Goal: Transaction & Acquisition: Purchase product/service

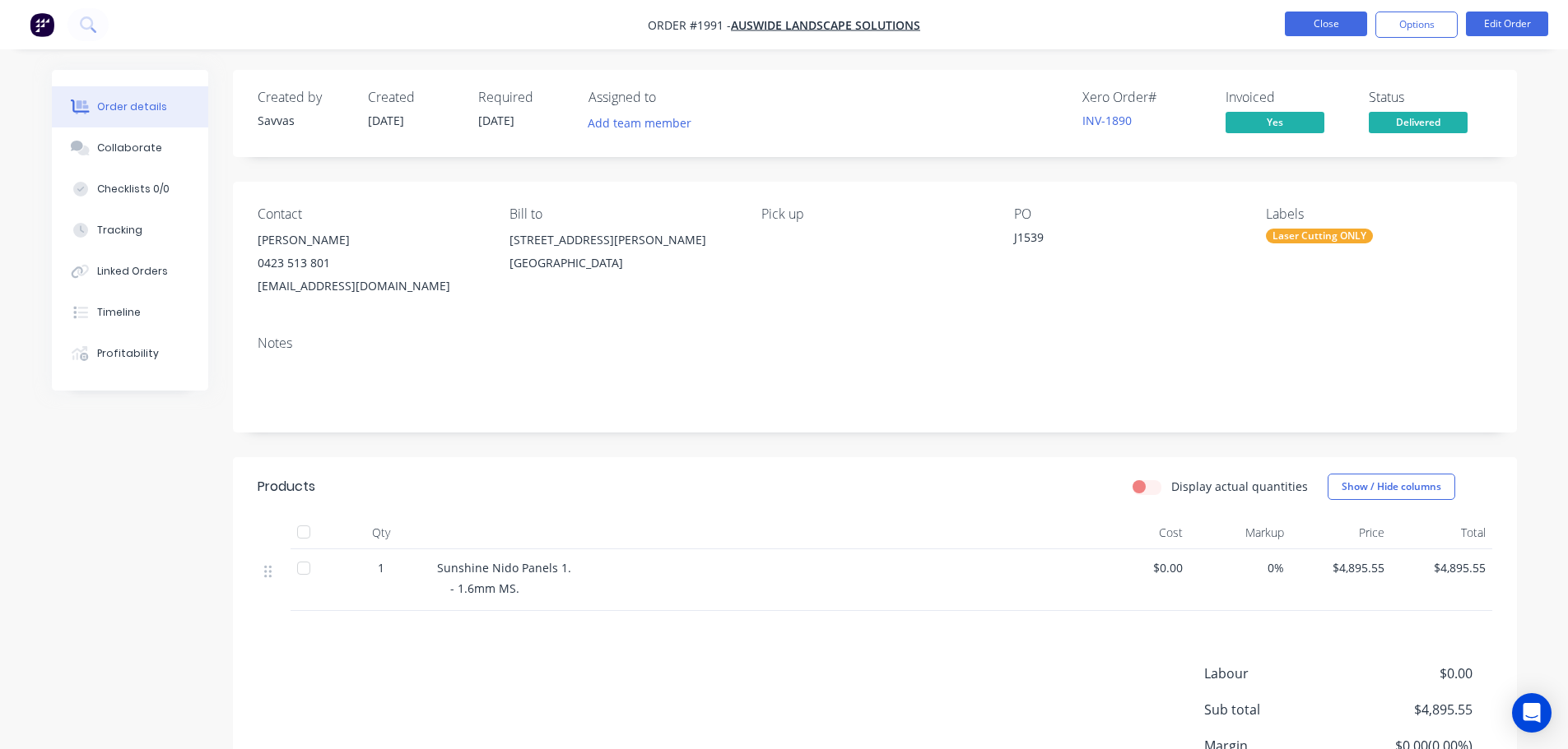
click at [1329, 32] on button "Close" at bounding box center [1326, 24] width 82 height 25
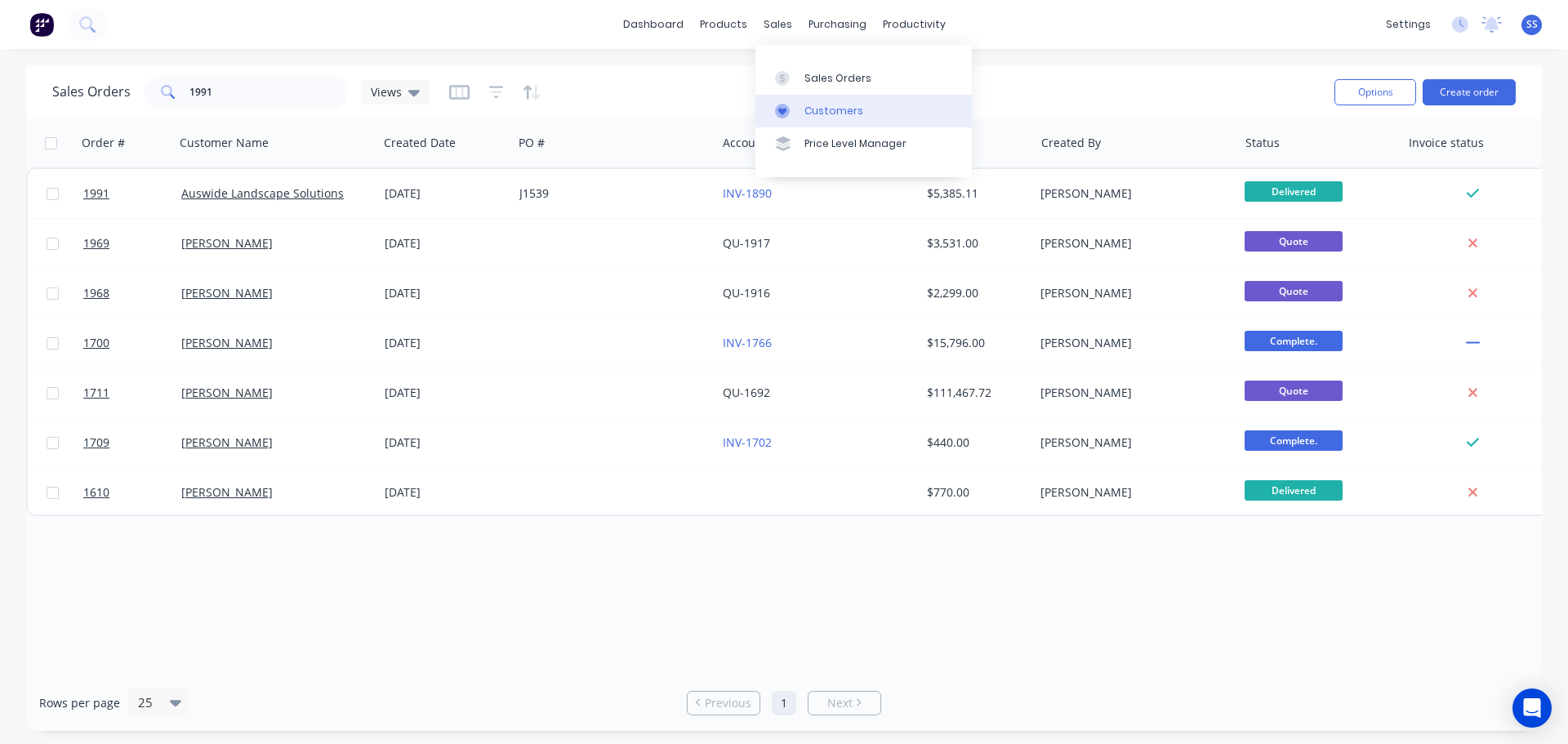
click at [789, 112] on icon at bounding box center [783, 111] width 15 height 15
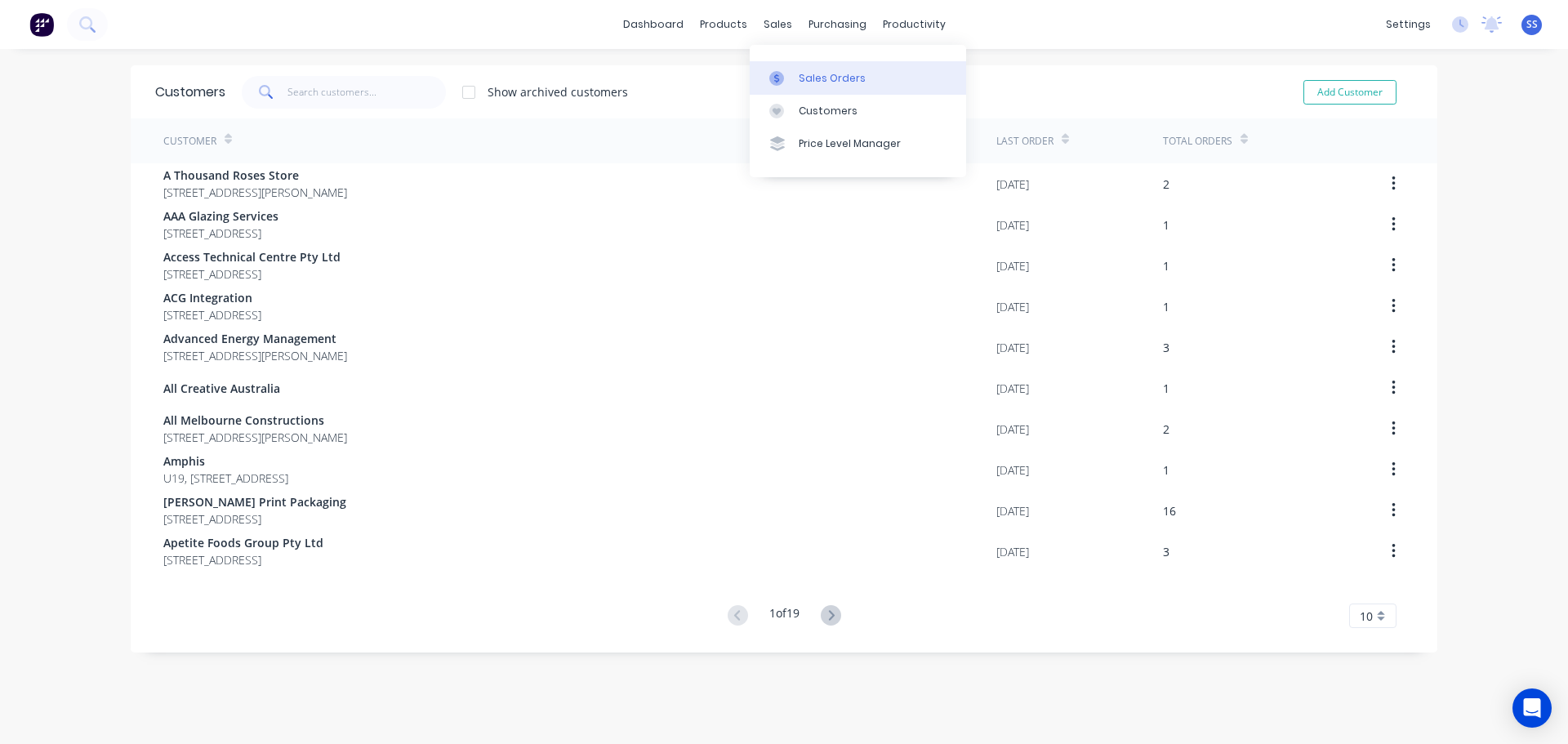
click at [793, 85] on div at bounding box center [781, 79] width 24 height 15
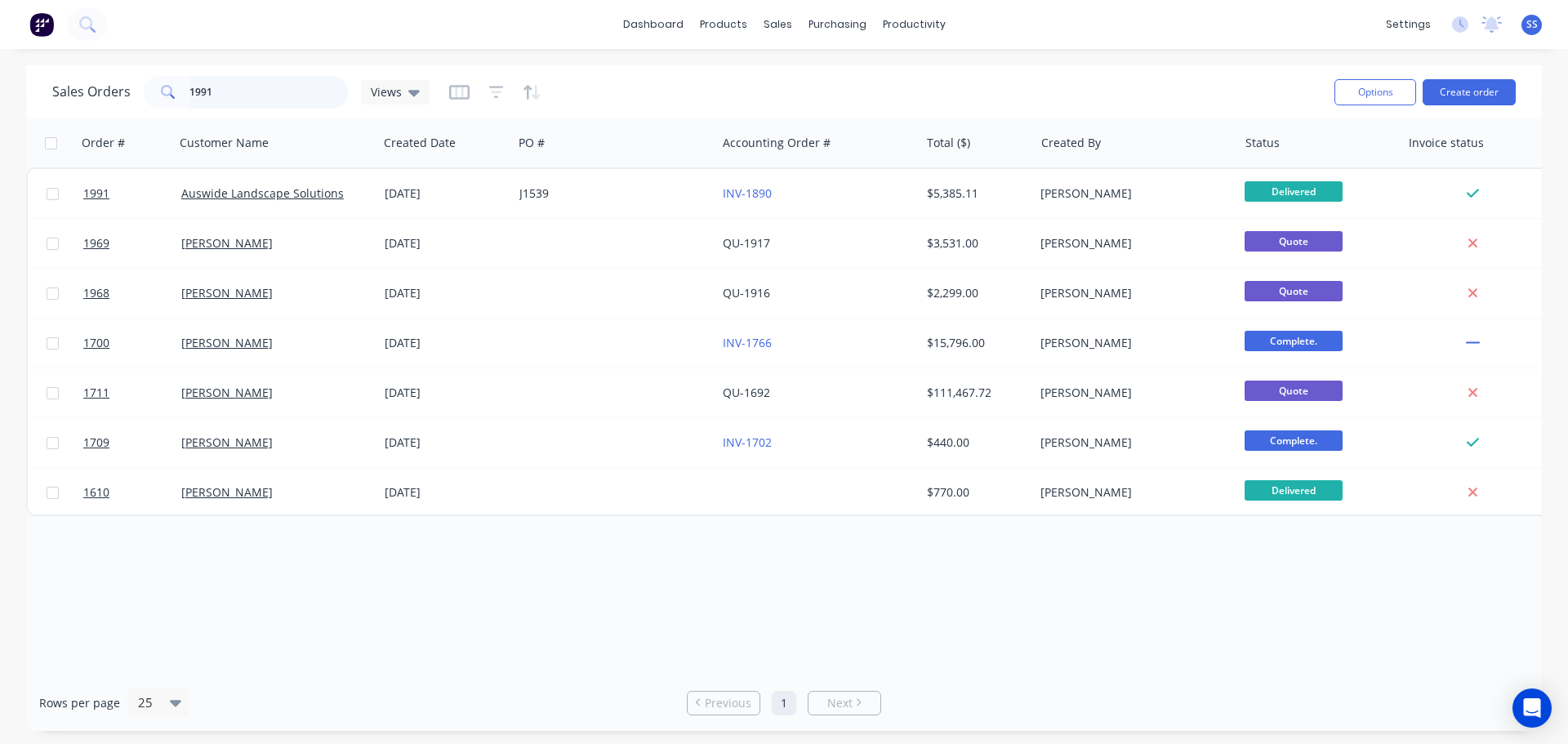
click at [287, 101] on input "1991" at bounding box center [269, 92] width 160 height 33
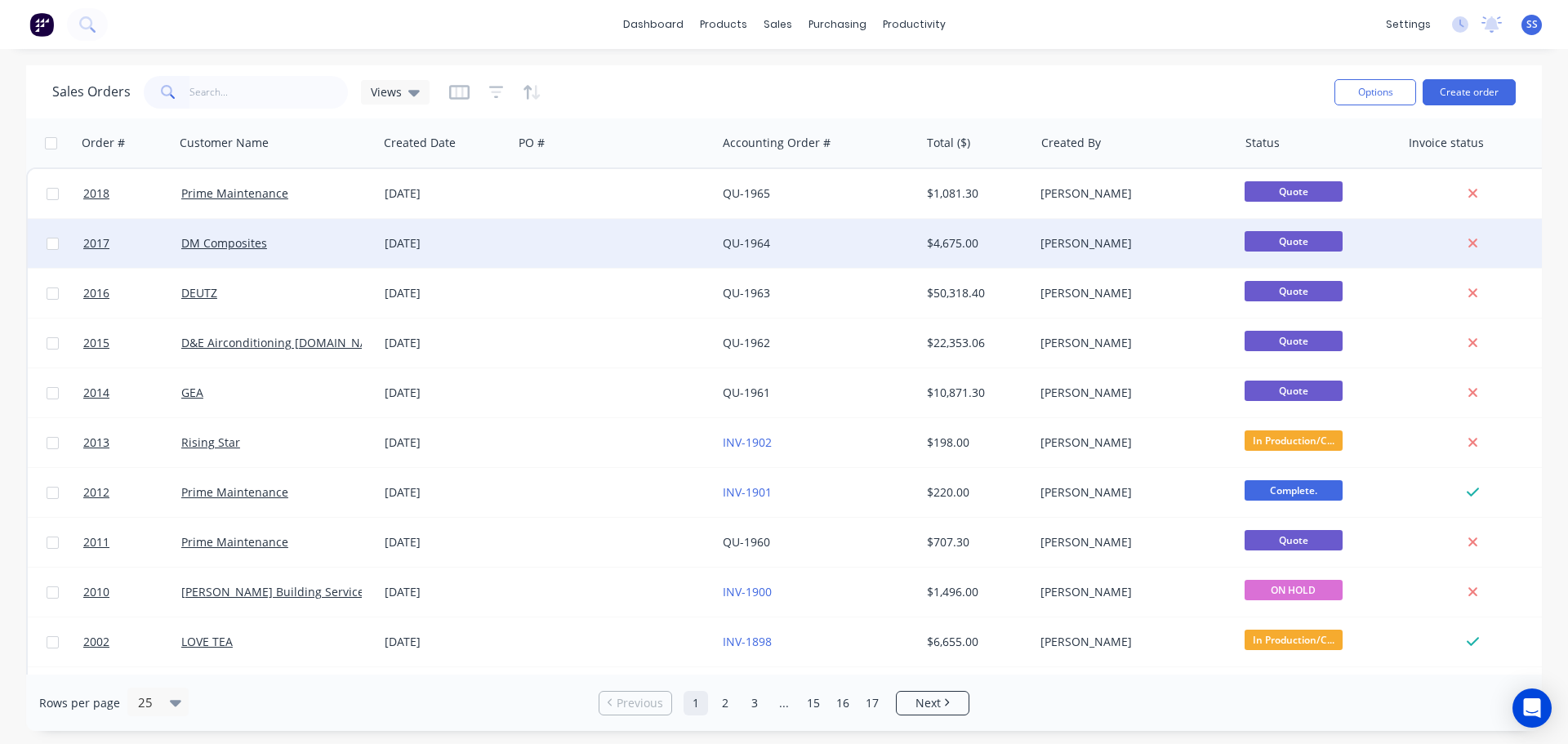
click at [556, 247] on div at bounding box center [614, 243] width 204 height 49
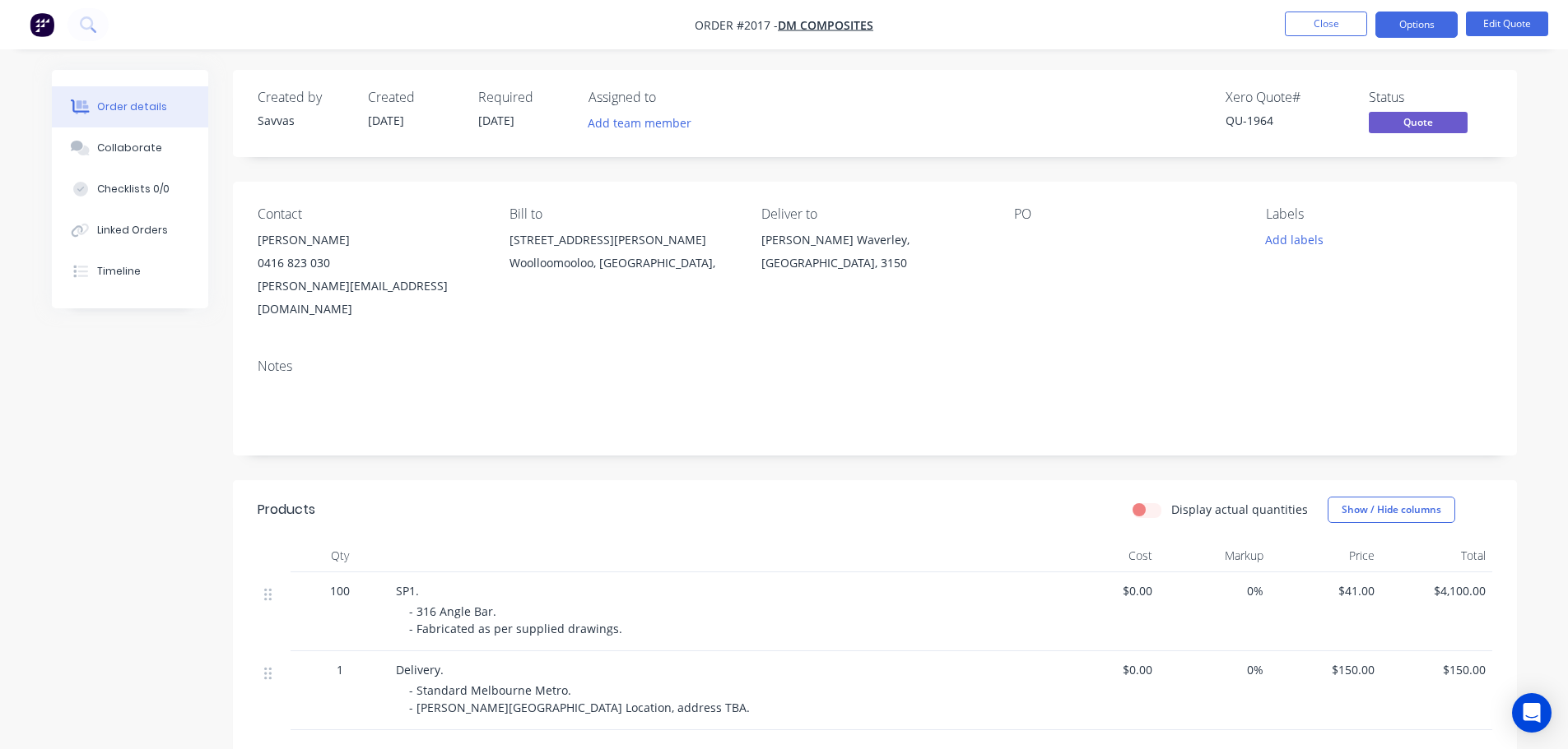
click at [1028, 355] on div "Notes" at bounding box center [874, 400] width 1284 height 111
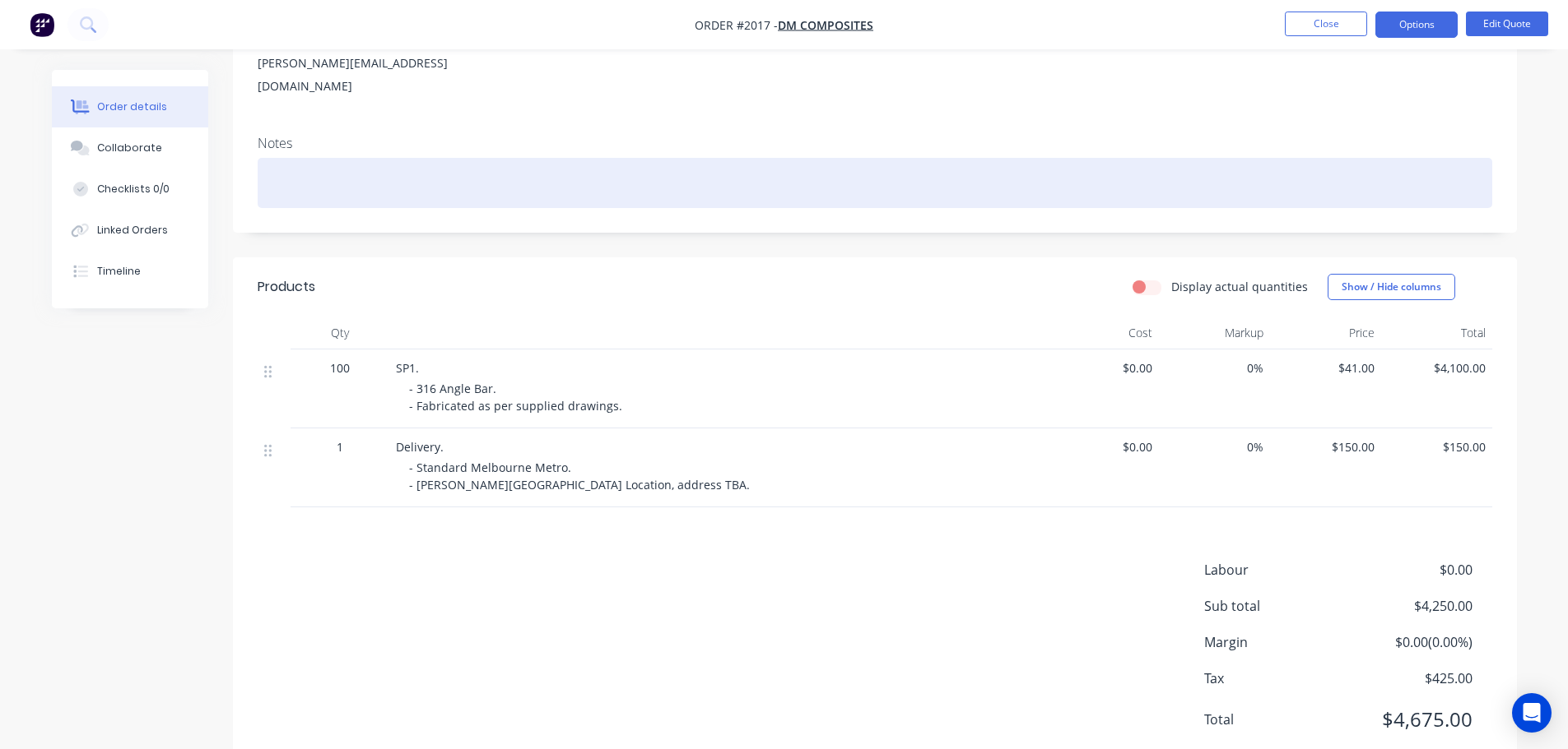
scroll to position [247, 0]
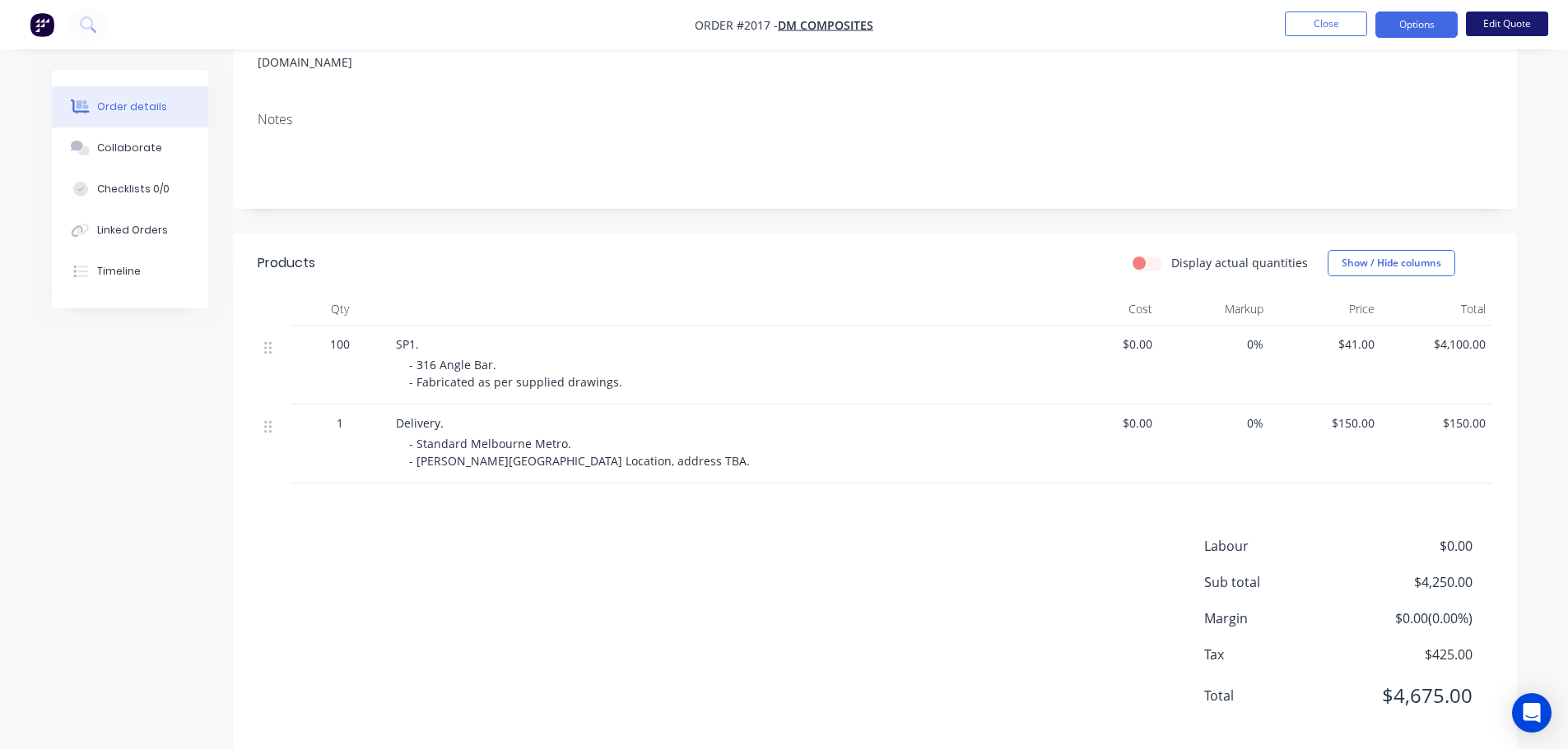
click at [1506, 35] on button "Edit Quote" at bounding box center [1506, 24] width 82 height 25
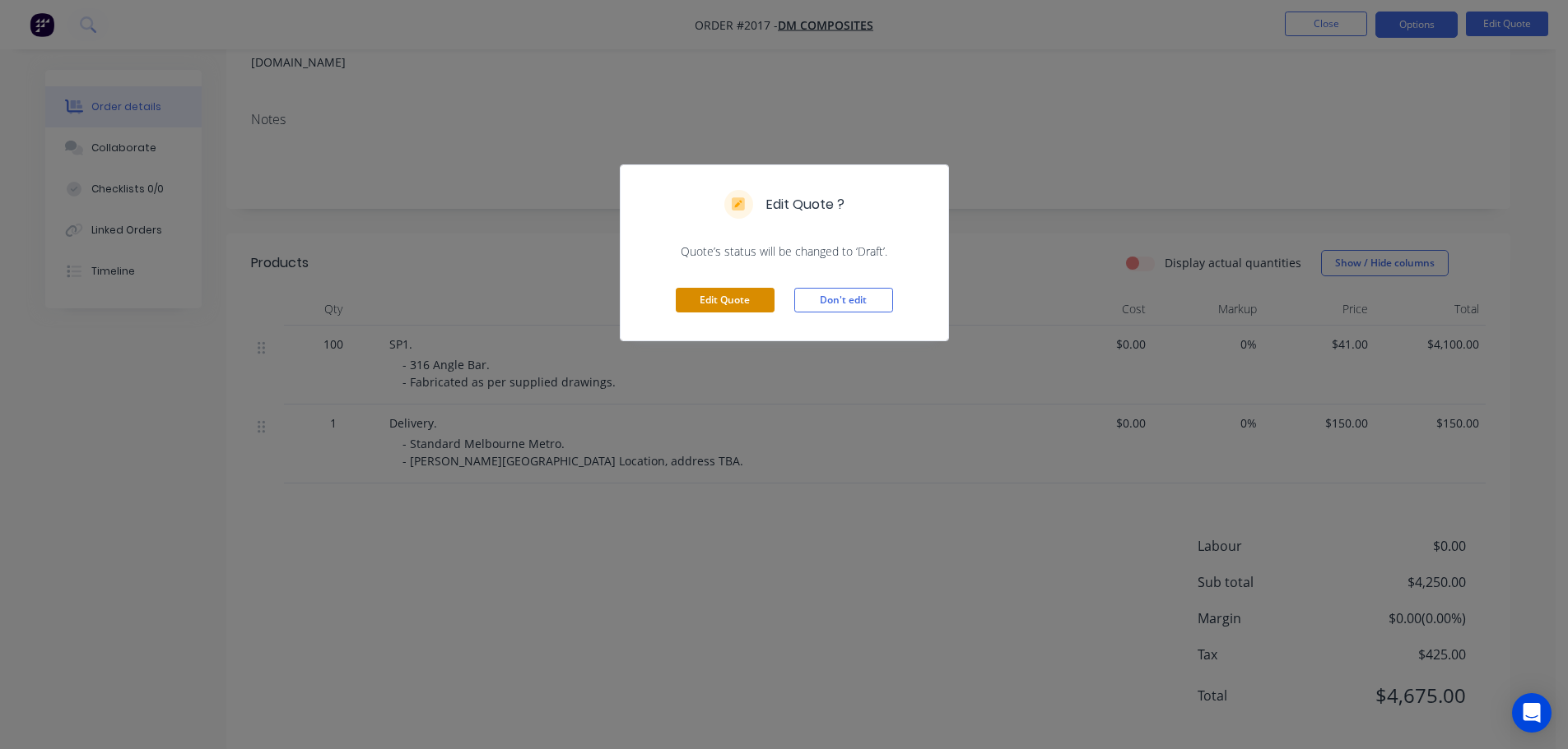
click at [734, 298] on button "Edit Quote" at bounding box center [725, 300] width 98 height 25
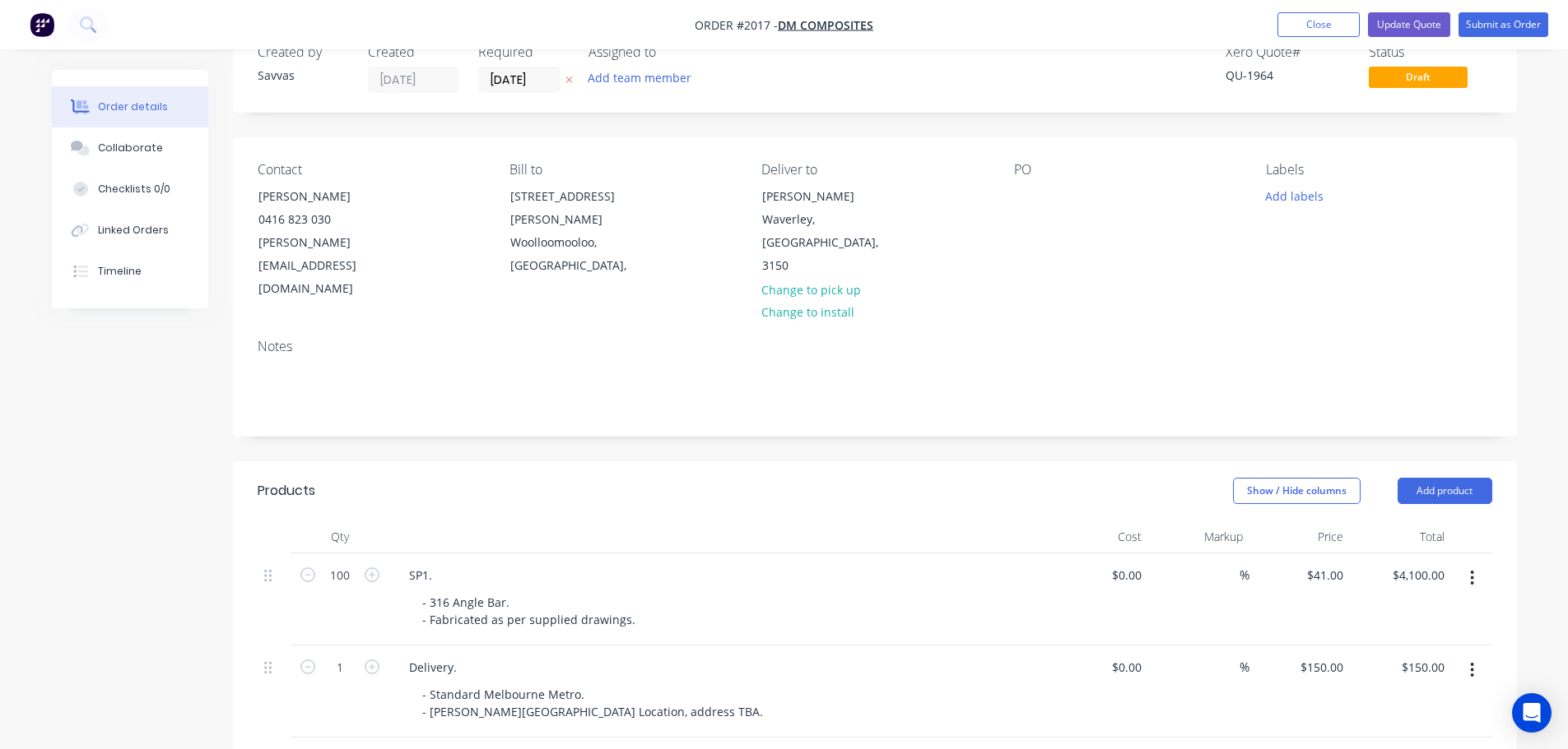
scroll to position [82, 0]
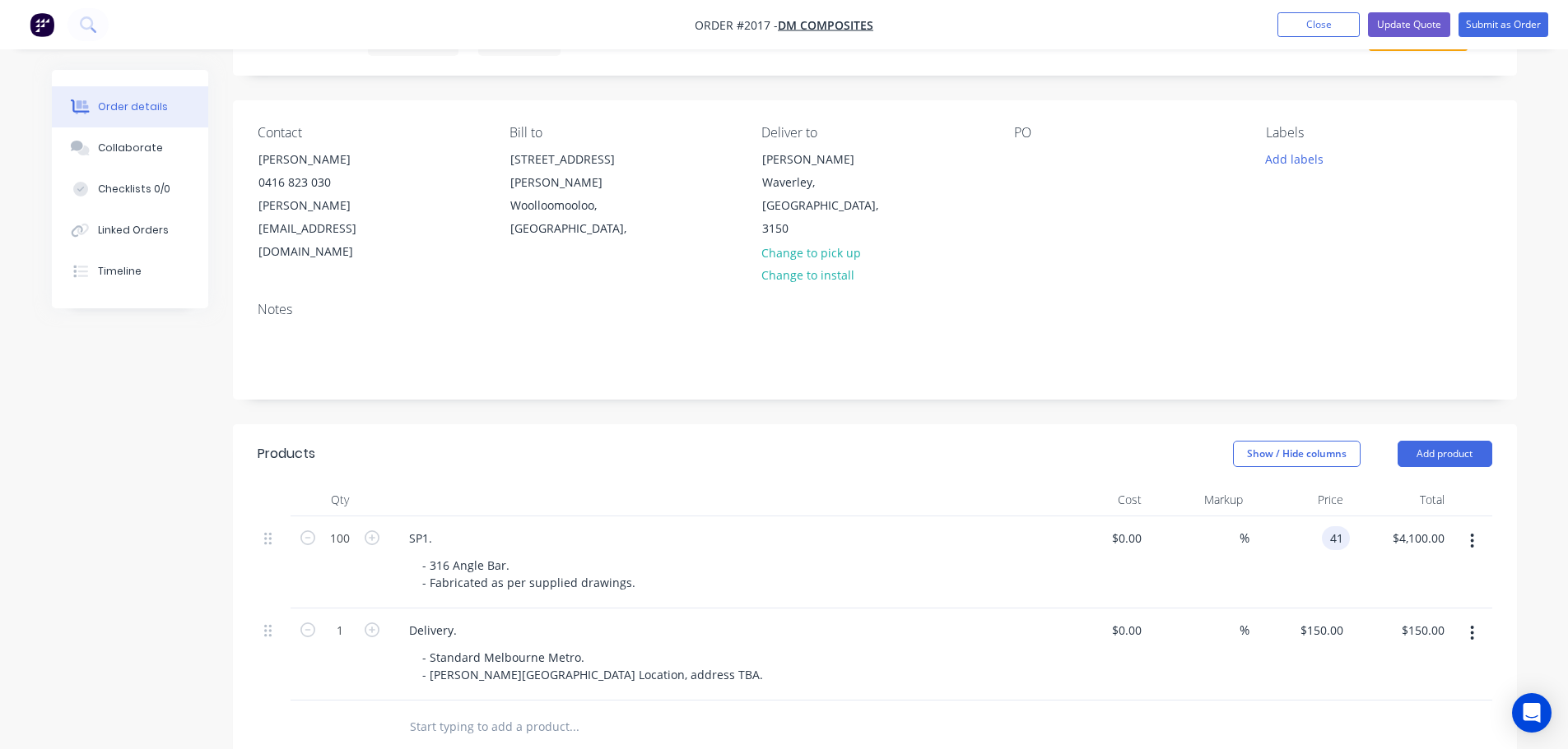
click at [1335, 527] on input "41" at bounding box center [1339, 538] width 22 height 24
type input "$39.00"
type input "$3,900.00"
click at [1098, 441] on div "Show / Hide columns Add product" at bounding box center [1005, 454] width 972 height 26
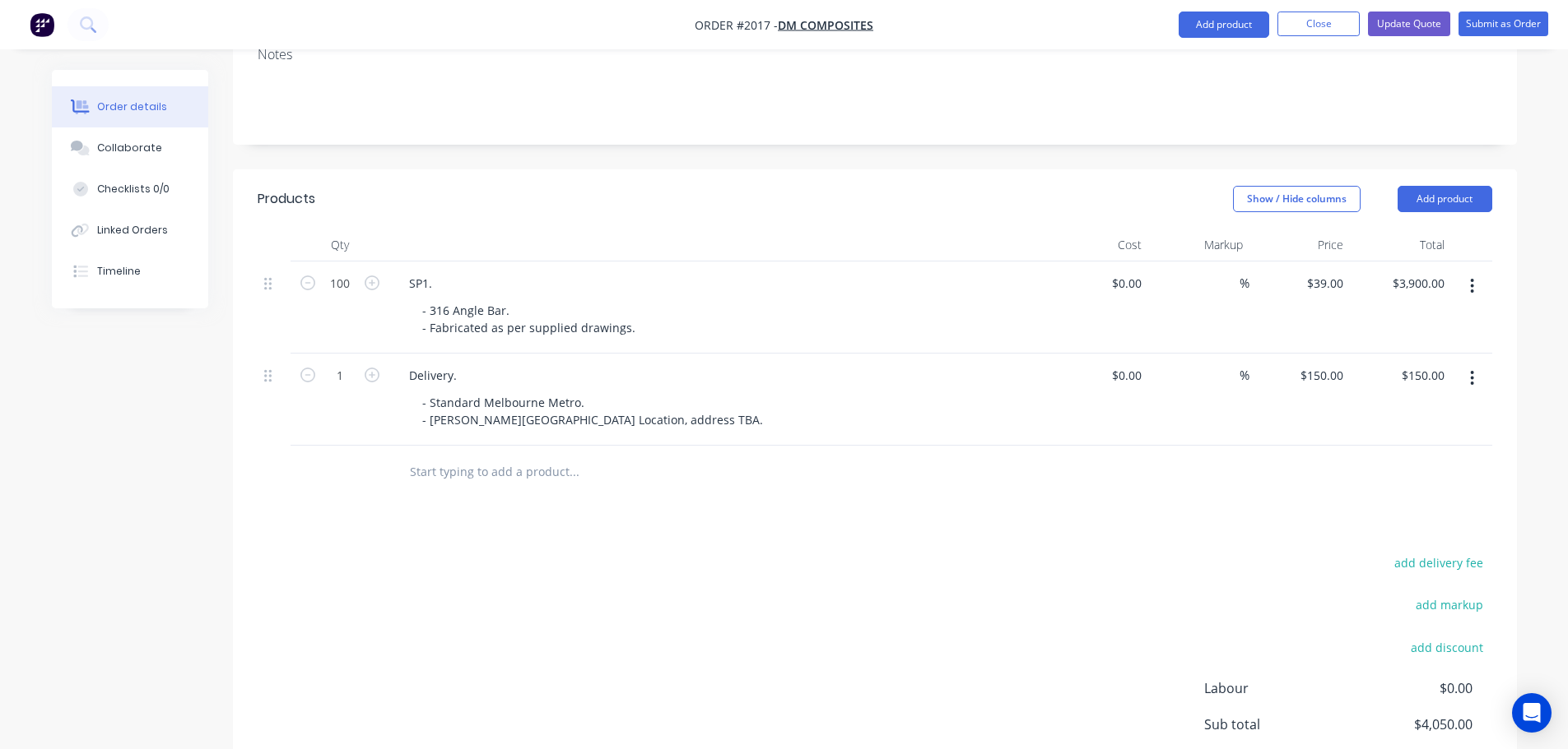
scroll to position [461, 0]
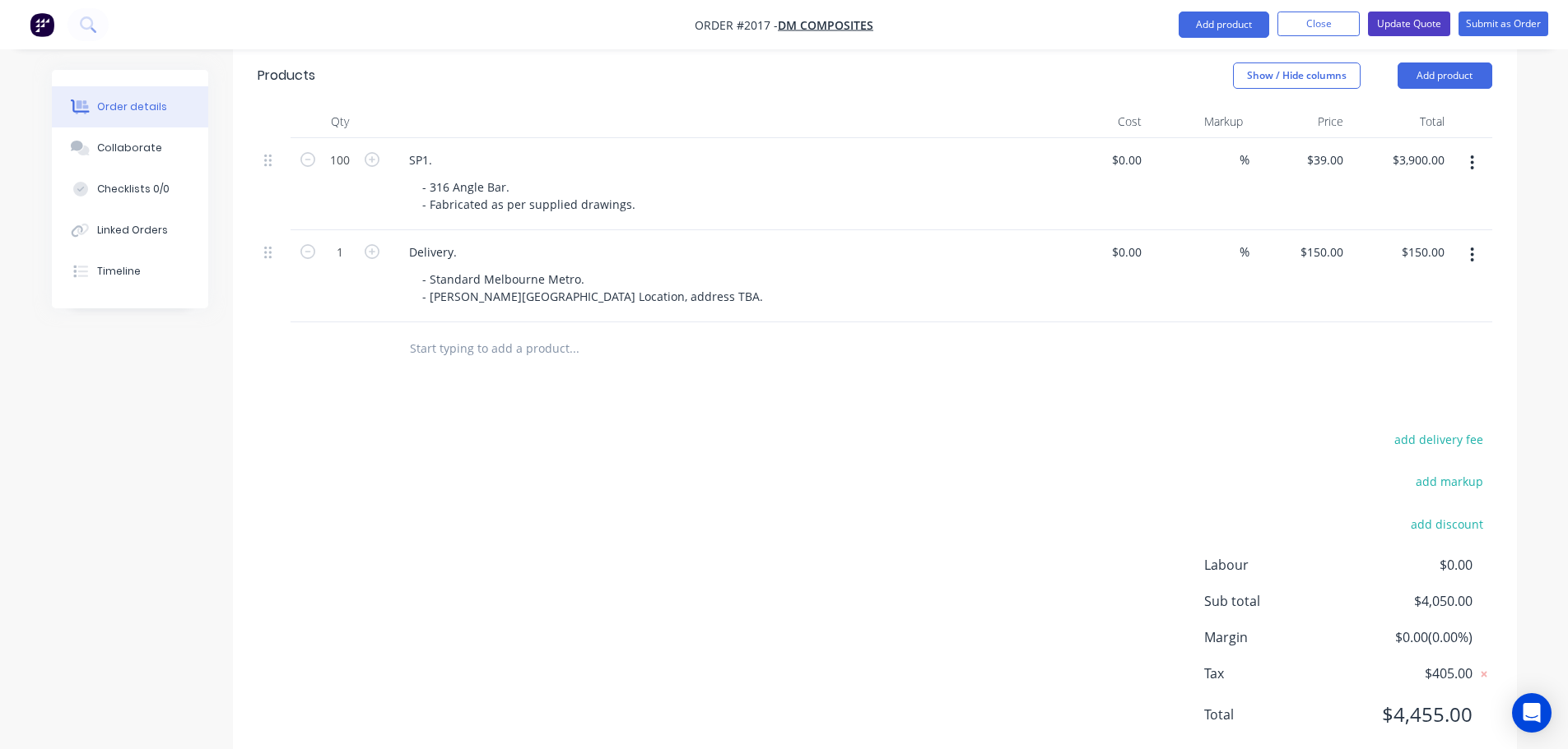
click at [1439, 34] on button "Update Quote" at bounding box center [1409, 24] width 82 height 25
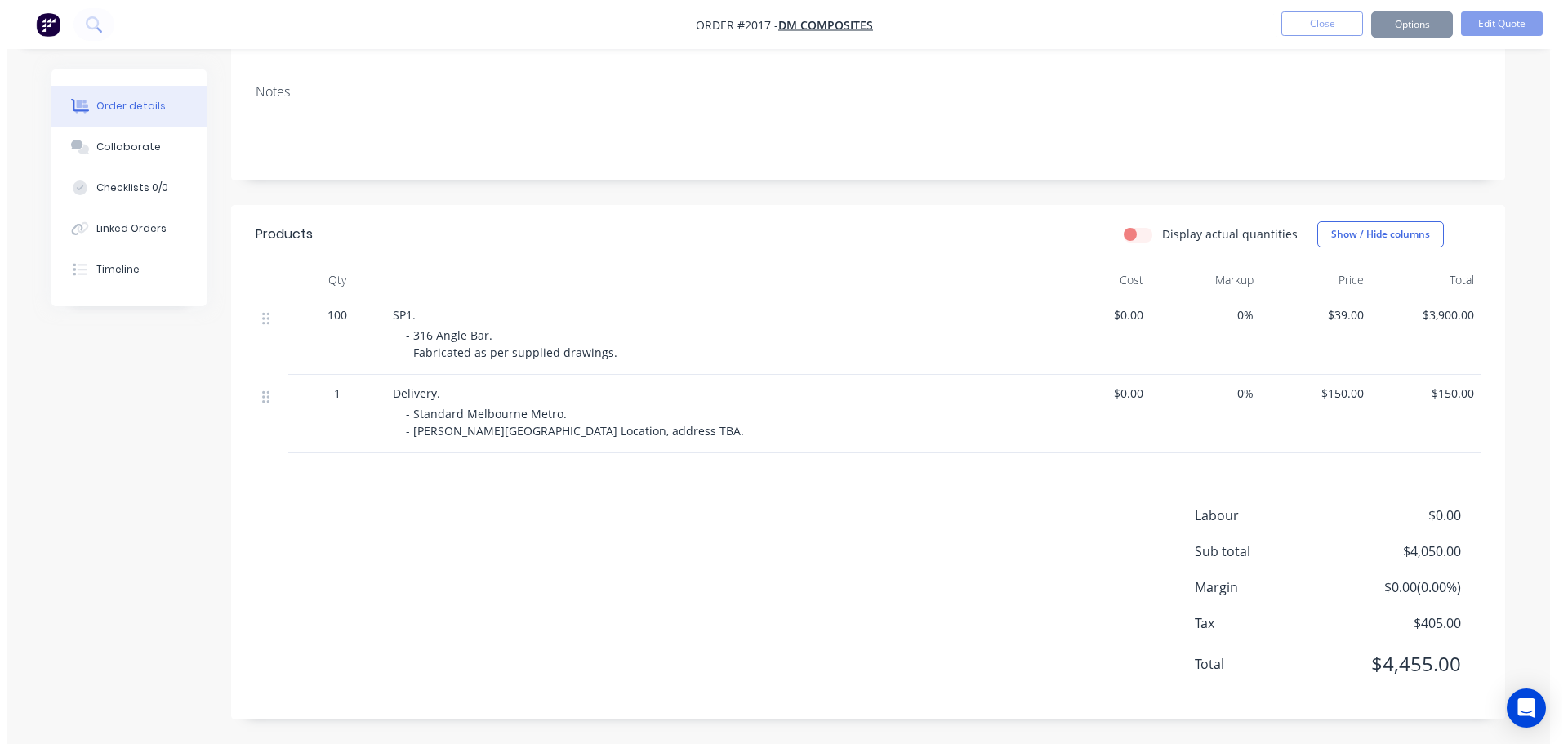
scroll to position [0, 0]
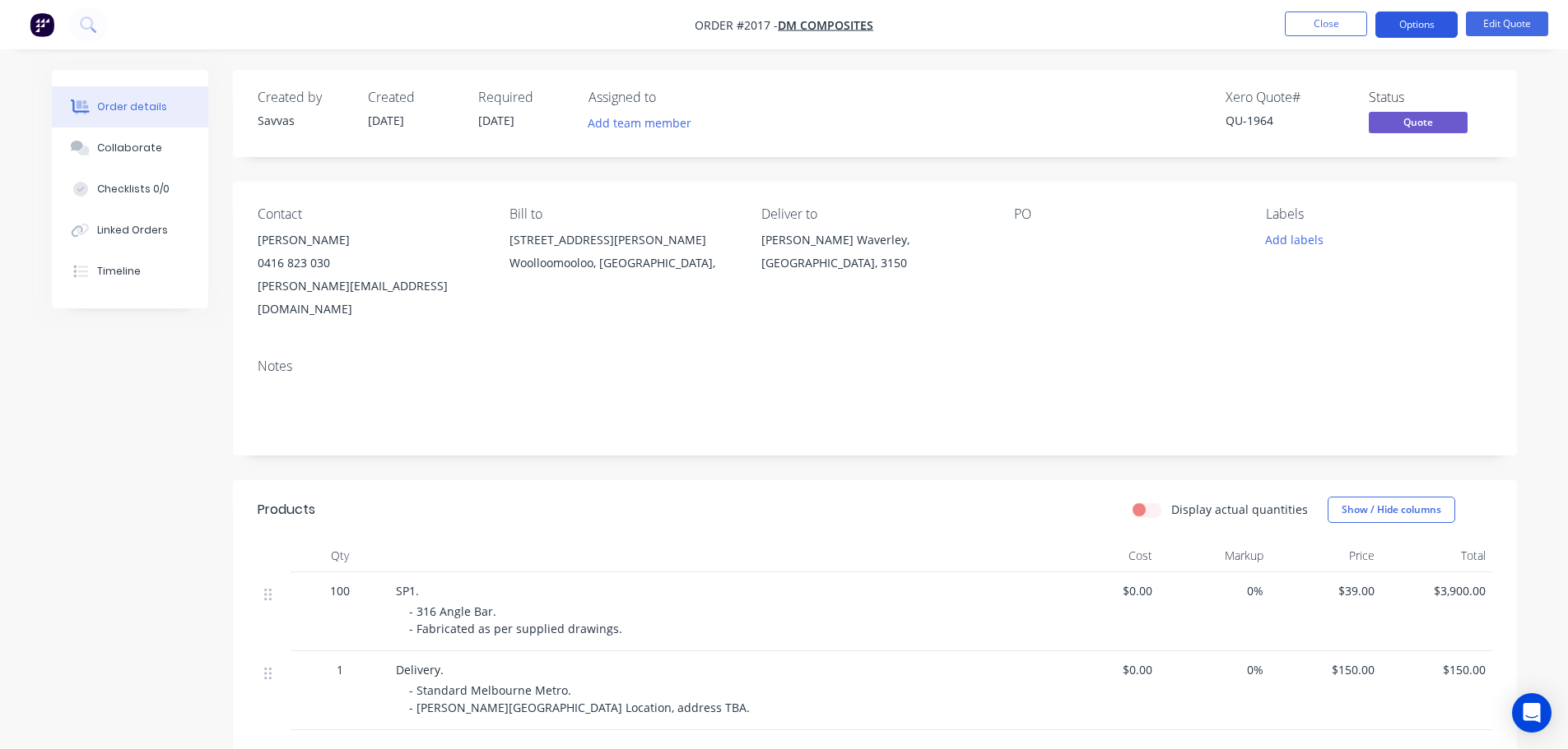
click at [1421, 28] on button "Options" at bounding box center [1417, 25] width 82 height 26
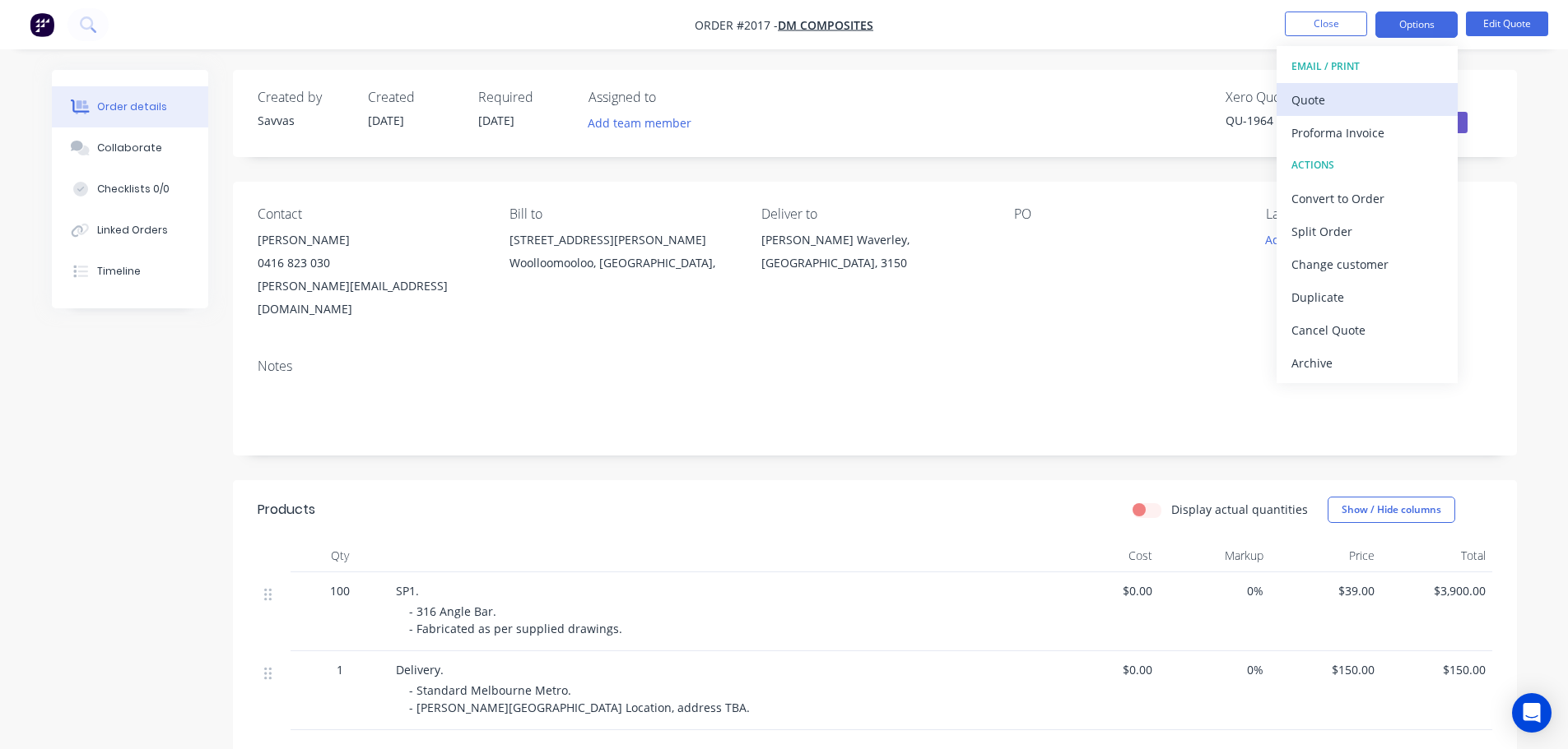
click at [1383, 96] on div "Quote" at bounding box center [1367, 99] width 151 height 24
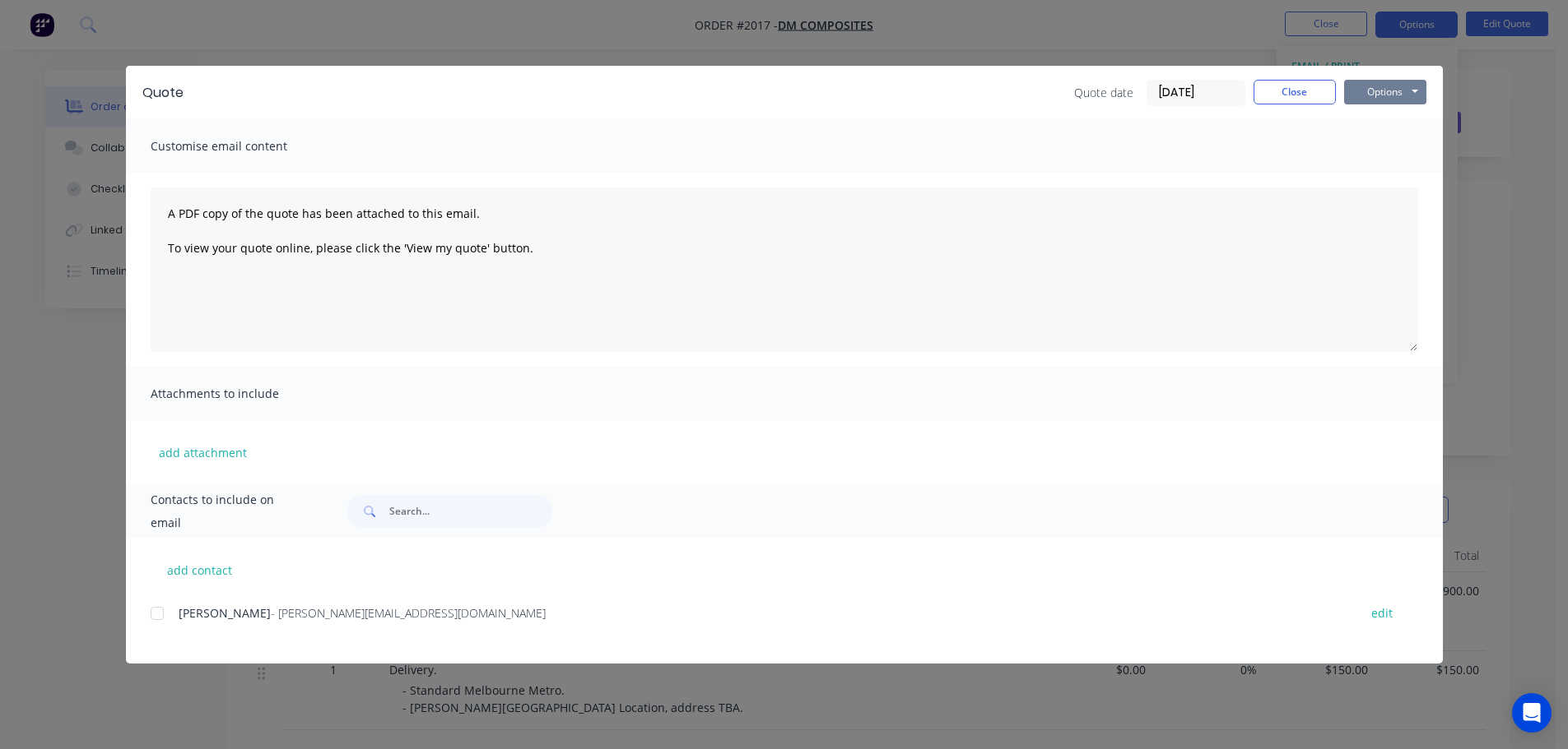
click at [1400, 96] on button "Options" at bounding box center [1385, 92] width 82 height 25
click at [1405, 144] on button "Print" at bounding box center [1397, 148] width 105 height 27
drag, startPoint x: 1275, startPoint y: 83, endPoint x: 1300, endPoint y: 16, distance: 71.5
click at [1276, 83] on button "Close" at bounding box center [1295, 92] width 82 height 25
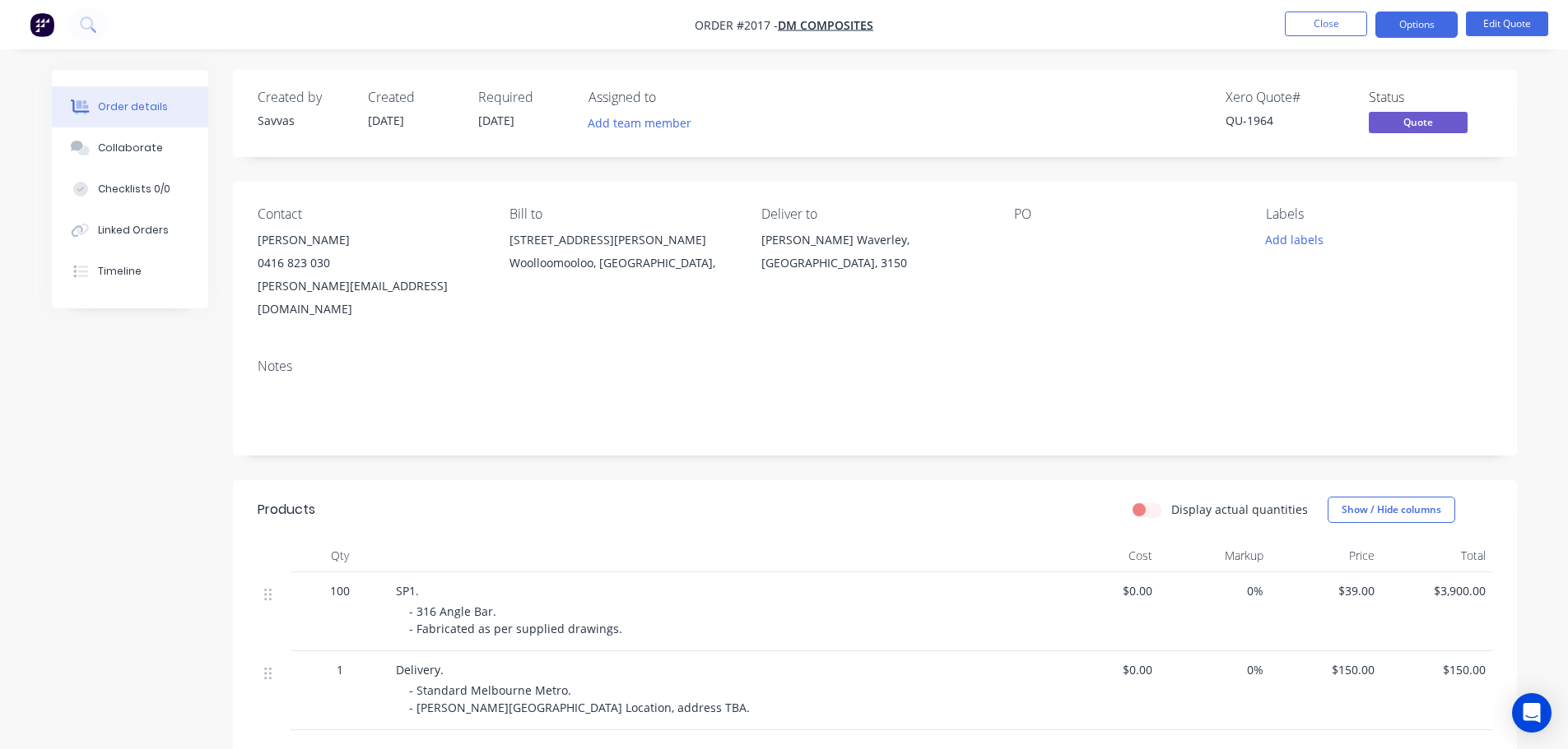
click at [1305, 9] on nav "Order #2017 - DM Composites Close Options Edit Quote" at bounding box center [784, 25] width 1568 height 49
click at [1302, 21] on button "Close" at bounding box center [1326, 24] width 82 height 25
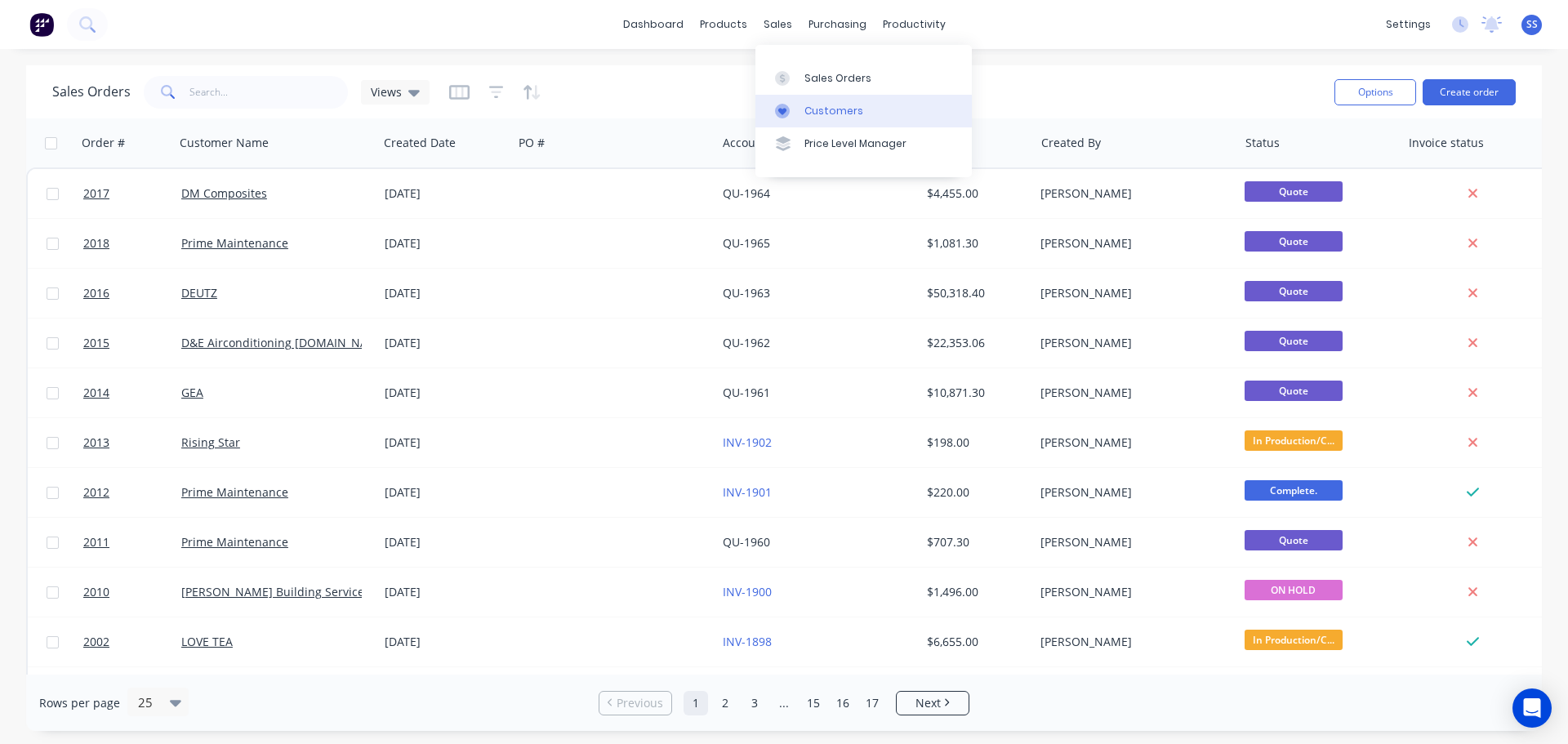
click at [828, 97] on link "Customers" at bounding box center [864, 111] width 217 height 33
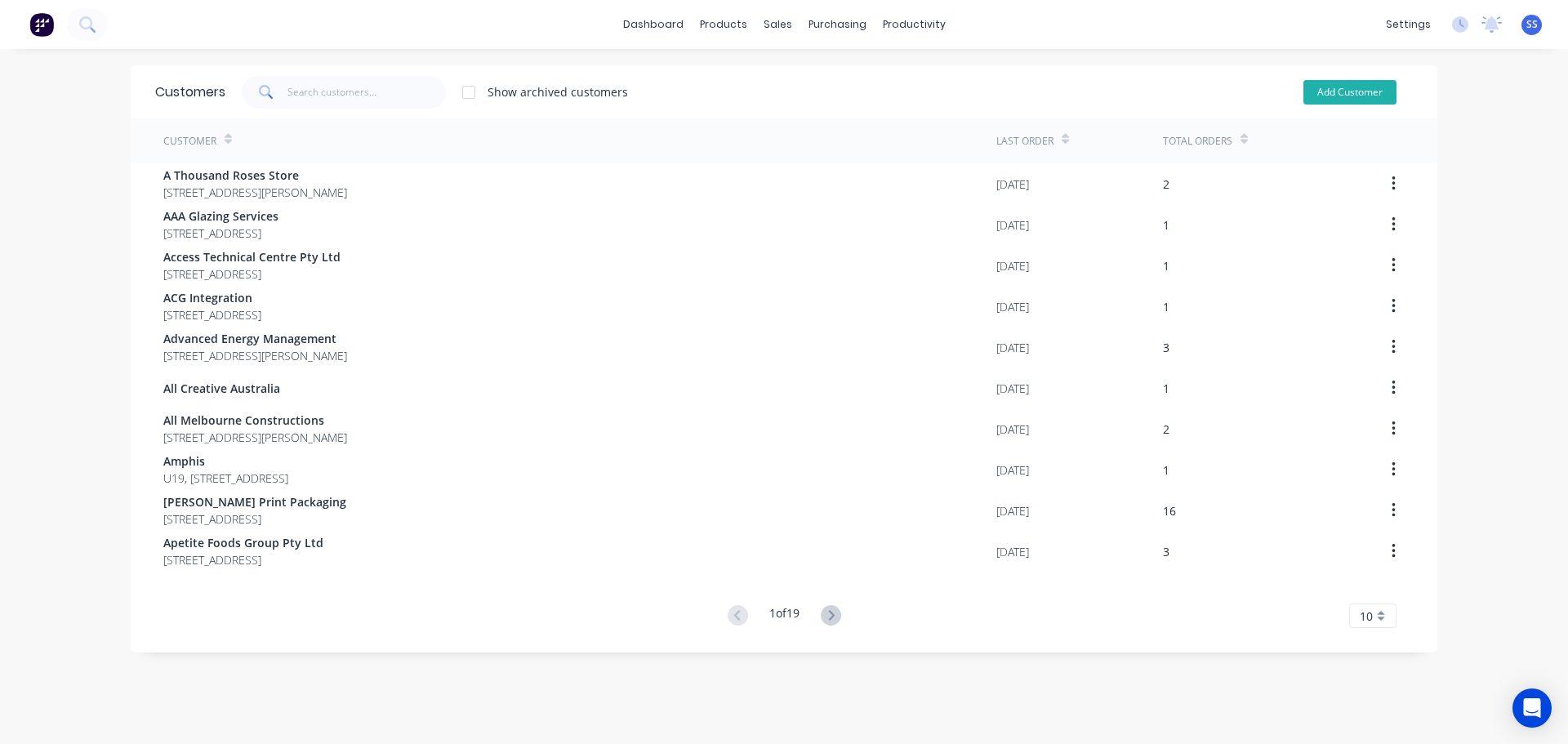
click at [1343, 98] on button "Add Customer" at bounding box center [1349, 92] width 93 height 24
select select "AU"
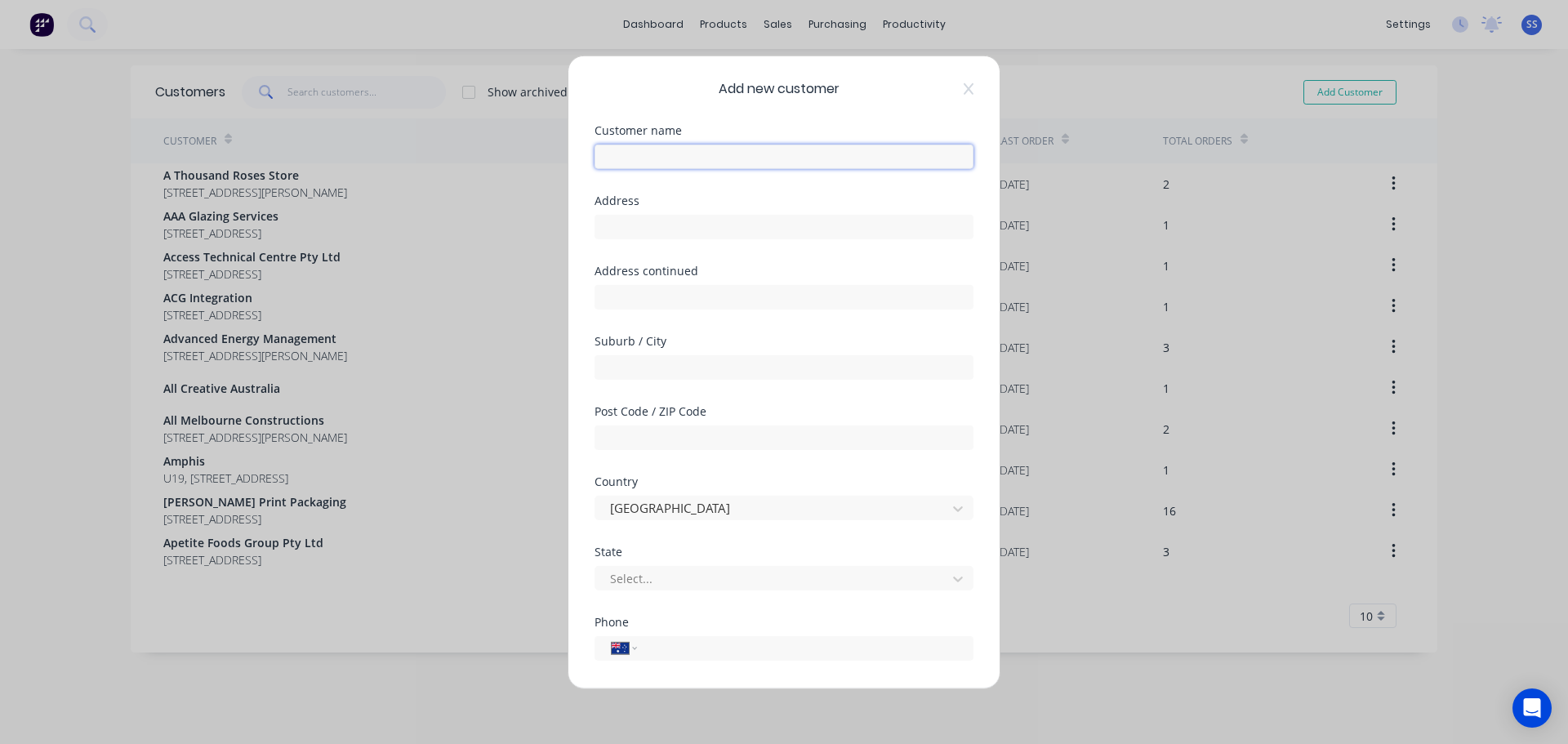
click at [800, 160] on input "text" at bounding box center [784, 156] width 379 height 24
type input "Cape Solutions"
click at [649, 227] on input "text" at bounding box center [784, 226] width 379 height 24
paste input "[STREET_ADDRESS]"
type input "[STREET_ADDRESS]"
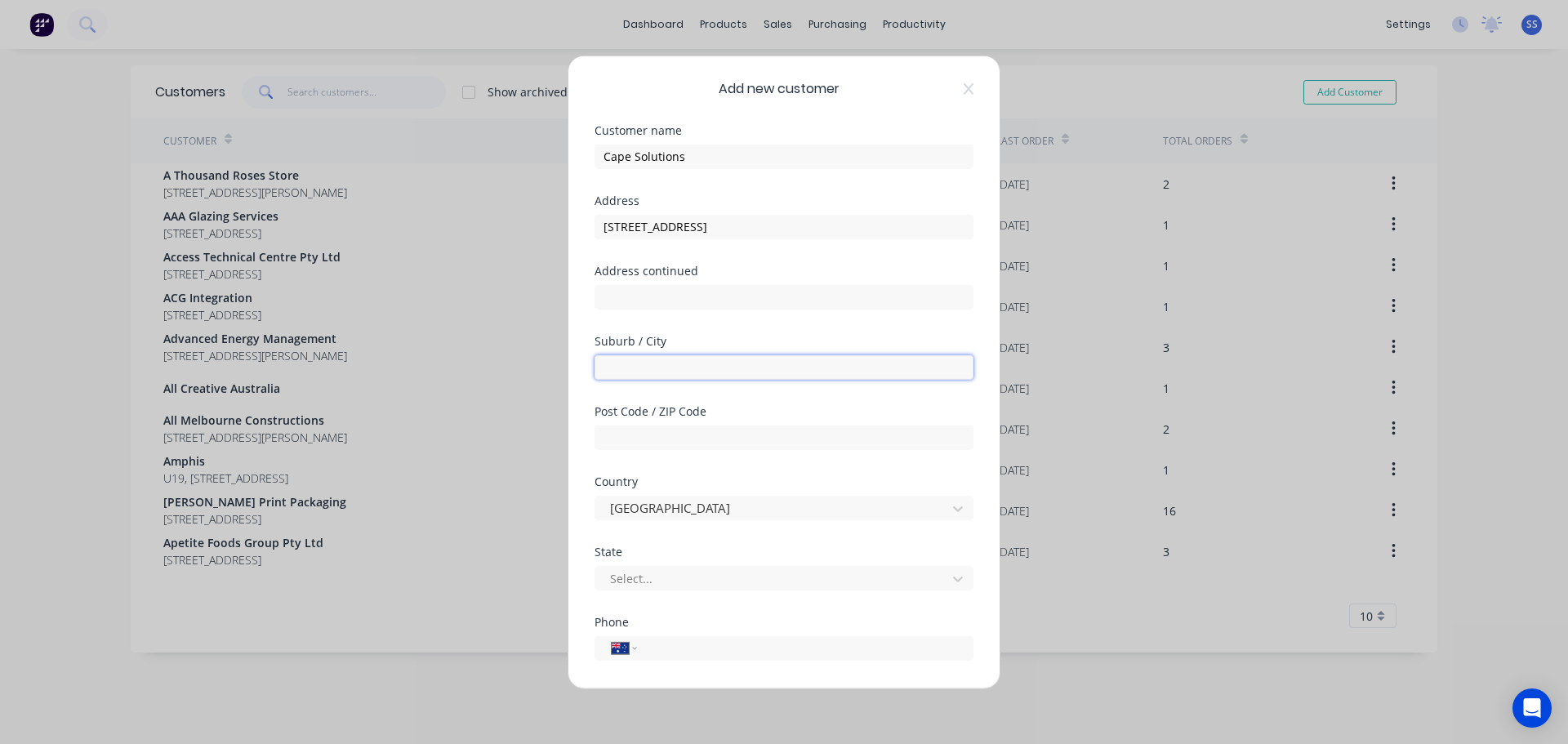
click at [654, 373] on input "text" at bounding box center [784, 367] width 379 height 24
type input "Broadmeadows"
type input "3047"
click at [690, 574] on div at bounding box center [773, 579] width 330 height 21
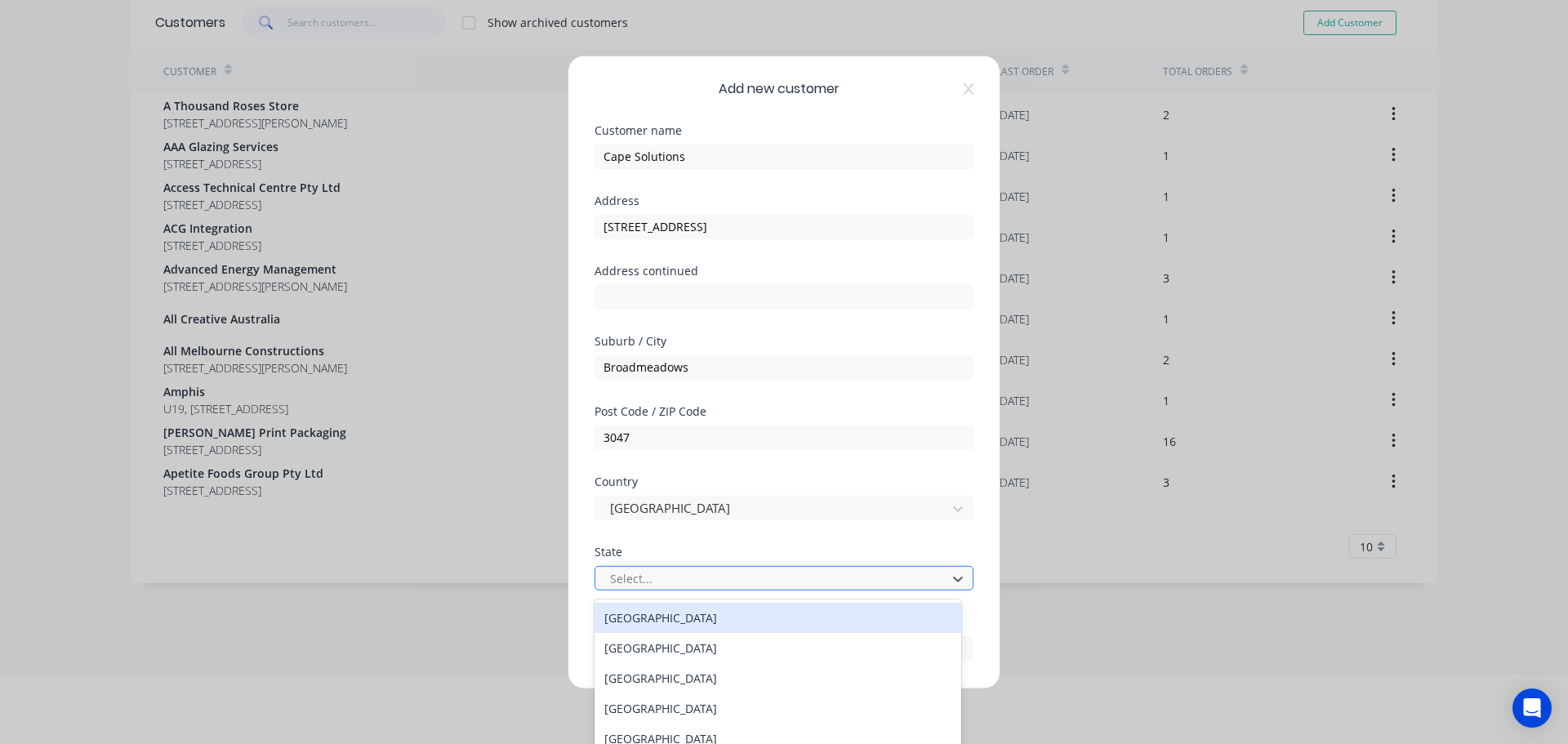
scroll to position [79, 0]
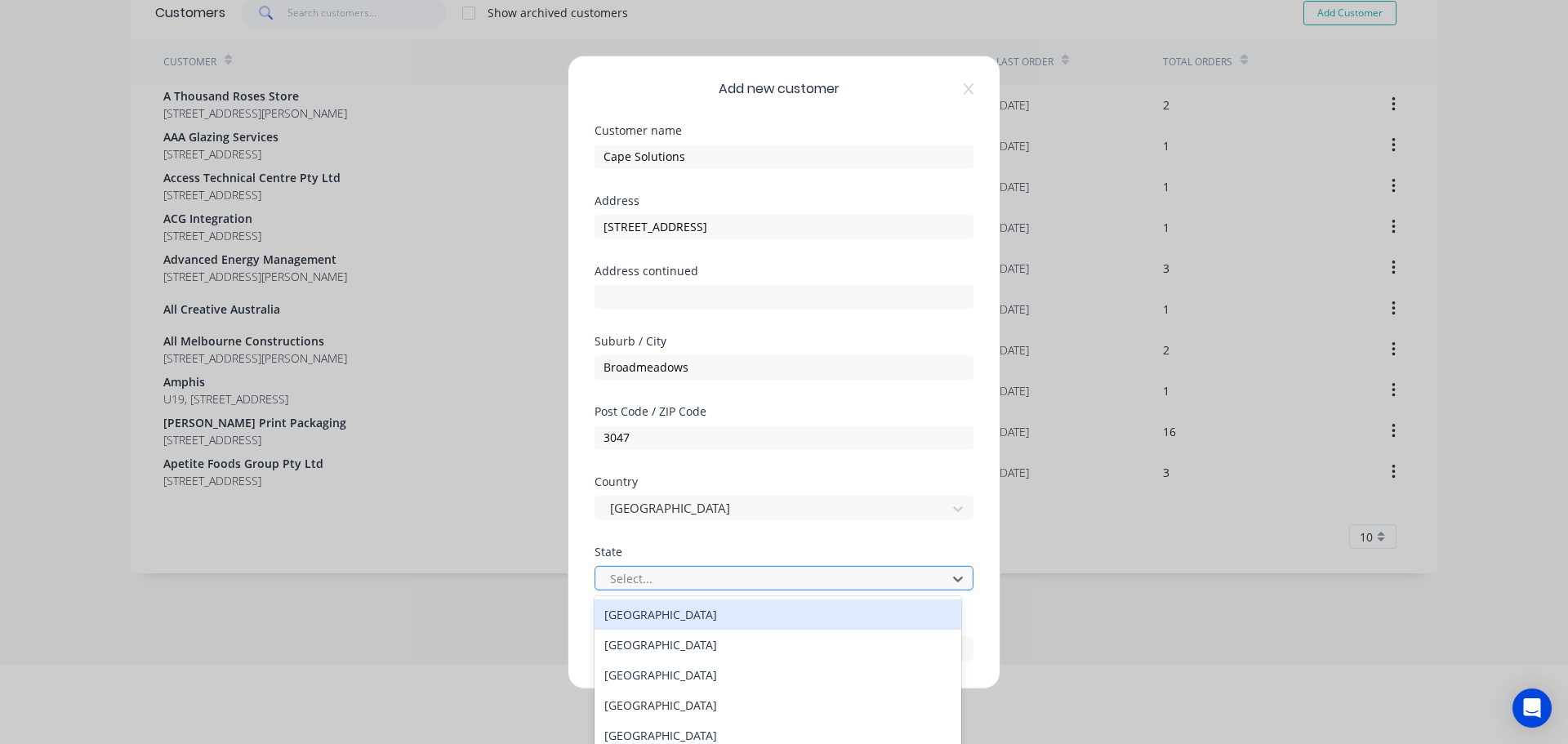
type input "v"
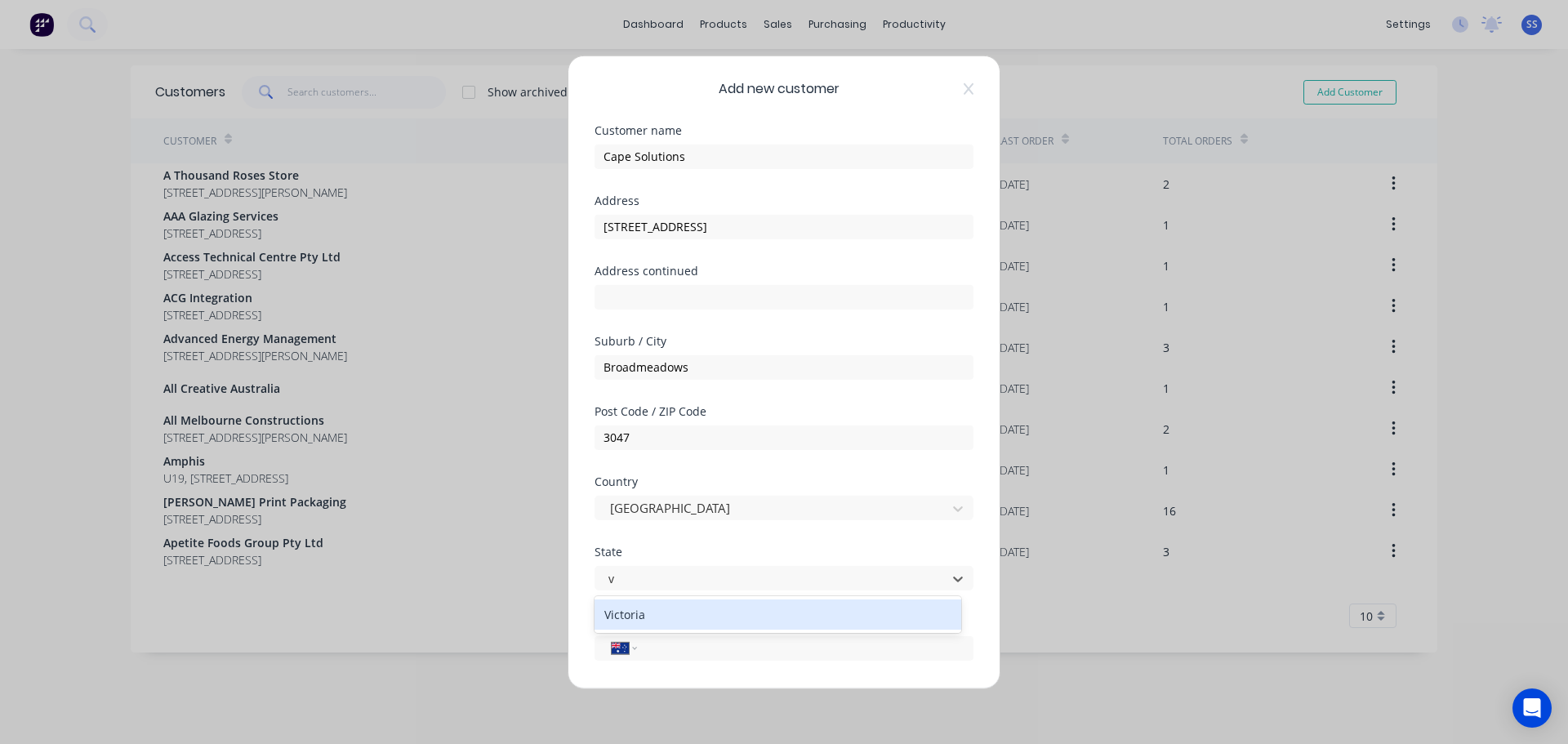
click at [690, 606] on div "Victoria" at bounding box center [777, 614] width 367 height 30
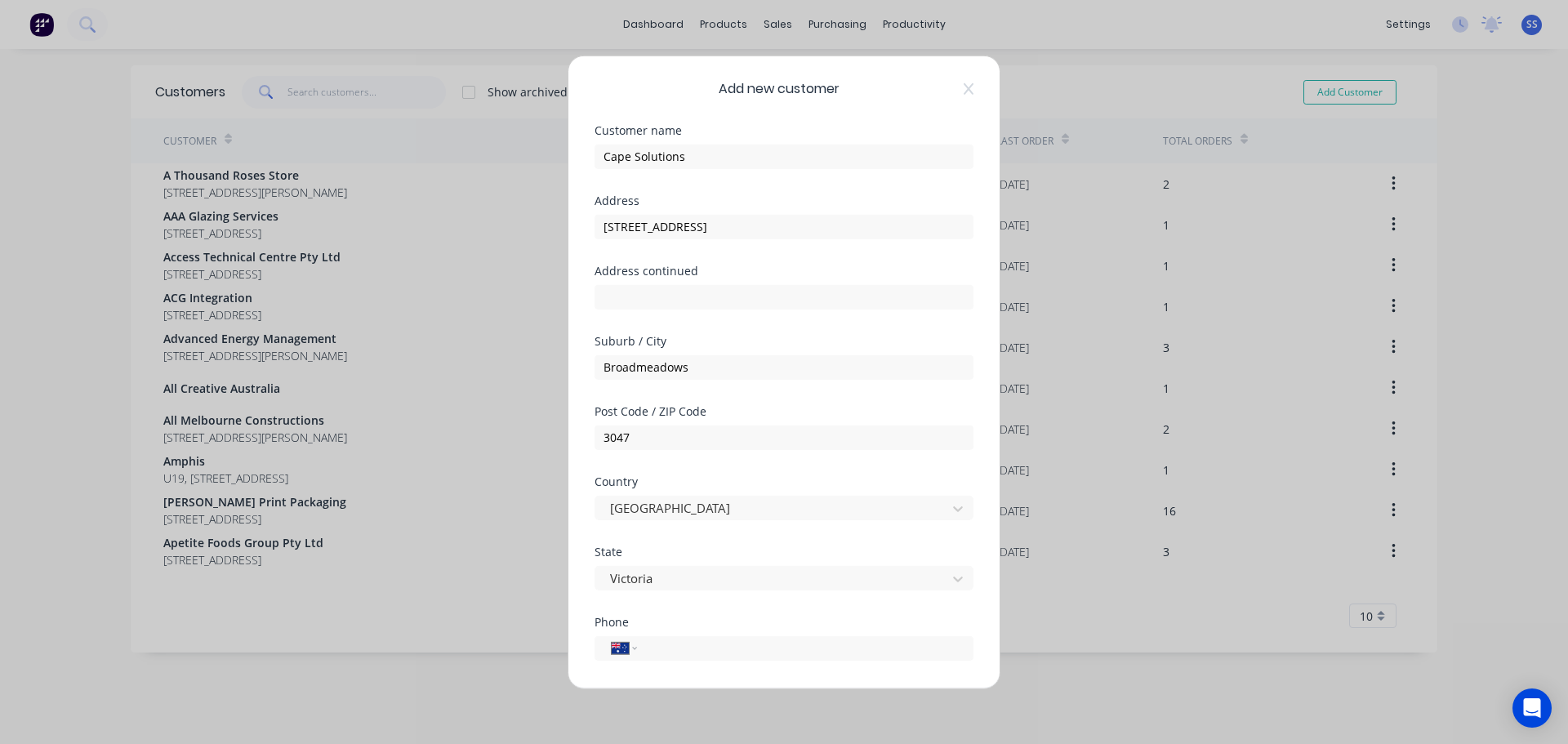
scroll to position [82, 0]
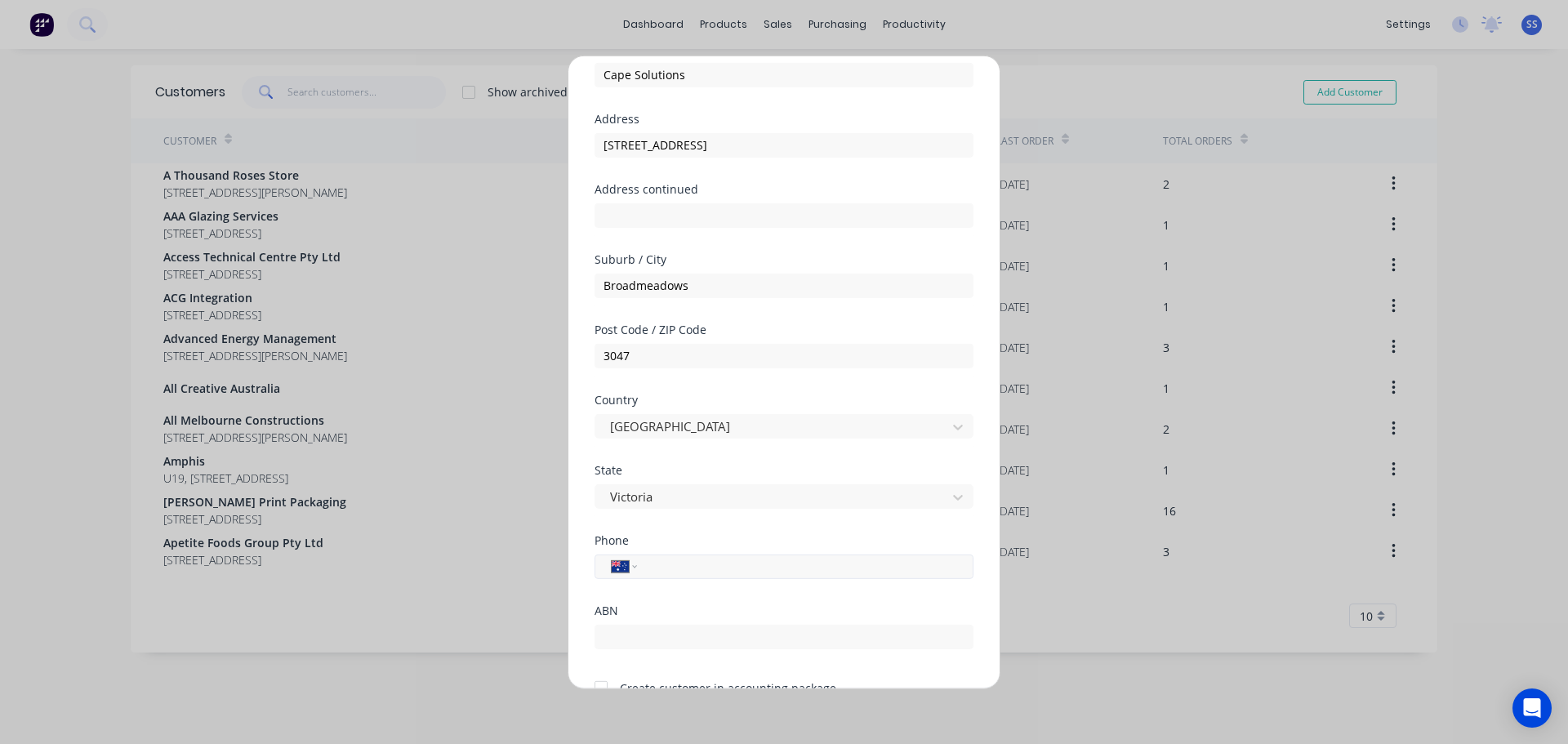
click at [691, 576] on div "International [GEOGRAPHIC_DATA] [GEOGRAPHIC_DATA] [GEOGRAPHIC_DATA] [GEOGRAPHIC…" at bounding box center [784, 566] width 379 height 24
click at [691, 574] on input "tel" at bounding box center [803, 566] width 308 height 19
click at [694, 570] on input "tel" at bounding box center [803, 566] width 308 height 19
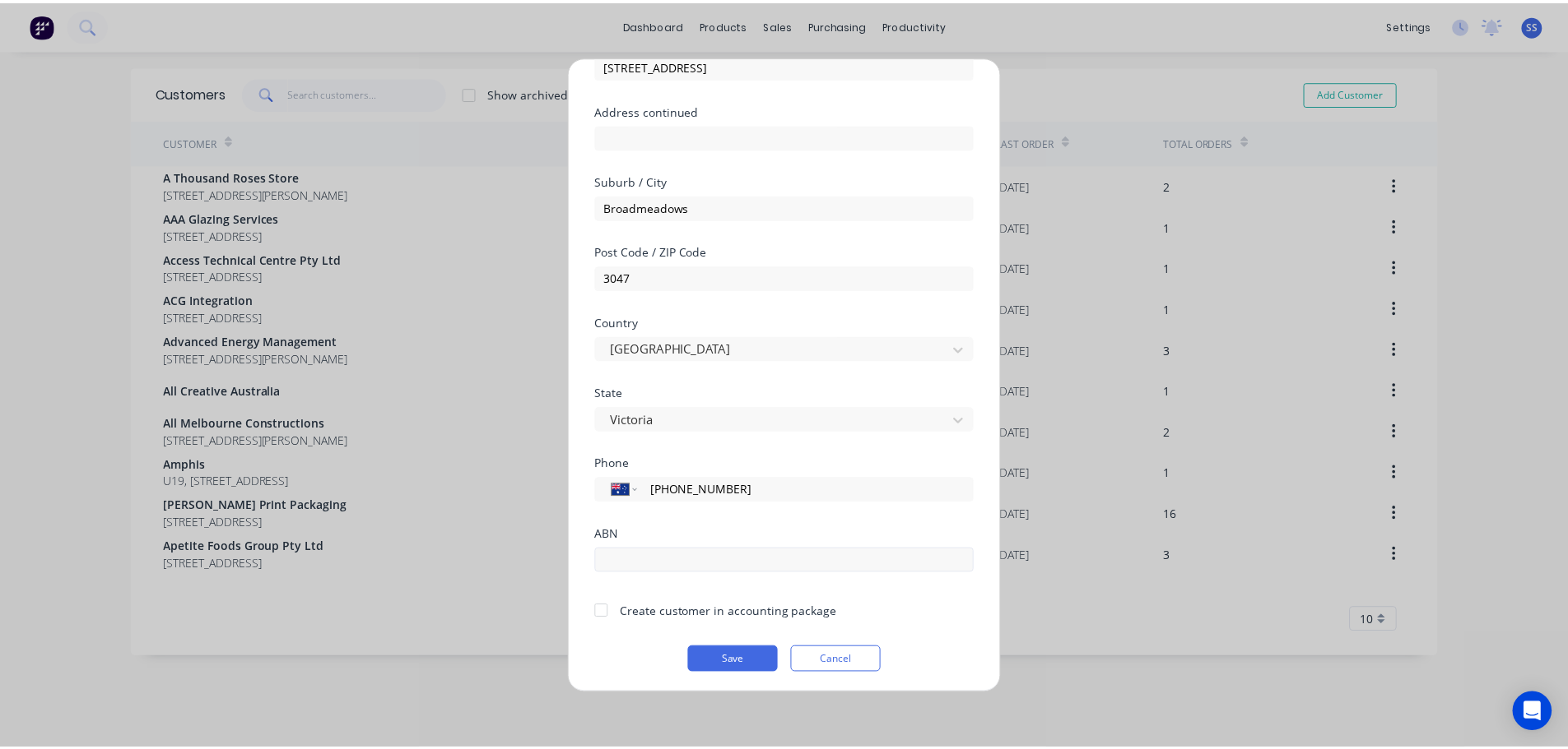
scroll to position [166, 0]
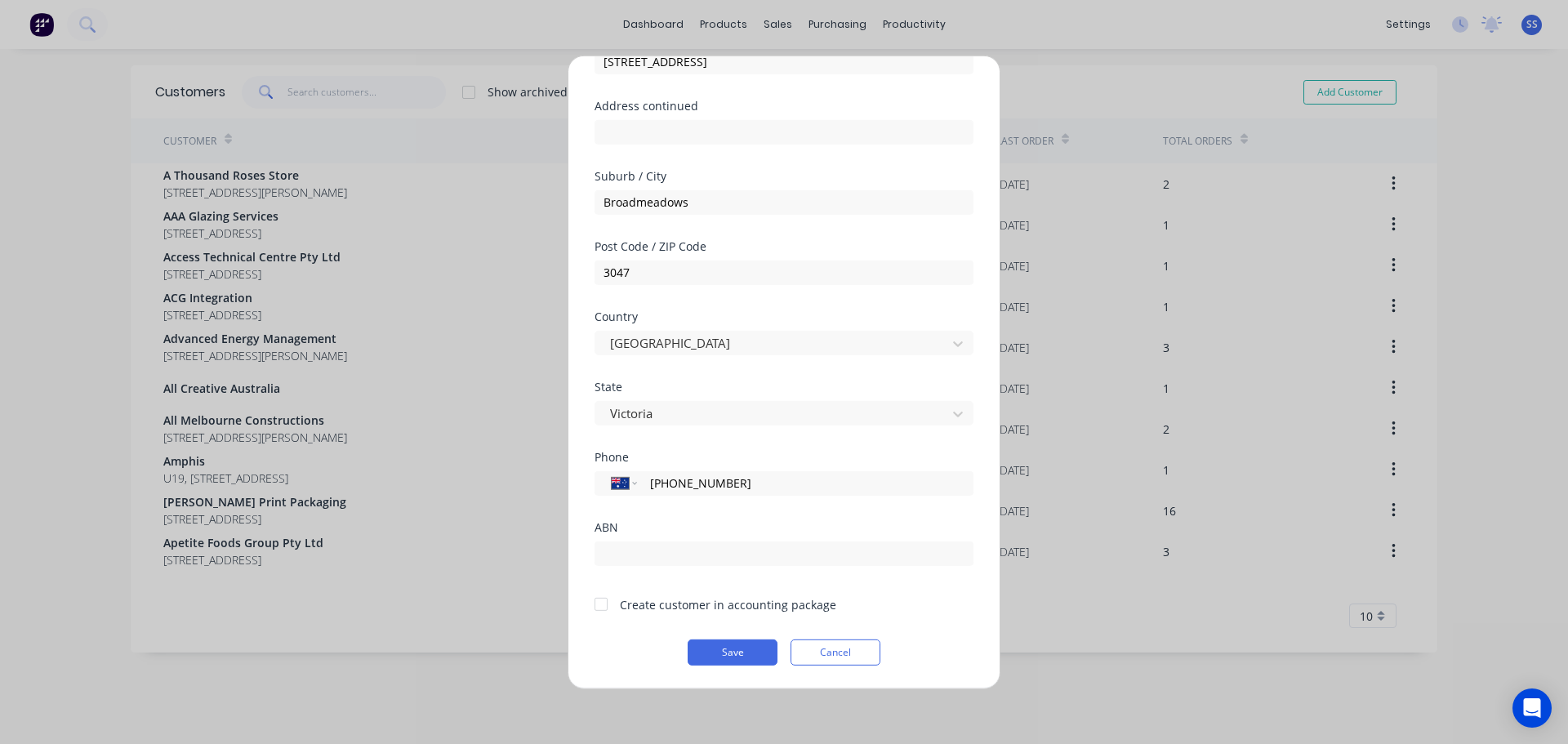
type input "[PHONE_NUMBER]"
click at [602, 610] on div at bounding box center [601, 604] width 33 height 33
click at [728, 652] on button "Save" at bounding box center [732, 652] width 90 height 26
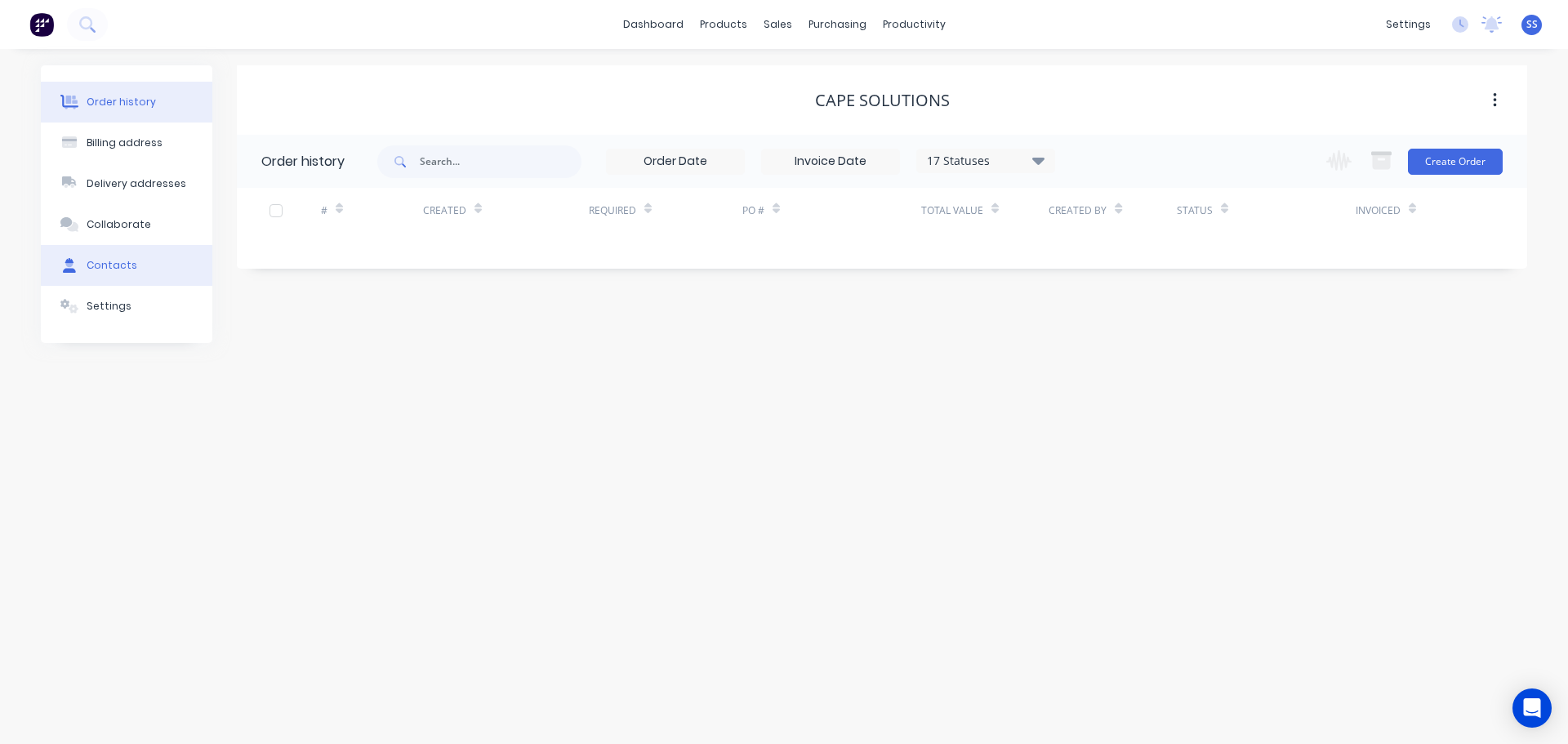
click at [159, 256] on button "Contacts" at bounding box center [126, 265] width 172 height 40
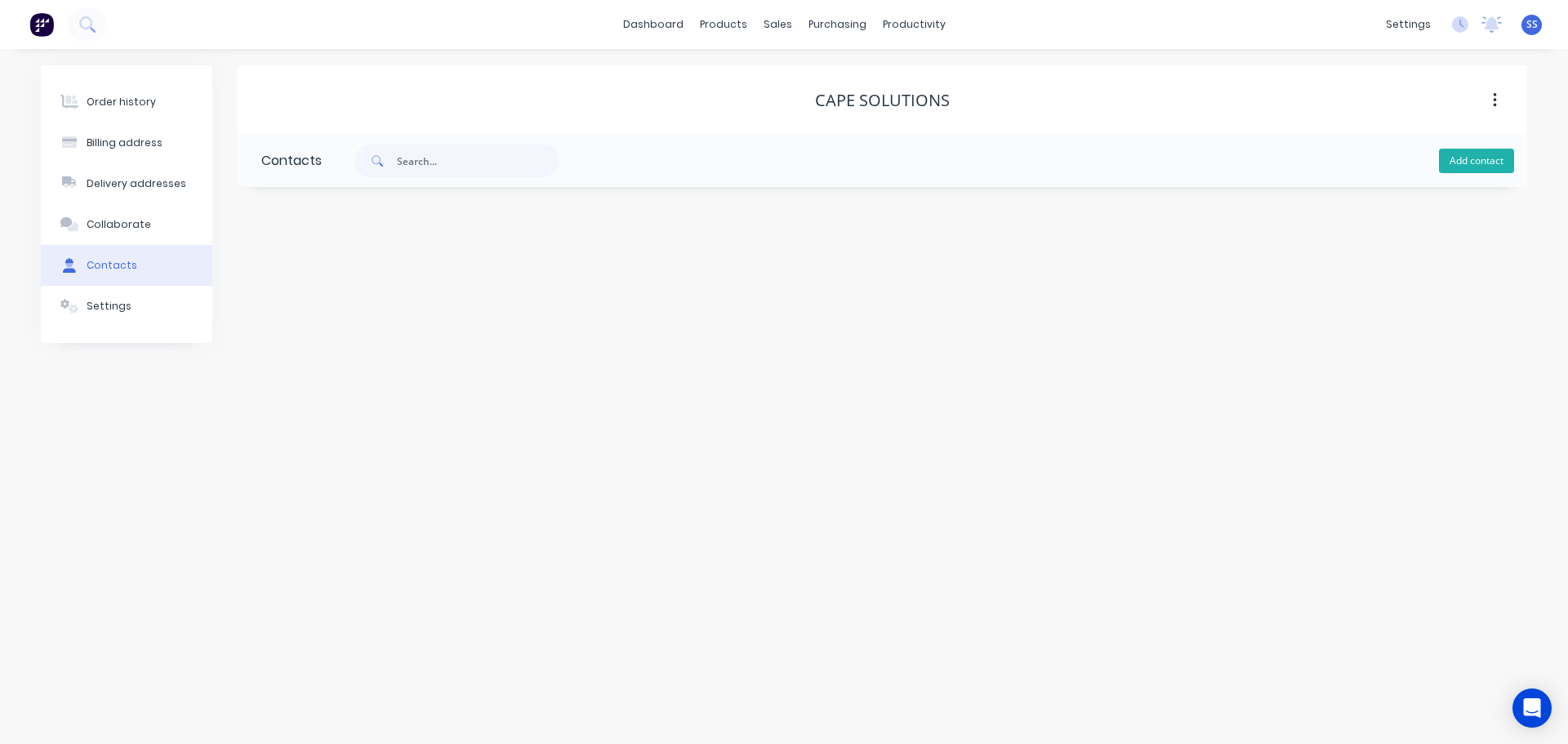
click at [1473, 161] on button "Add contact" at bounding box center [1477, 161] width 75 height 24
select select "AU"
click at [361, 269] on input "text" at bounding box center [394, 281] width 267 height 24
type input "[PERSON_NAME]"
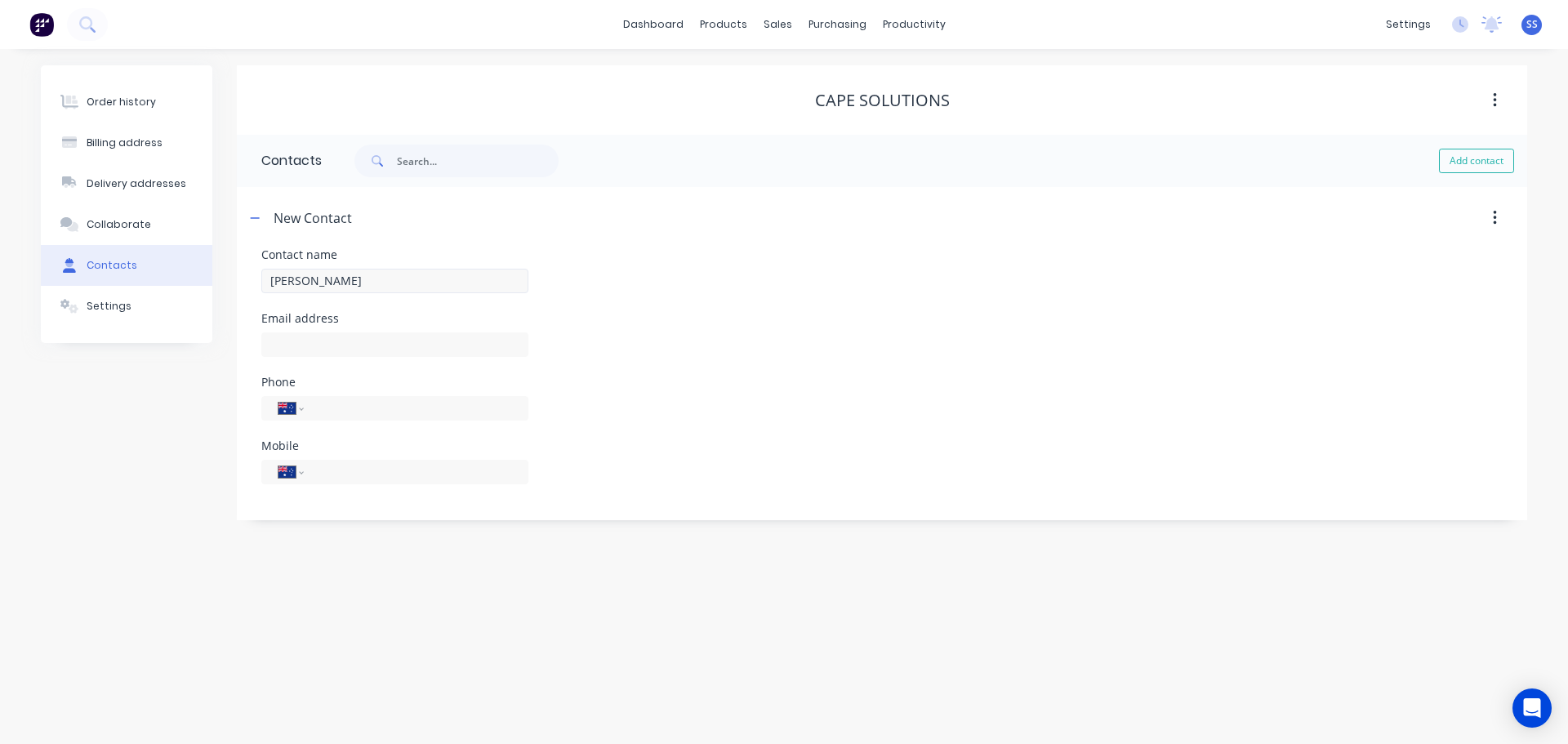
select select "AU"
click at [361, 327] on div "Email address" at bounding box center [394, 345] width 267 height 64
click at [361, 343] on input "text" at bounding box center [394, 345] width 267 height 24
paste input "[EMAIL_ADDRESS][DOMAIN_NAME]"
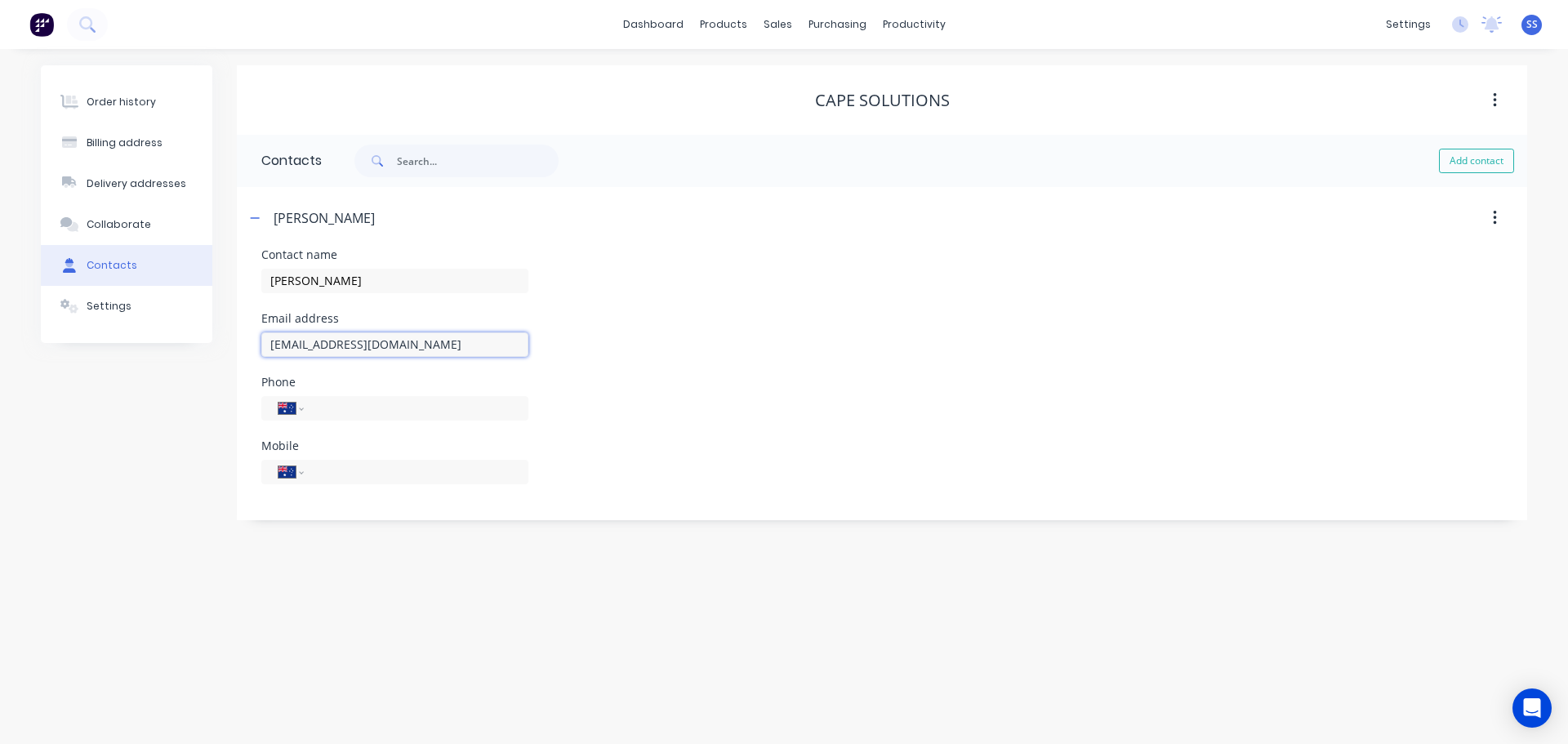
type input "[EMAIL_ADDRESS][DOMAIN_NAME]"
click at [438, 471] on input "tel" at bounding box center [413, 472] width 196 height 19
type input "0477 663 384"
click at [425, 574] on div "Order history Billing address Delivery addresses Collaborate Contacts Settings …" at bounding box center [784, 396] width 1568 height 695
click at [174, 112] on button "Order history" at bounding box center [126, 101] width 172 height 40
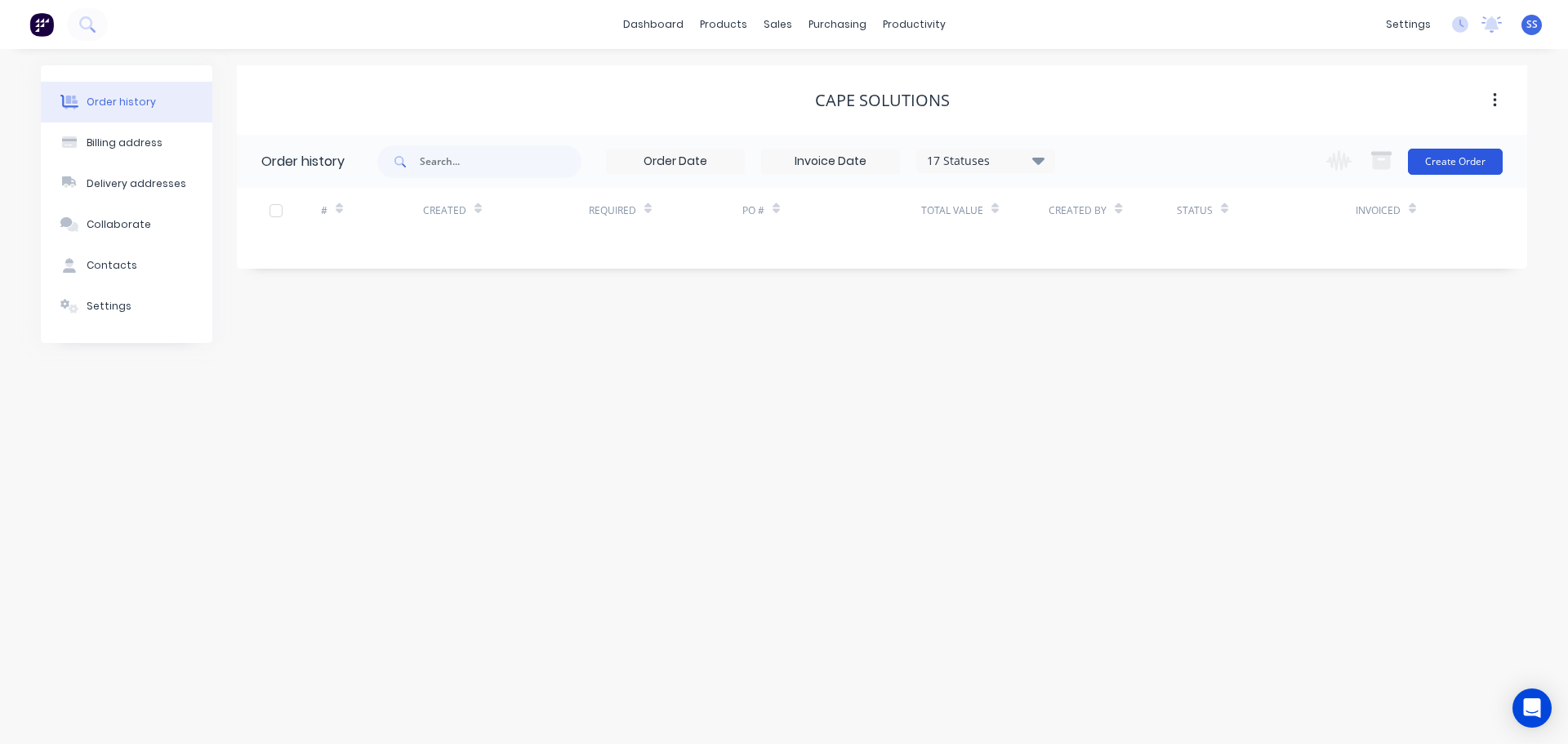
click at [1468, 159] on button "Create Order" at bounding box center [1455, 162] width 95 height 26
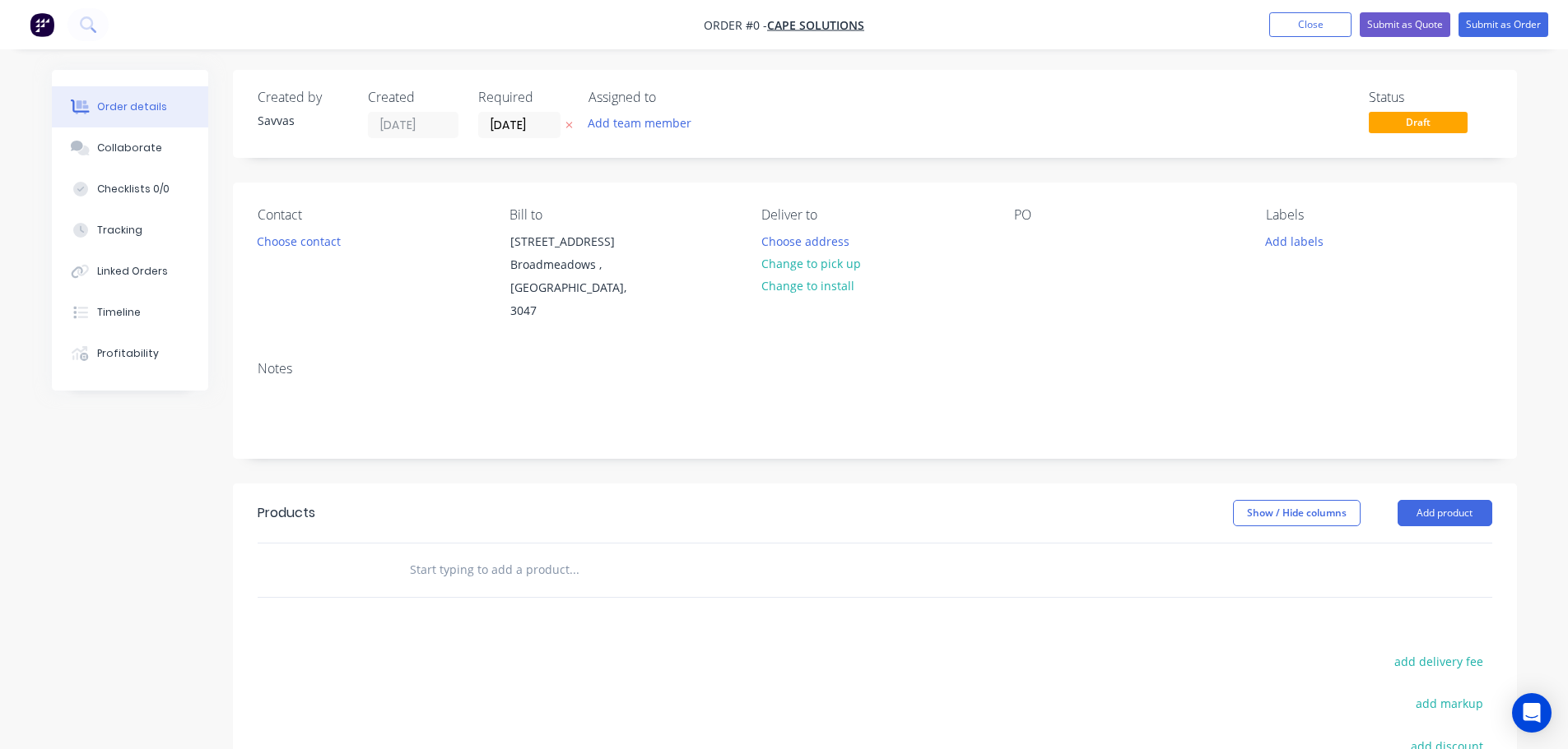
click at [282, 229] on div "Contact Choose contact" at bounding box center [370, 265] width 225 height 116
click at [282, 237] on button "Choose contact" at bounding box center [298, 240] width 101 height 22
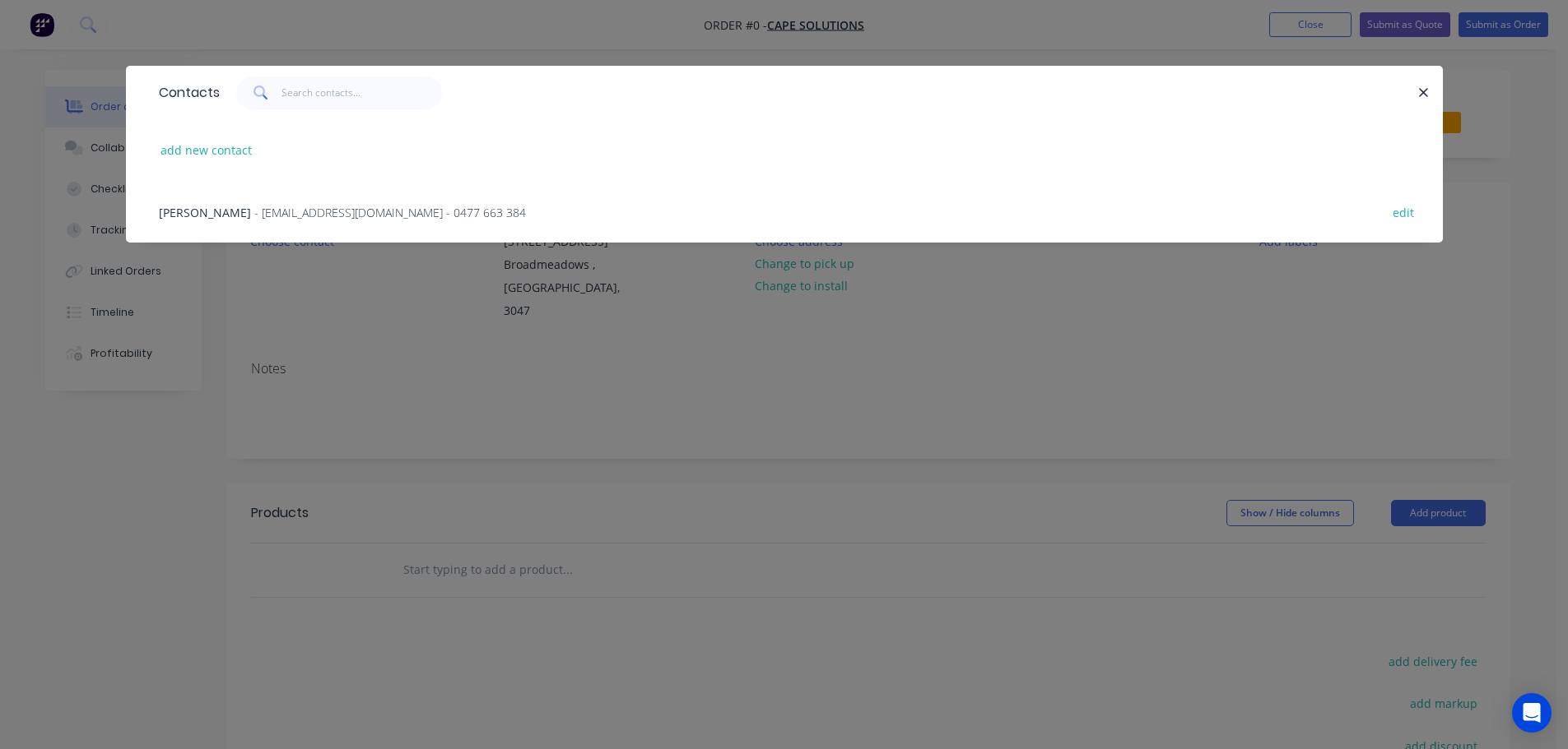
click at [298, 230] on div "[PERSON_NAME] - [EMAIL_ADDRESS][DOMAIN_NAME] - 0477 663 384 edit" at bounding box center [784, 211] width 1268 height 61
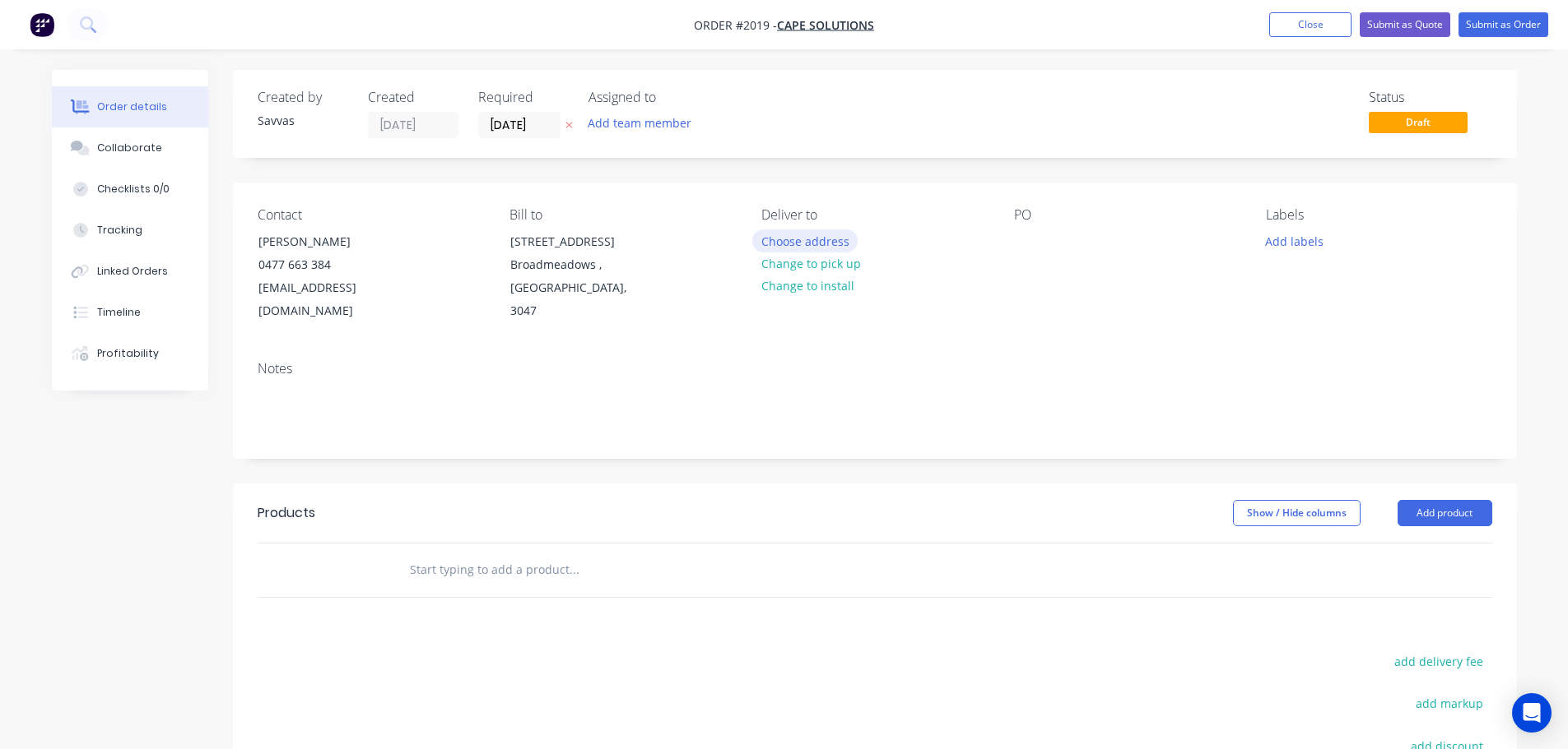
click at [838, 250] on button "Choose address" at bounding box center [804, 240] width 105 height 22
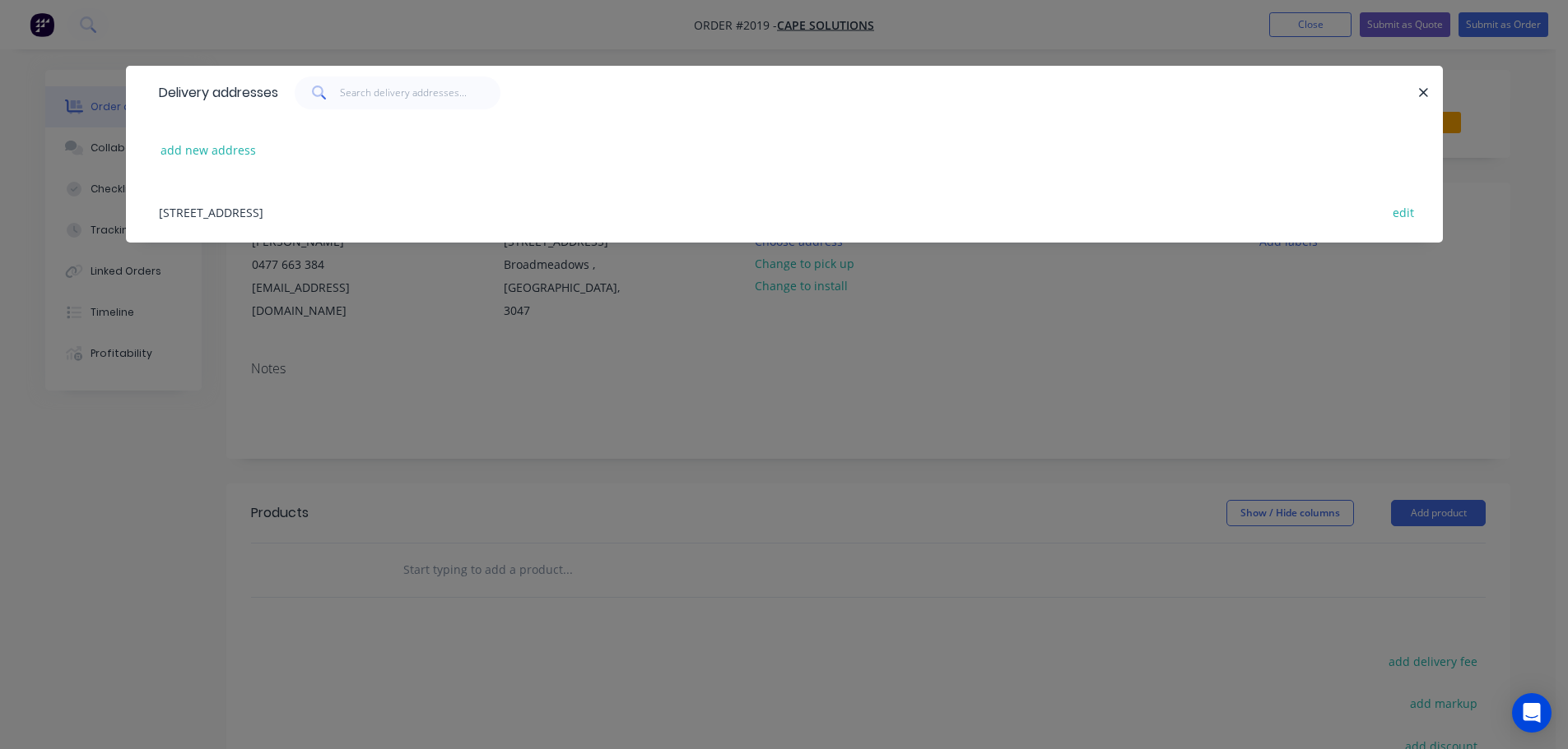
click at [703, 219] on div "[STREET_ADDRESS] edit" at bounding box center [784, 211] width 1268 height 61
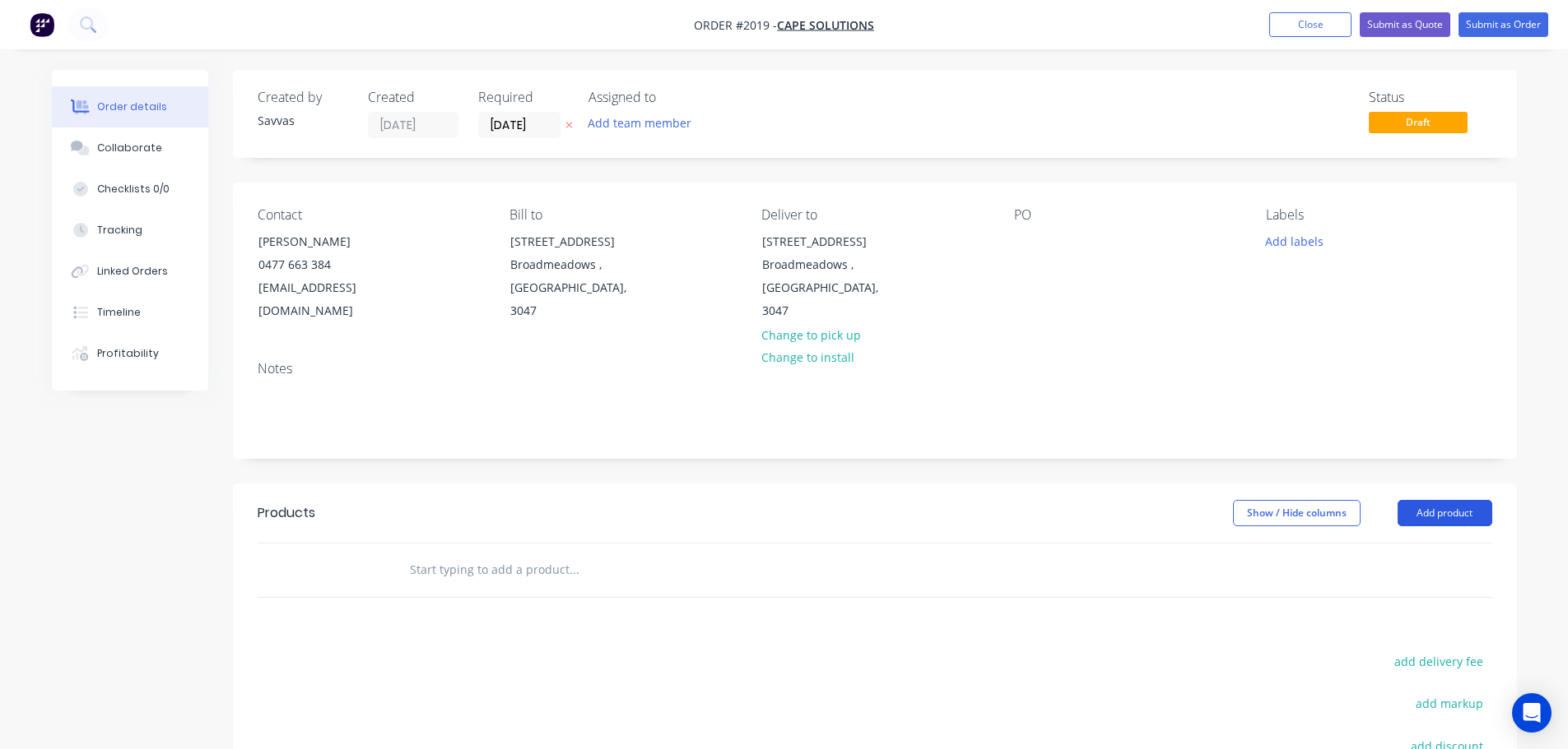
click at [1462, 500] on button "Add product" at bounding box center [1445, 514] width 95 height 26
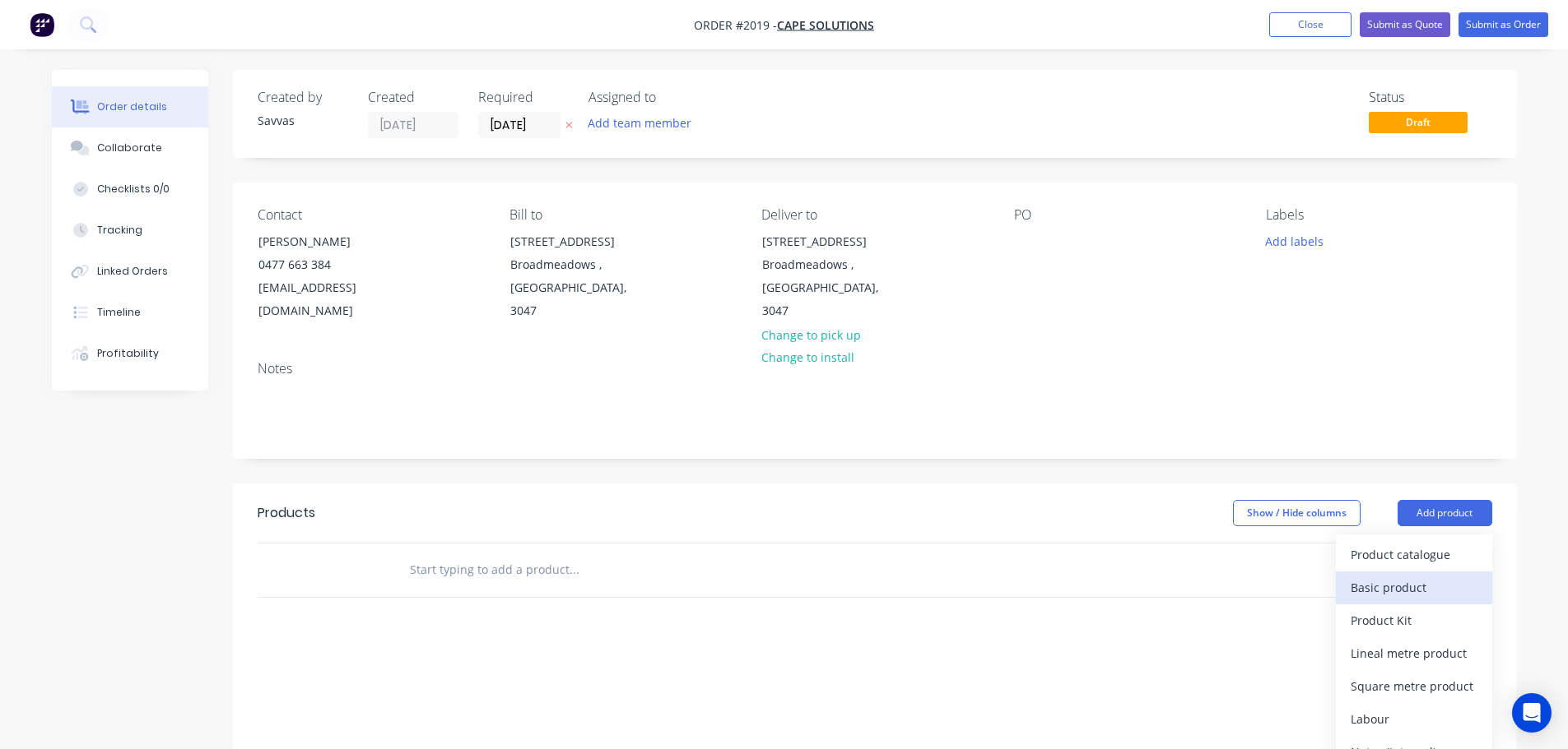
click at [1419, 576] on div "Basic product" at bounding box center [1414, 587] width 127 height 24
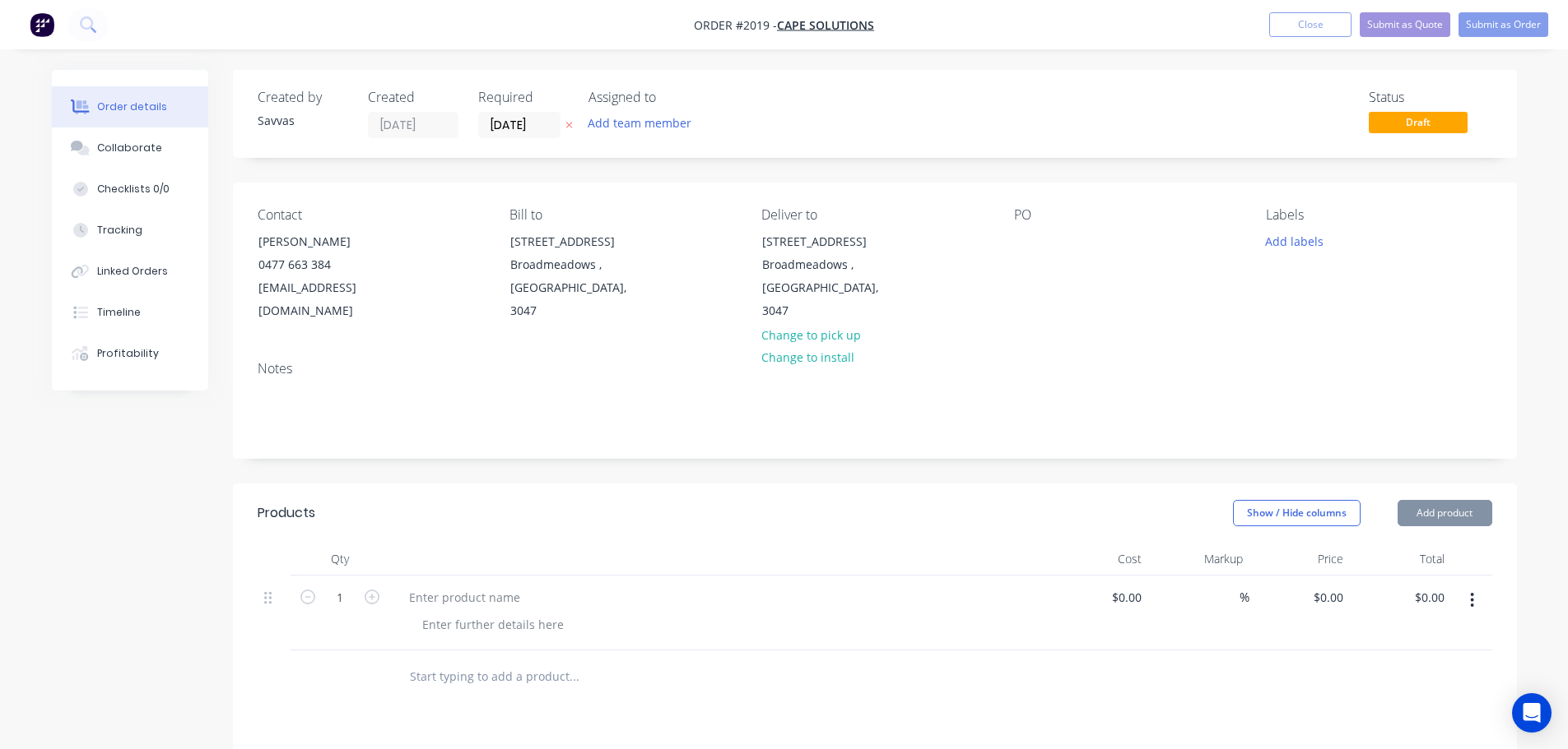
click at [1436, 500] on button "Add product" at bounding box center [1445, 514] width 95 height 26
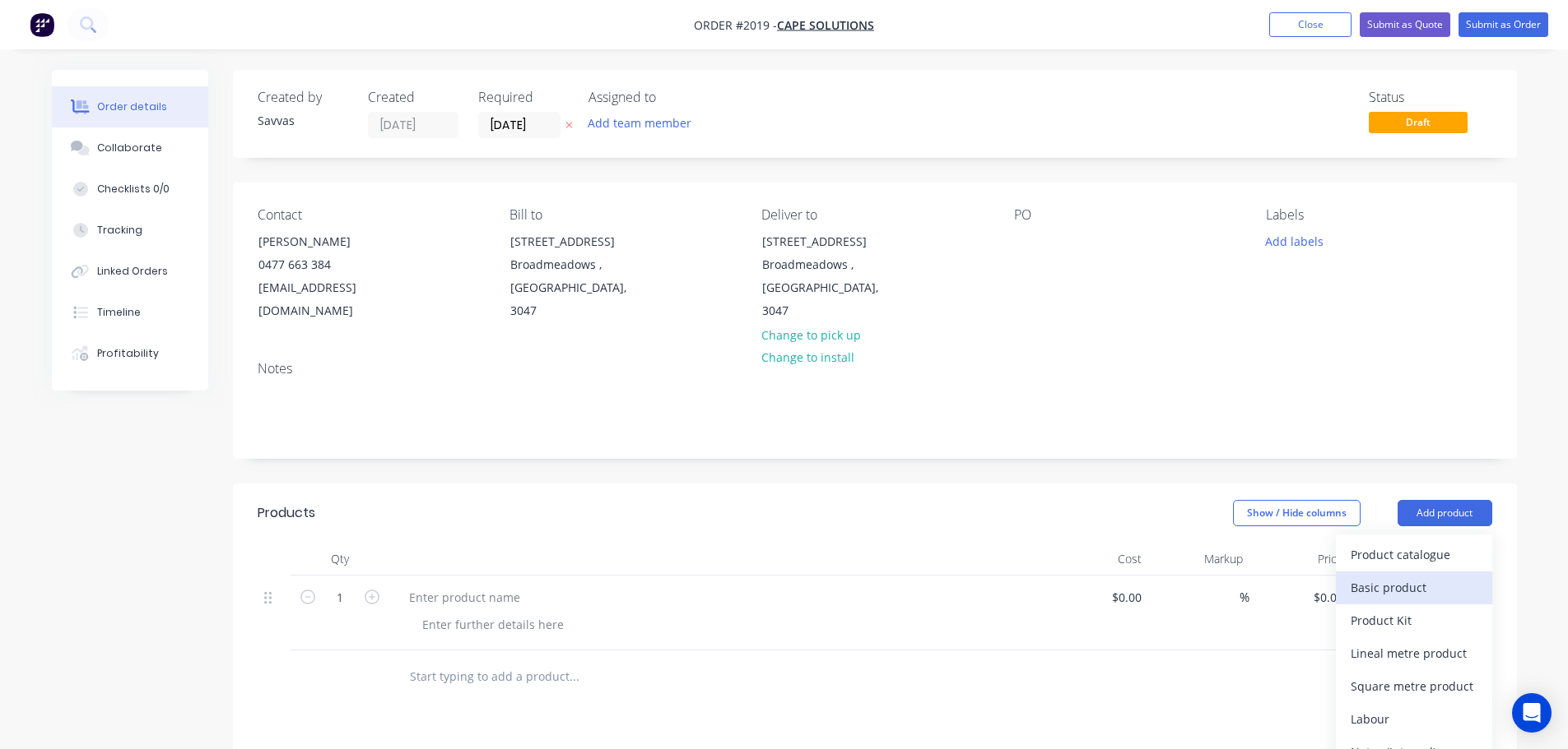
click at [1423, 576] on div "Basic product" at bounding box center [1414, 587] width 127 height 24
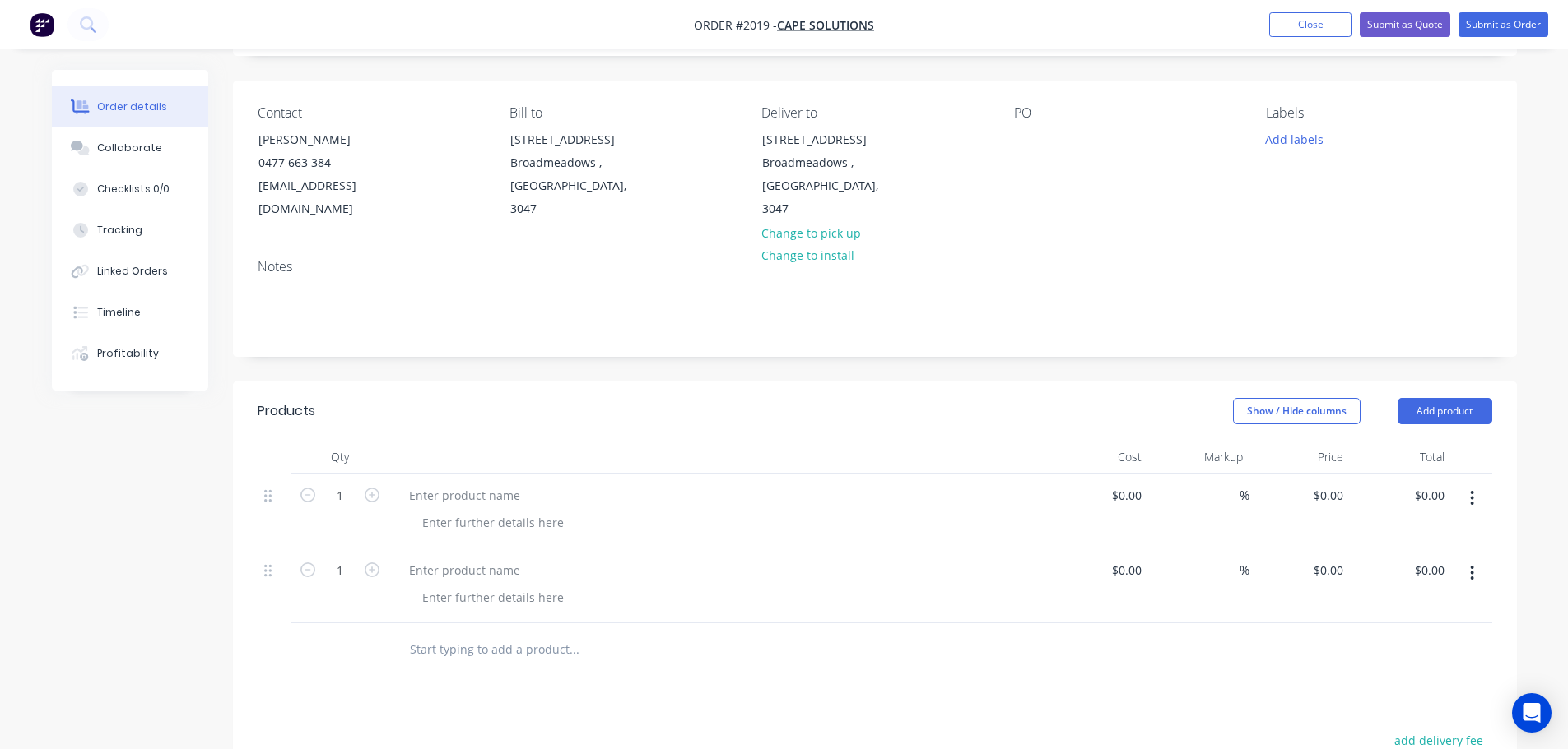
scroll to position [247, 0]
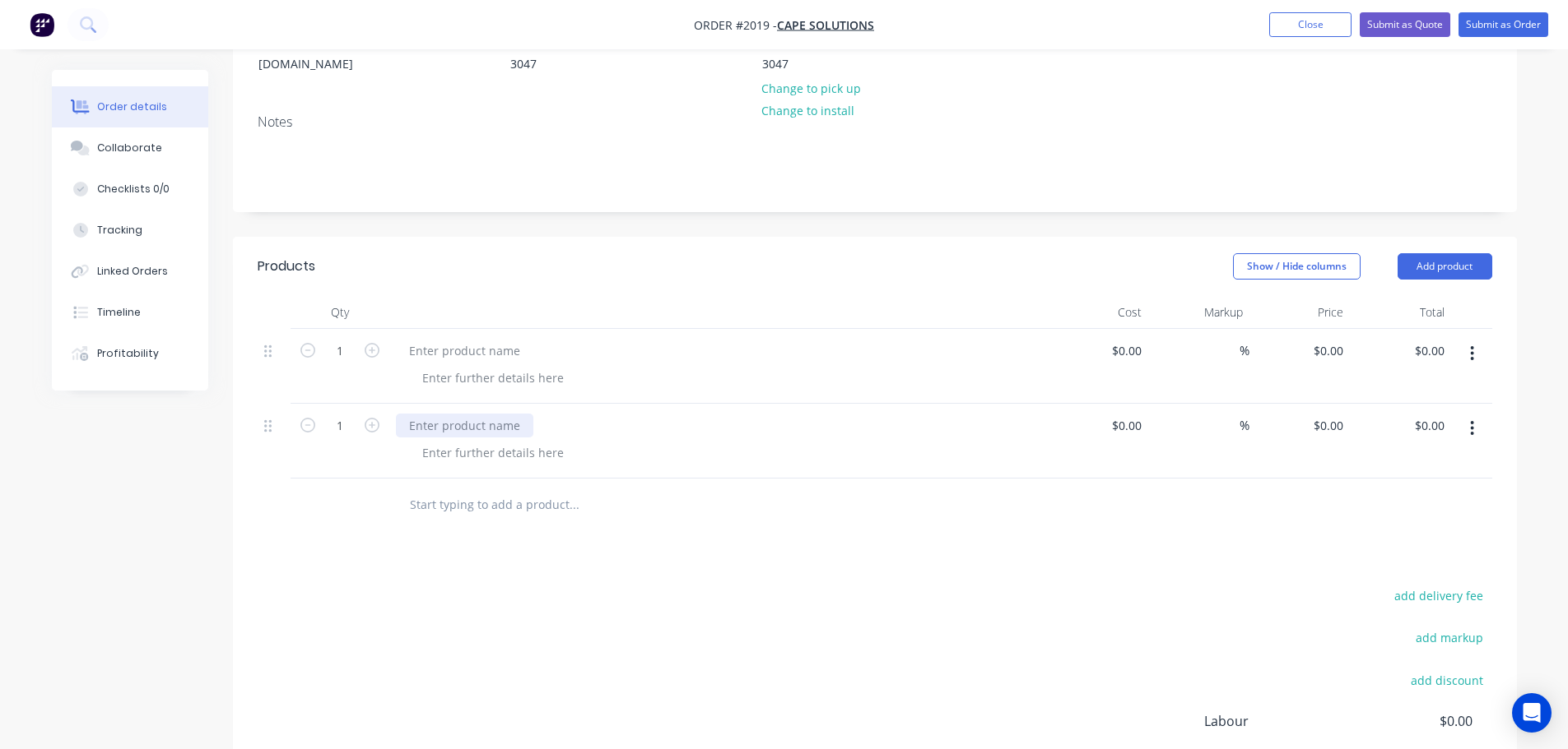
click at [496, 414] on div at bounding box center [464, 426] width 137 height 24
click at [429, 441] on div at bounding box center [492, 452] width 167 height 24
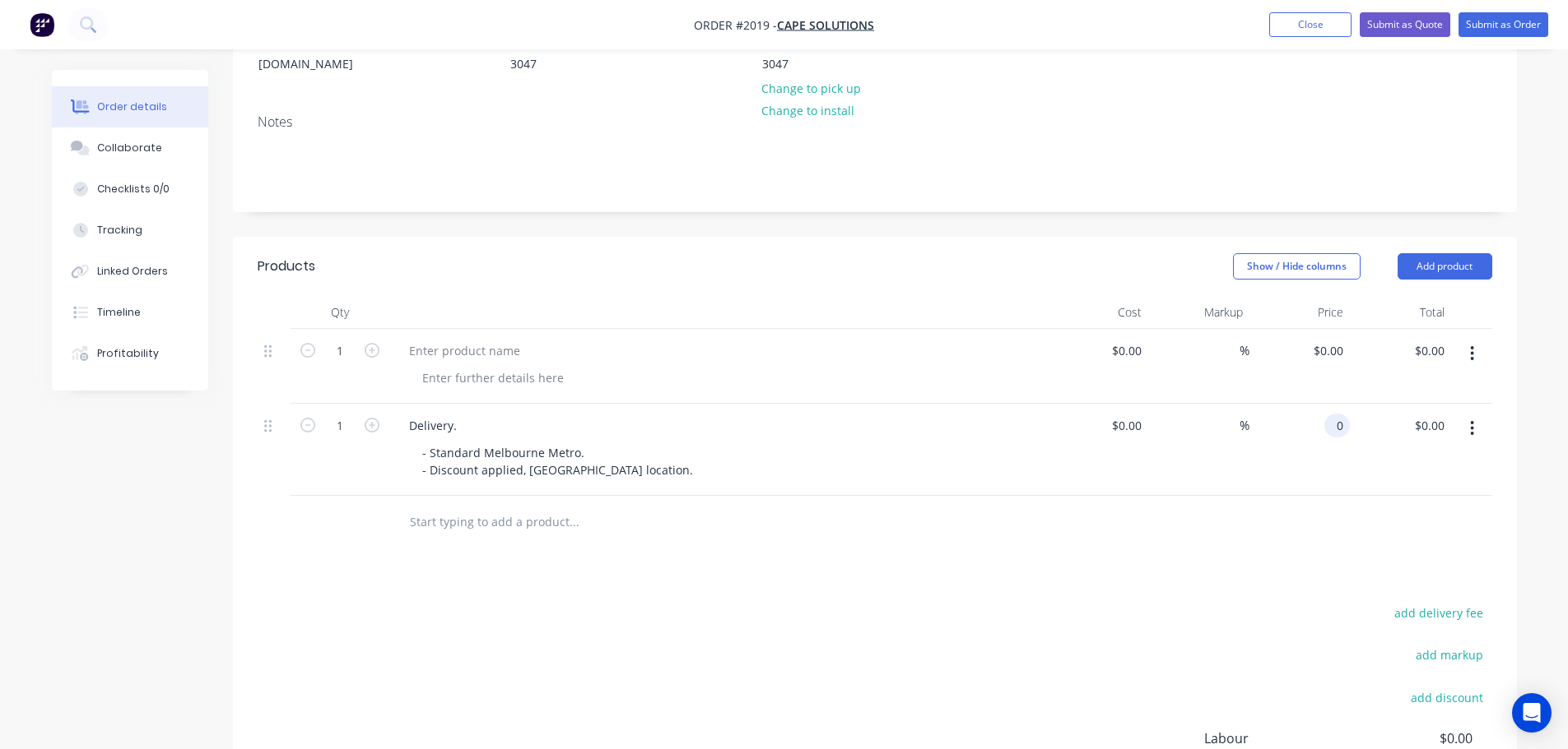
click at [1318, 404] on div "0 0" at bounding box center [1299, 449] width 101 height 92
type input "$75.00"
click at [898, 506] on div at bounding box center [685, 522] width 579 height 33
click at [449, 329] on div at bounding box center [718, 366] width 659 height 75
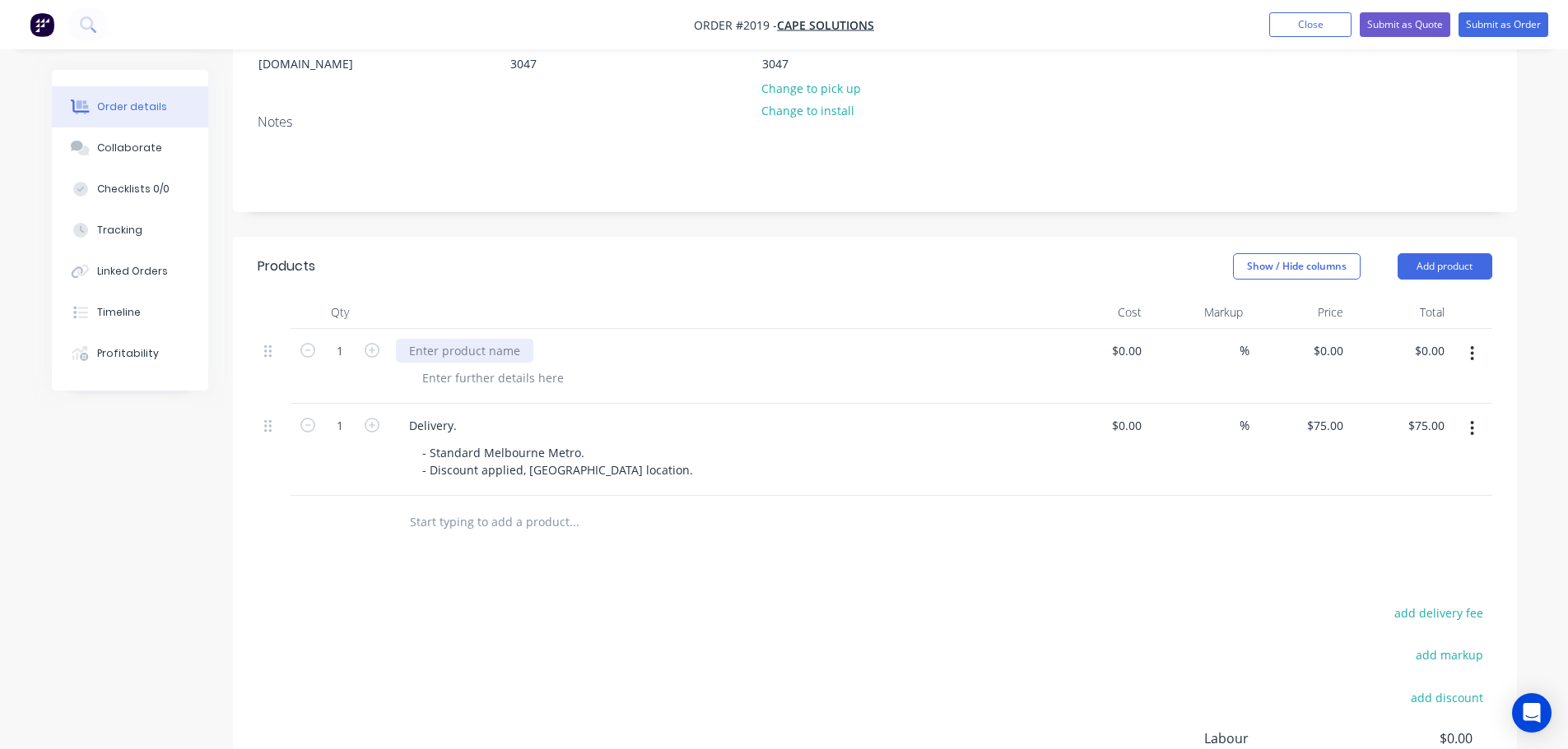
click at [450, 339] on div at bounding box center [464, 350] width 137 height 24
click at [462, 366] on div at bounding box center [492, 377] width 167 height 24
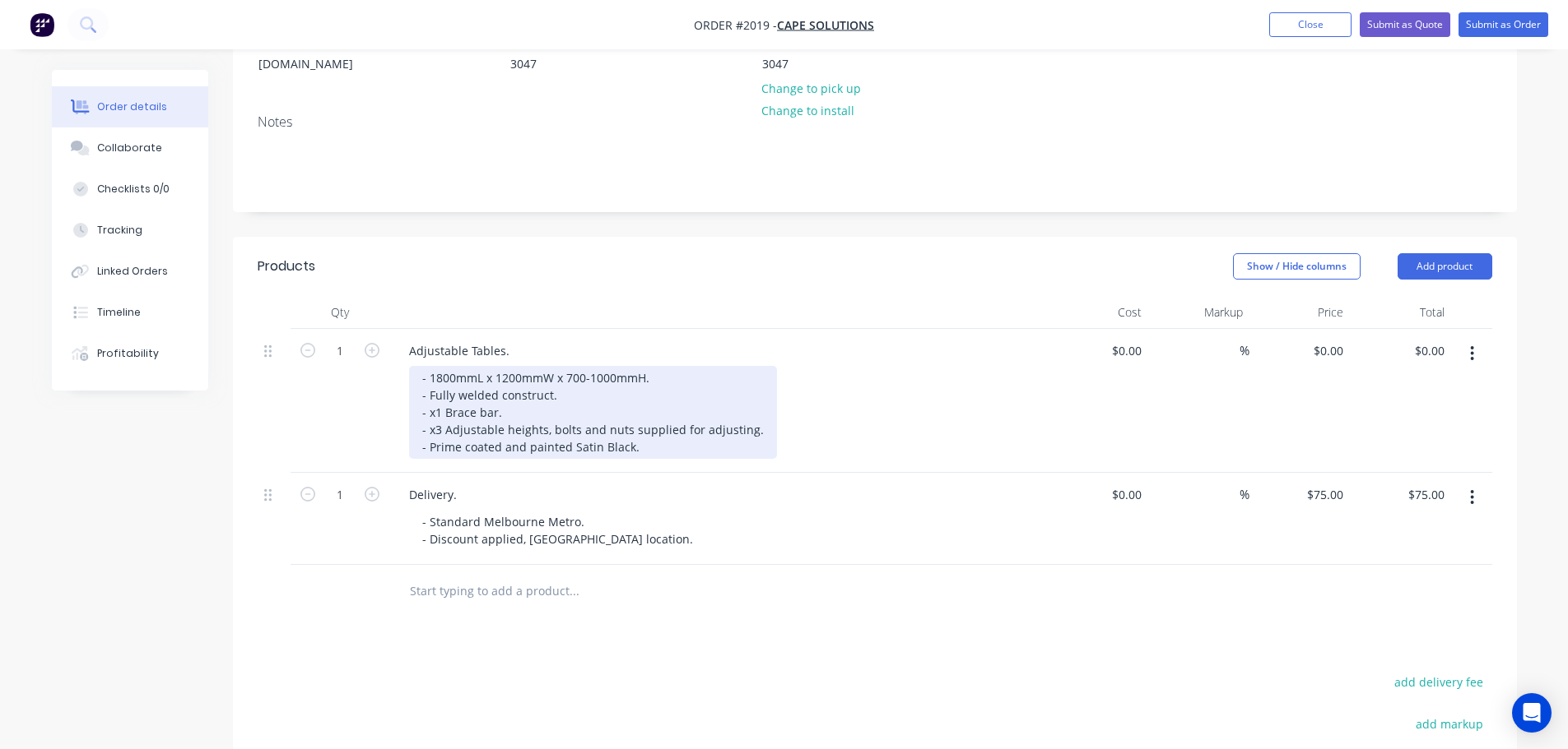
click at [673, 366] on div "- 1800mmL x 1200mmW x 700-1000mmH. - Fully welded construct. - x1 Brace bar. - …" at bounding box center [592, 412] width 368 height 93
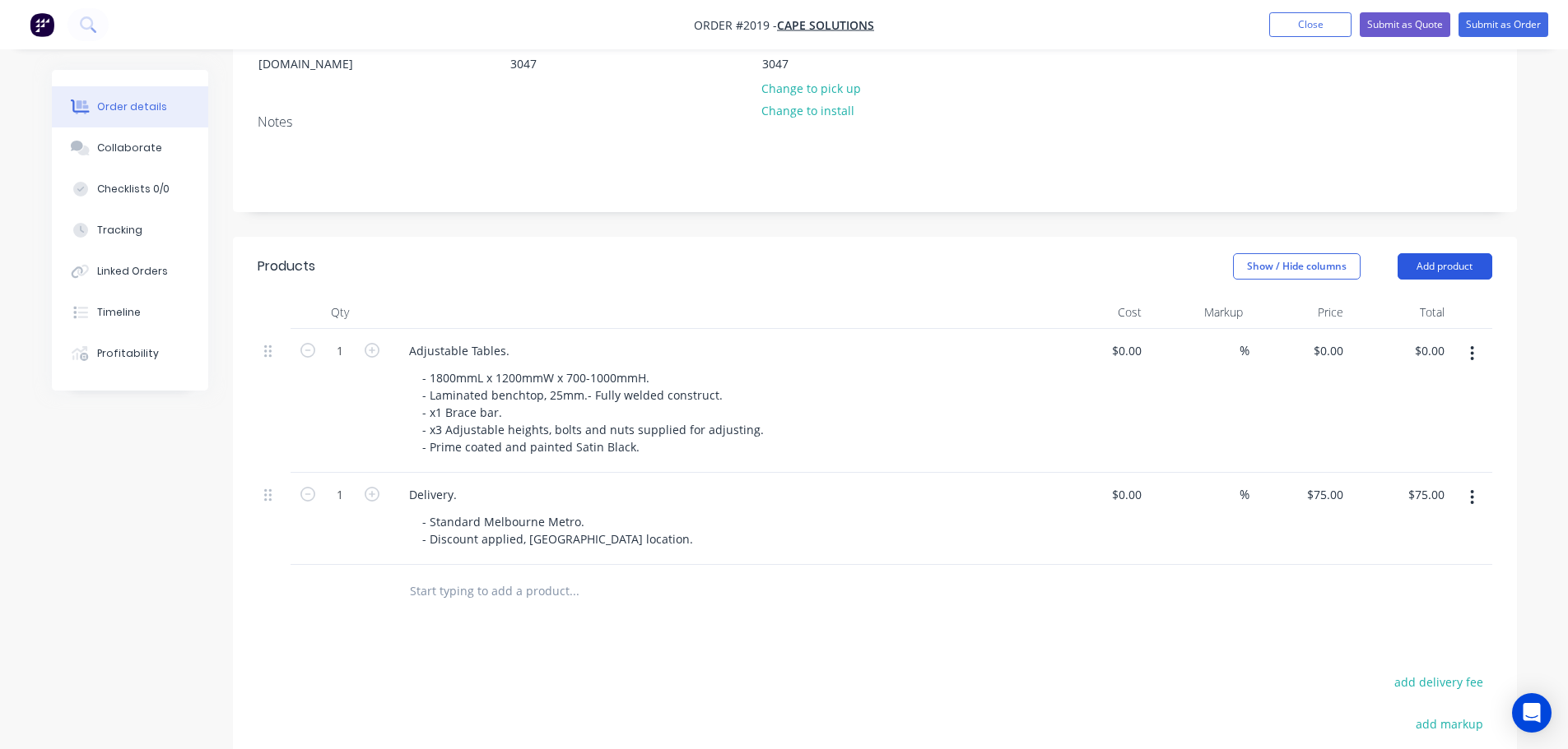
click at [1482, 253] on button "Add product" at bounding box center [1445, 267] width 95 height 26
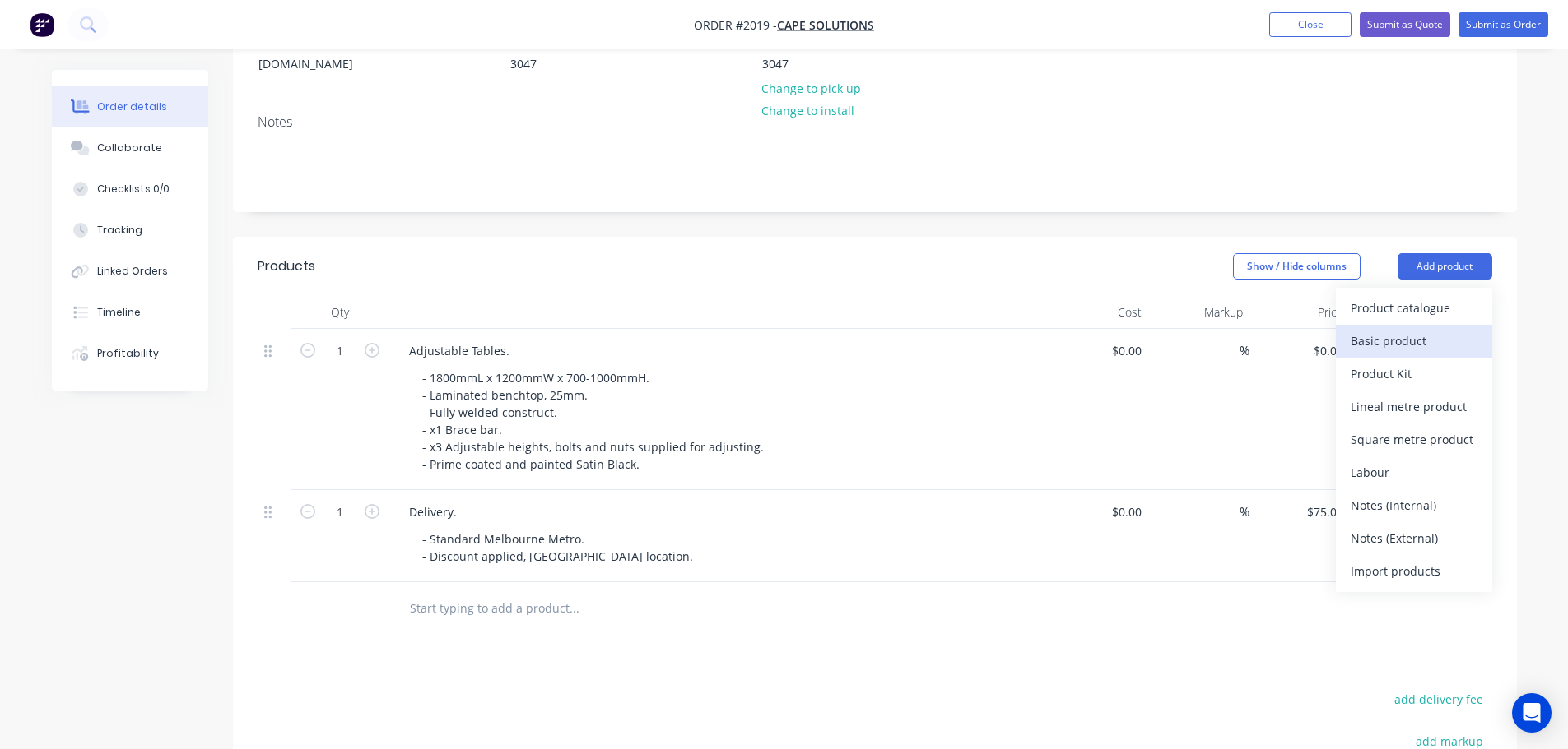
click at [1446, 329] on div "Basic product" at bounding box center [1414, 340] width 127 height 24
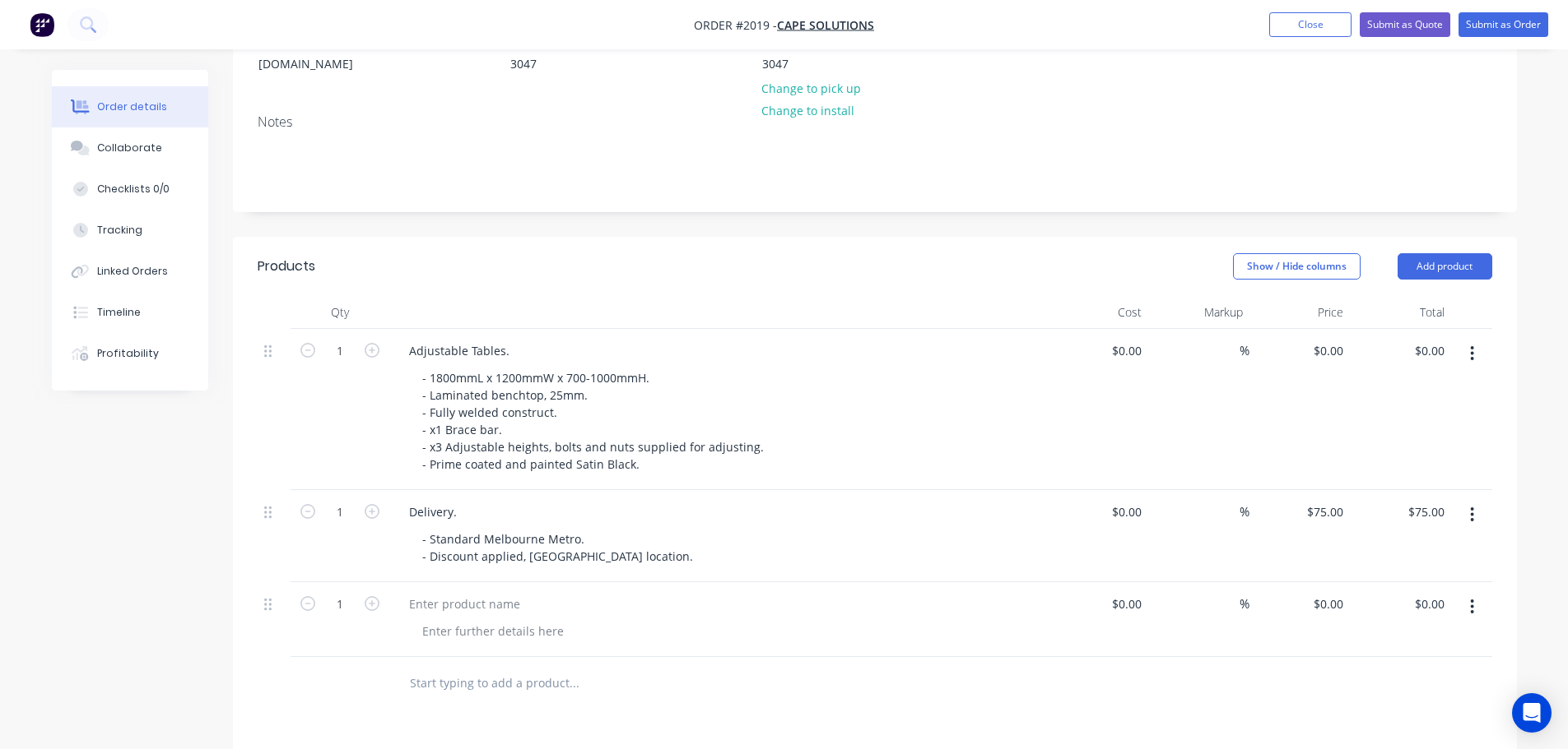
scroll to position [250, 0]
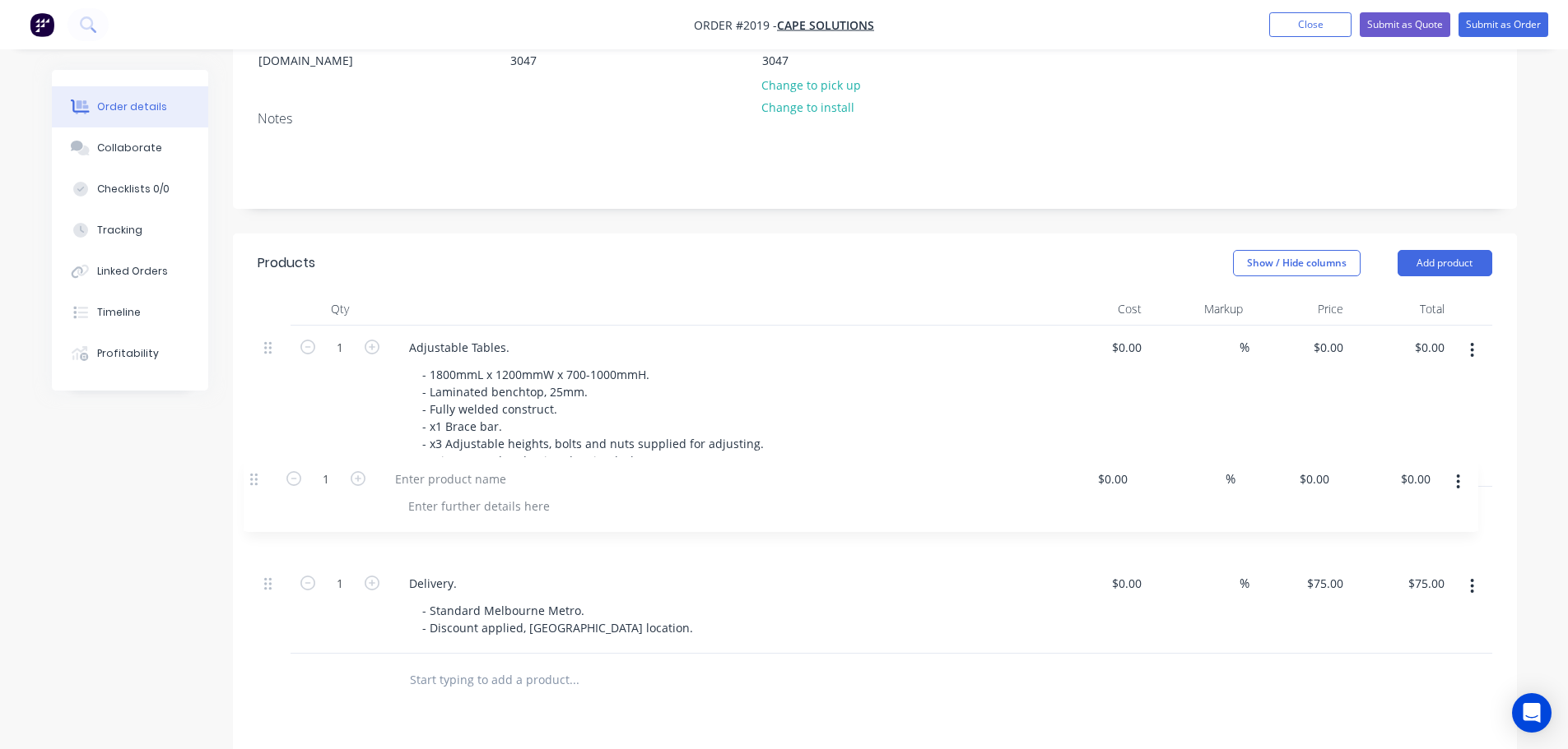
drag, startPoint x: 265, startPoint y: 581, endPoint x: 253, endPoint y: 475, distance: 106.7
click at [253, 475] on div "Qty Cost Markup Price Total 1 Adjustable Tables. - 1800mmL x 1200mmW x 700-1000…" at bounding box center [874, 500] width 1284 height 414
click at [419, 496] on div at bounding box center [464, 508] width 137 height 24
click at [455, 524] on div at bounding box center [492, 535] width 167 height 24
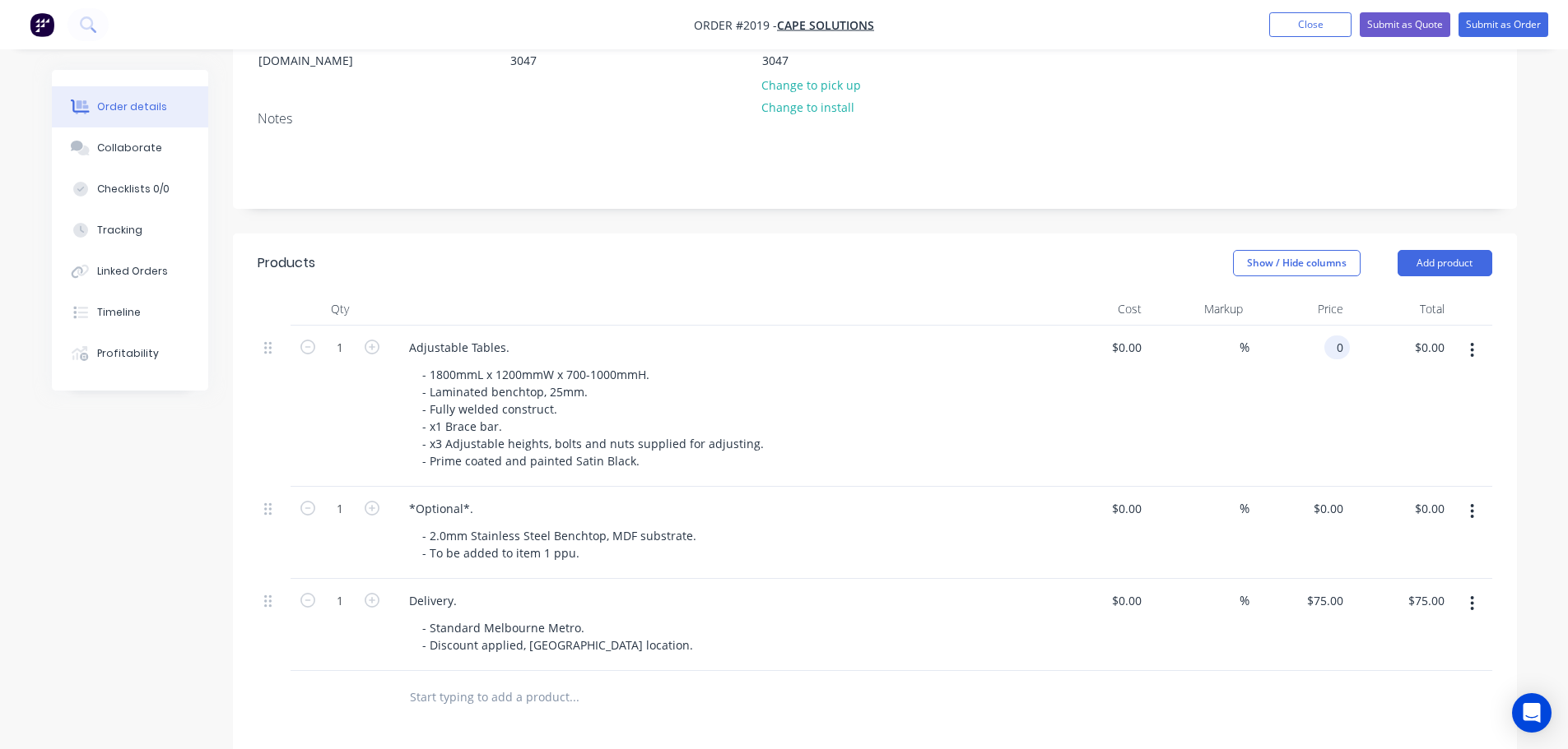
click at [1334, 336] on input "0" at bounding box center [1341, 347] width 19 height 24
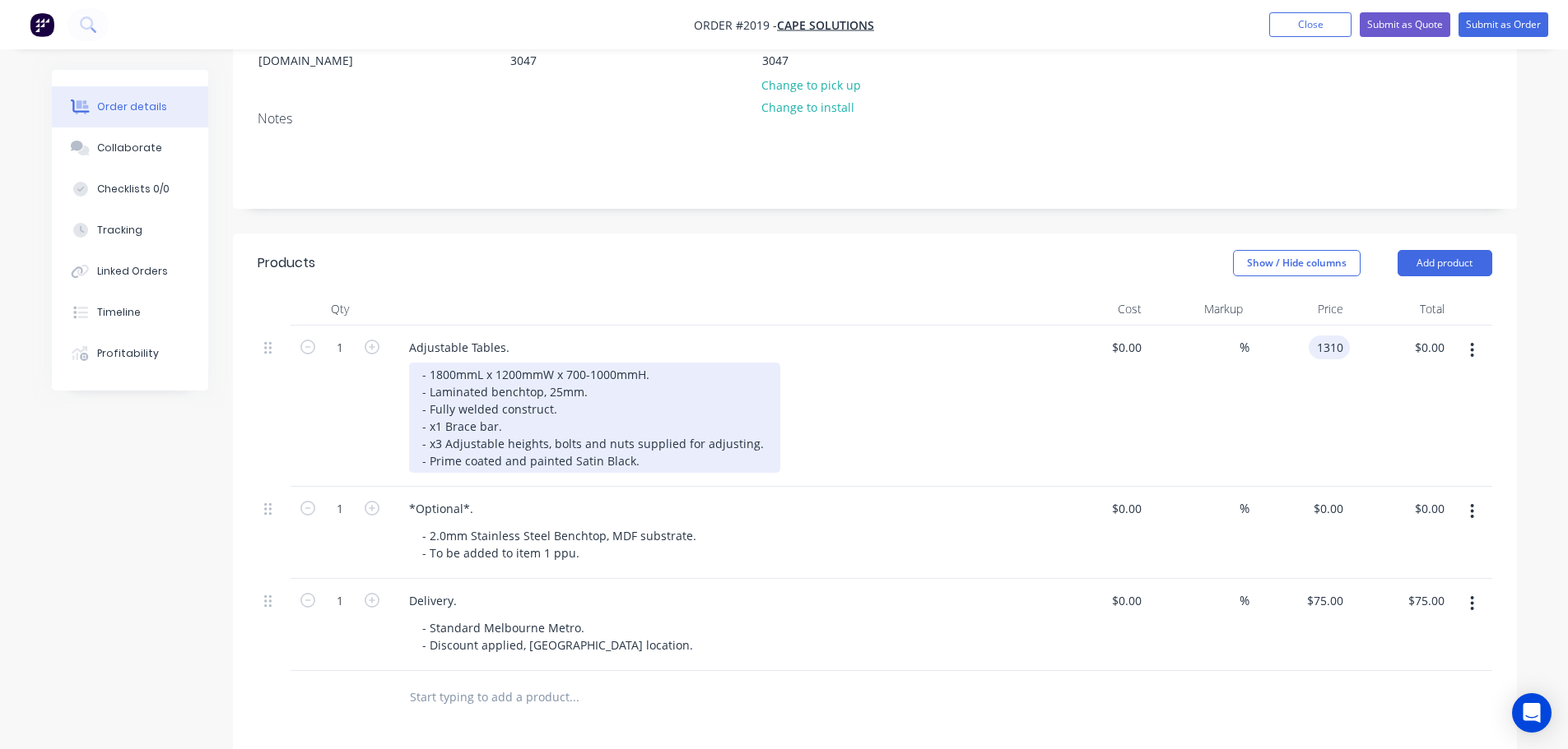
type input "$1,310.00"
click at [651, 436] on div "- 1800mmL x 1200mmW x 700-1000mmH. - Laminated benchtop, 25mm. - Fully welded c…" at bounding box center [594, 418] width 371 height 111
click at [674, 439] on div "- 1800mmL x 1200mmW x 700-1000mmH. - Laminated benchtop, 25mm. - Fully welded c…" at bounding box center [594, 418] width 371 height 111
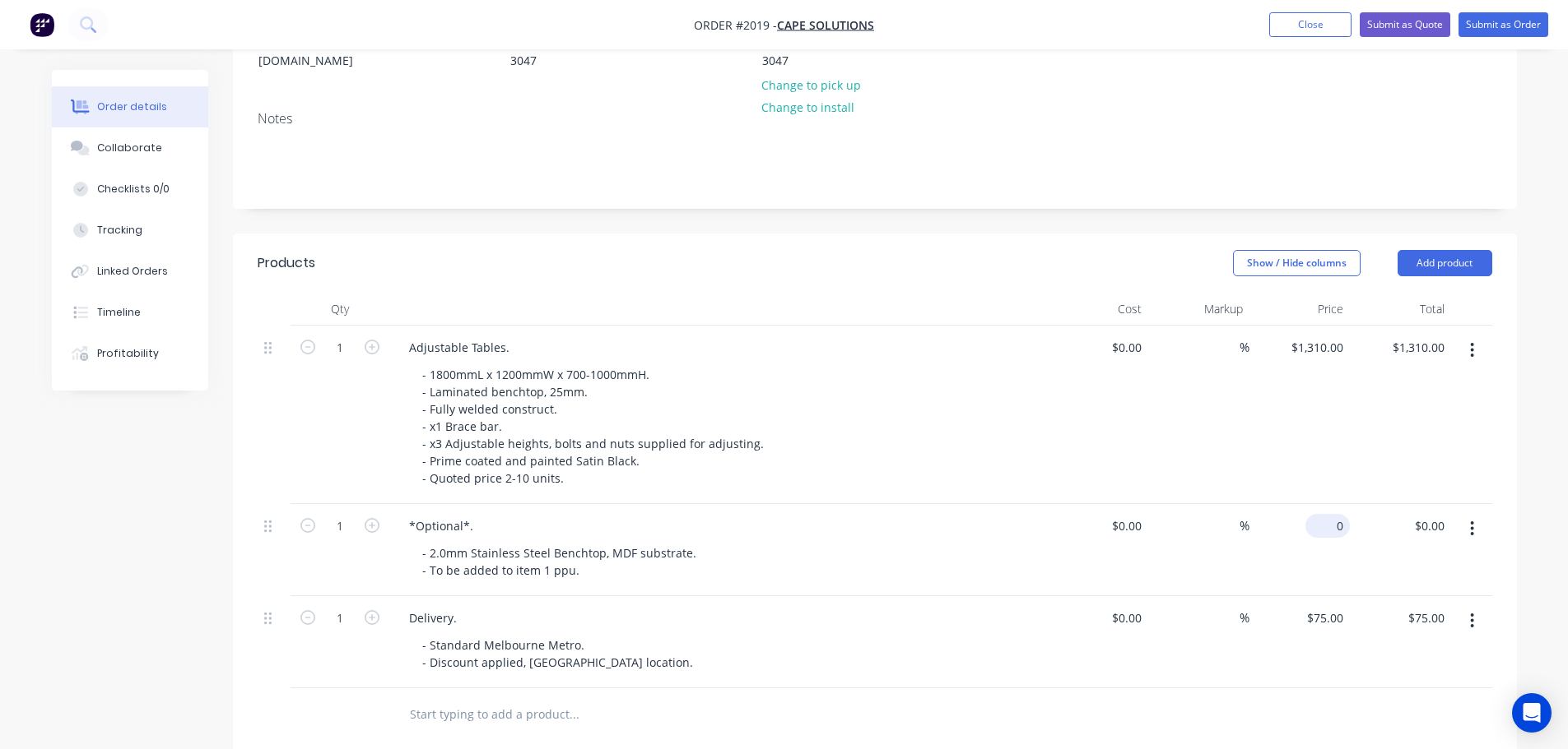
click at [1327, 514] on div "0 $0.00" at bounding box center [1328, 526] width 44 height 24
click at [1345, 514] on input "0" at bounding box center [1341, 526] width 19 height 24
click at [1347, 514] on input "0" at bounding box center [1341, 526] width 19 height 24
click at [1346, 514] on input "0" at bounding box center [1341, 526] width 19 height 24
type input "$615.00"
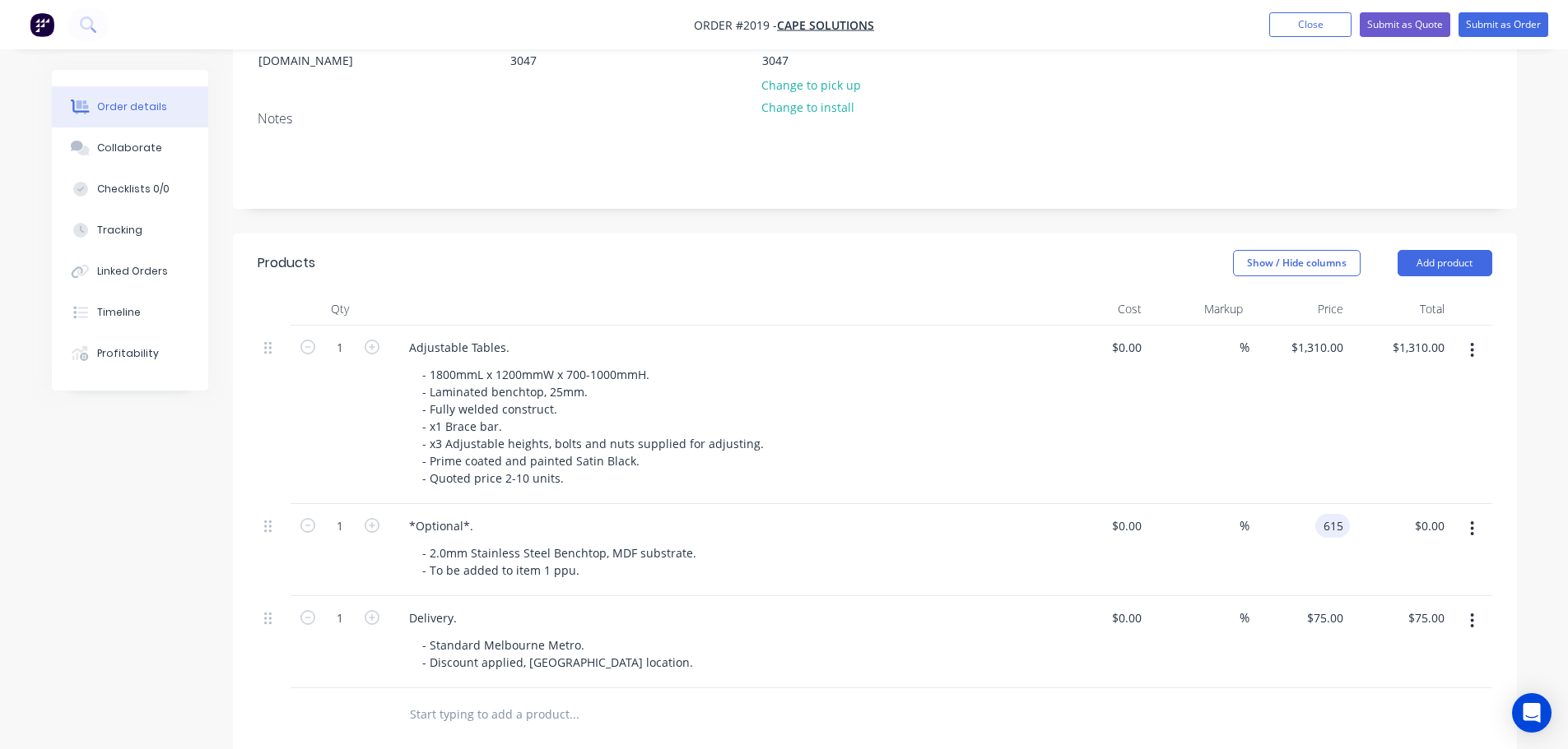
type input "$615.00"
click at [1230, 393] on div "%" at bounding box center [1198, 414] width 101 height 179
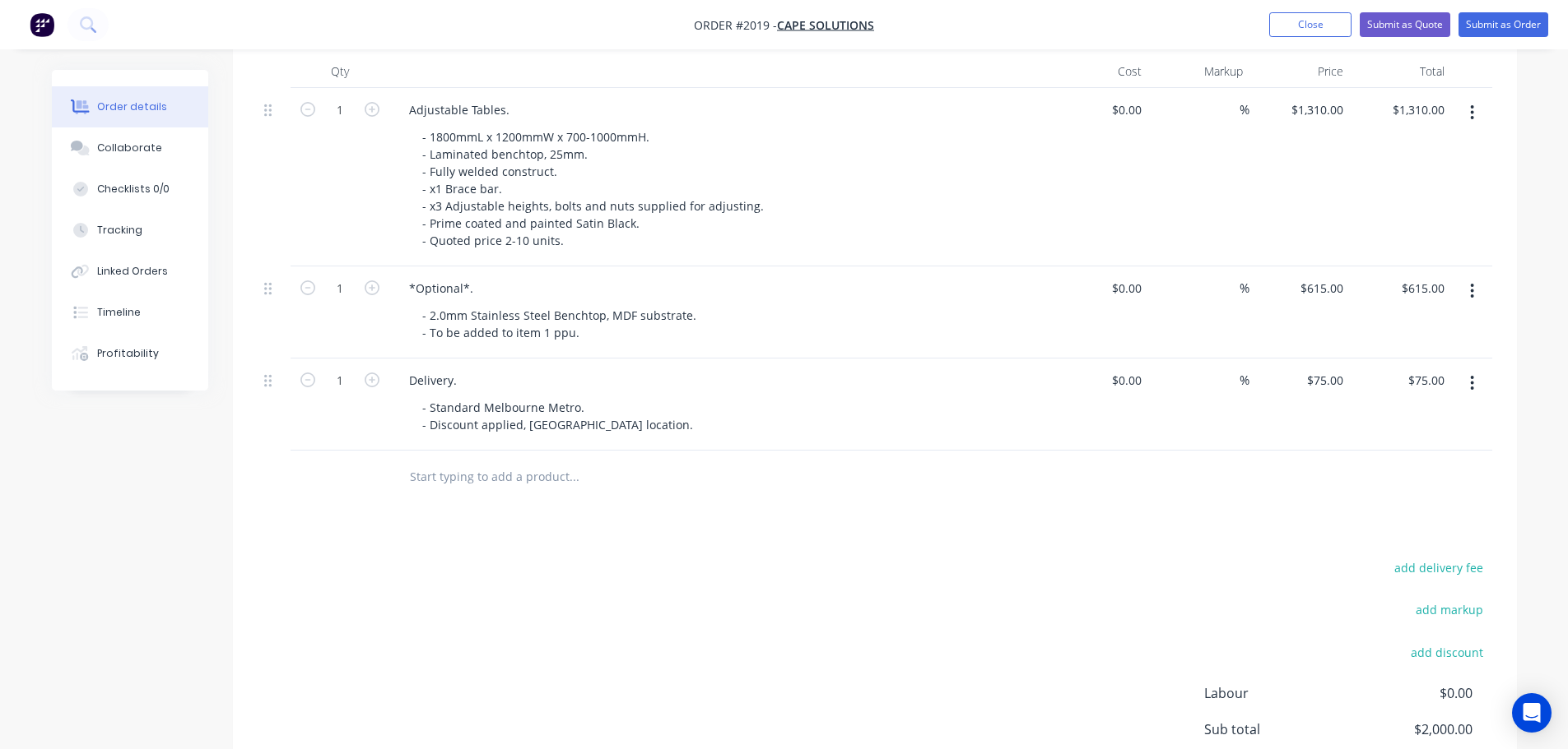
scroll to position [310, 0]
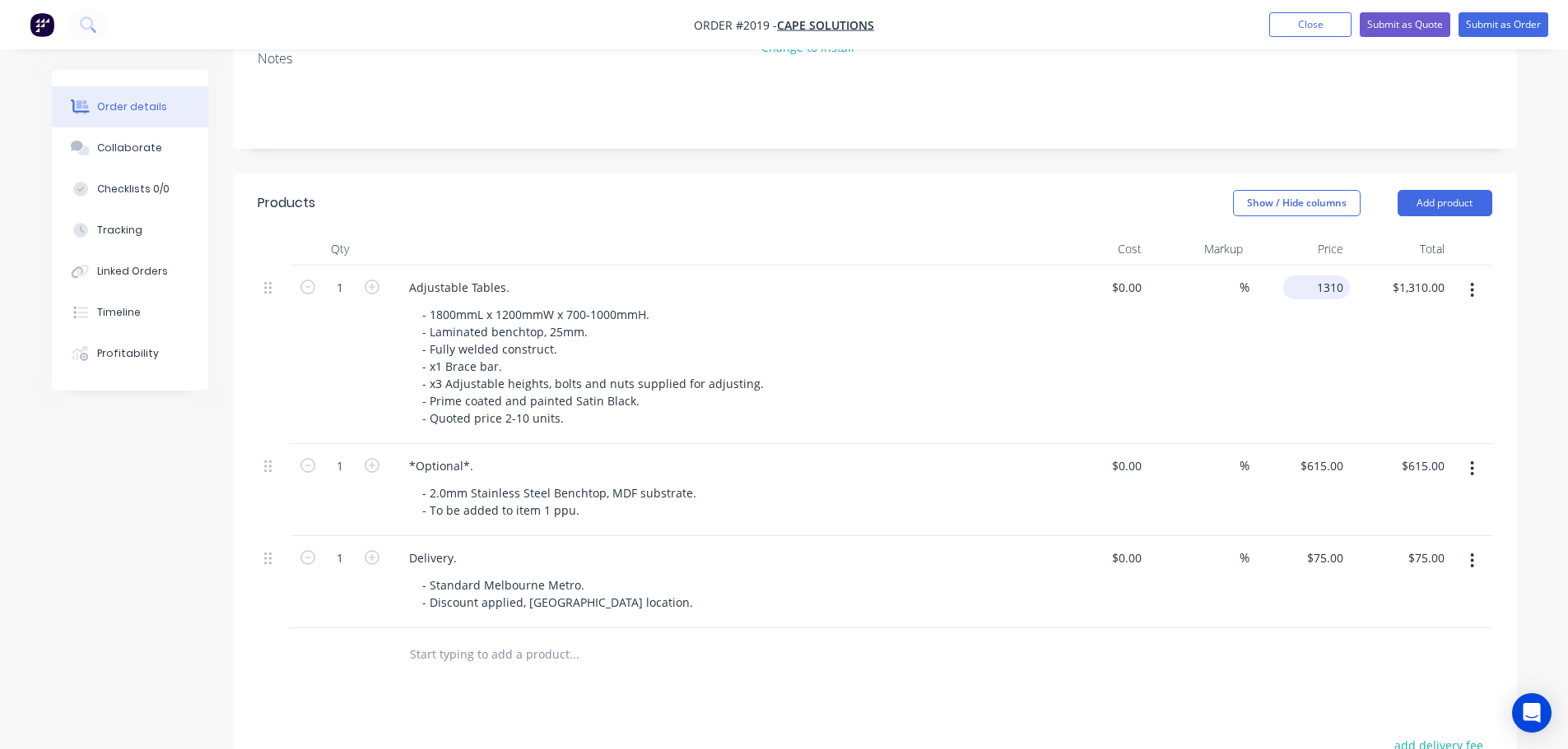
click at [1328, 275] on input "1310" at bounding box center [1320, 287] width 61 height 24
type input "$1,490.00"
click at [1033, 201] on header "Products Show / Hide columns Add product" at bounding box center [874, 203] width 1284 height 60
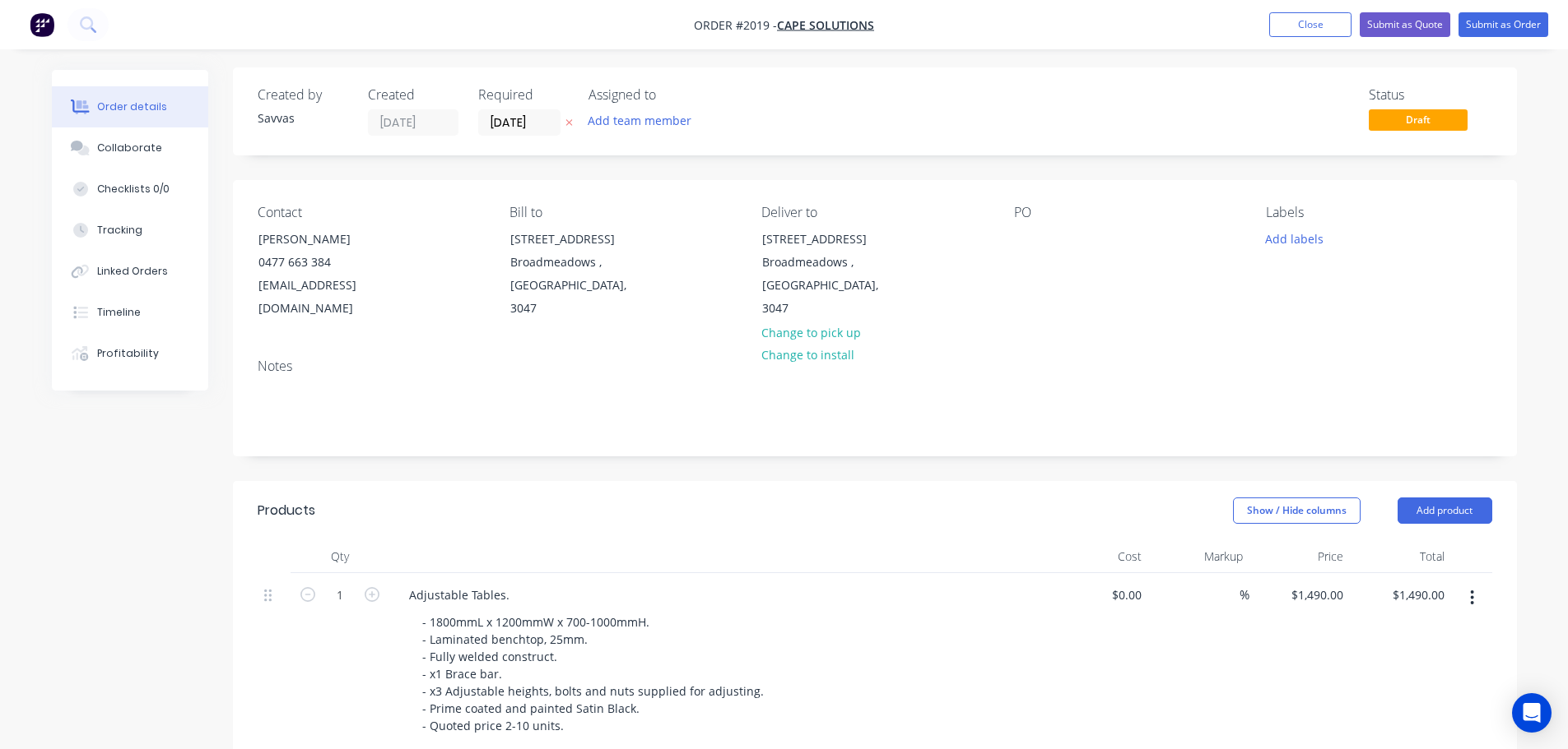
scroll to position [0, 0]
click at [1428, 29] on button "Submit as Quote" at bounding box center [1405, 25] width 91 height 25
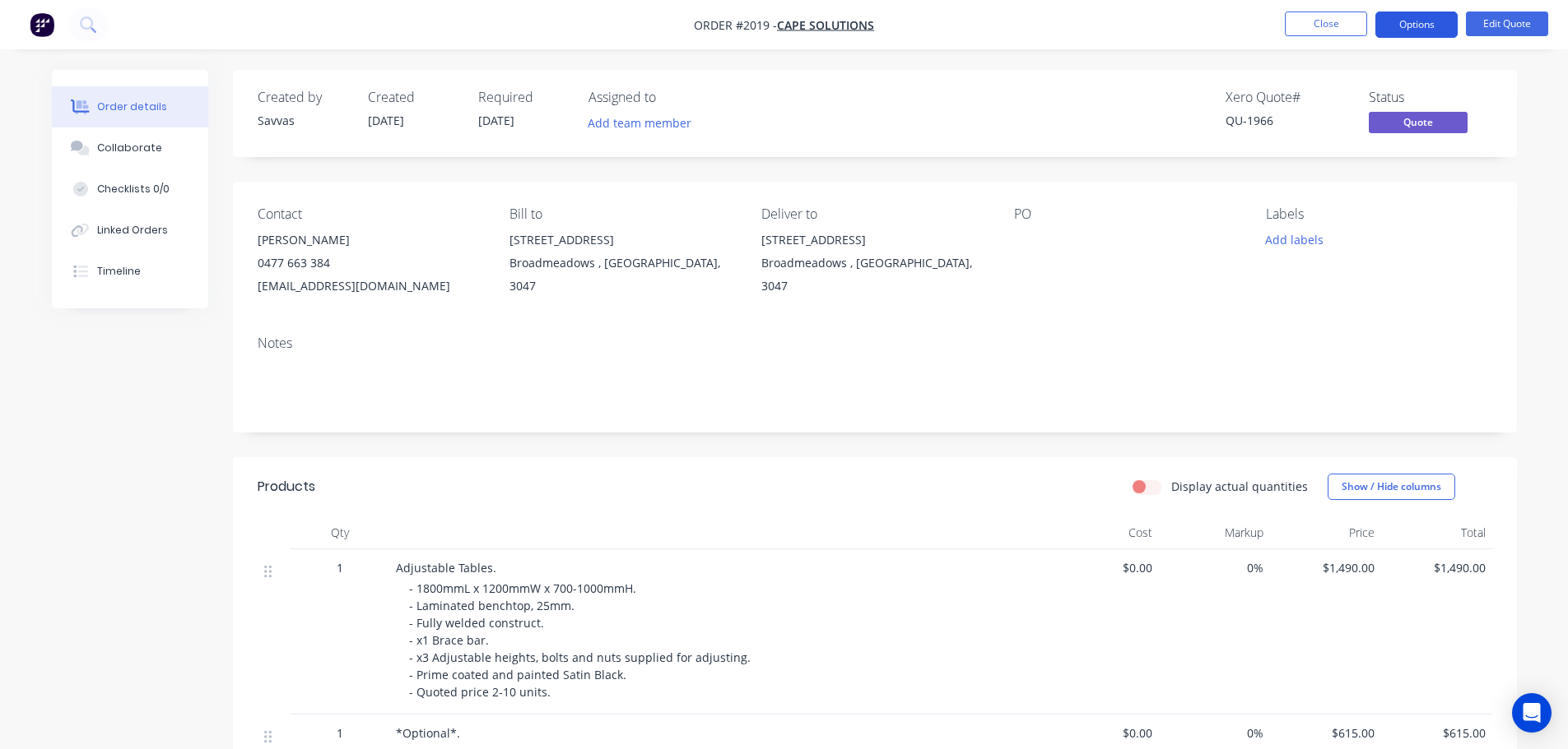
click at [1405, 32] on button "Options" at bounding box center [1417, 25] width 82 height 26
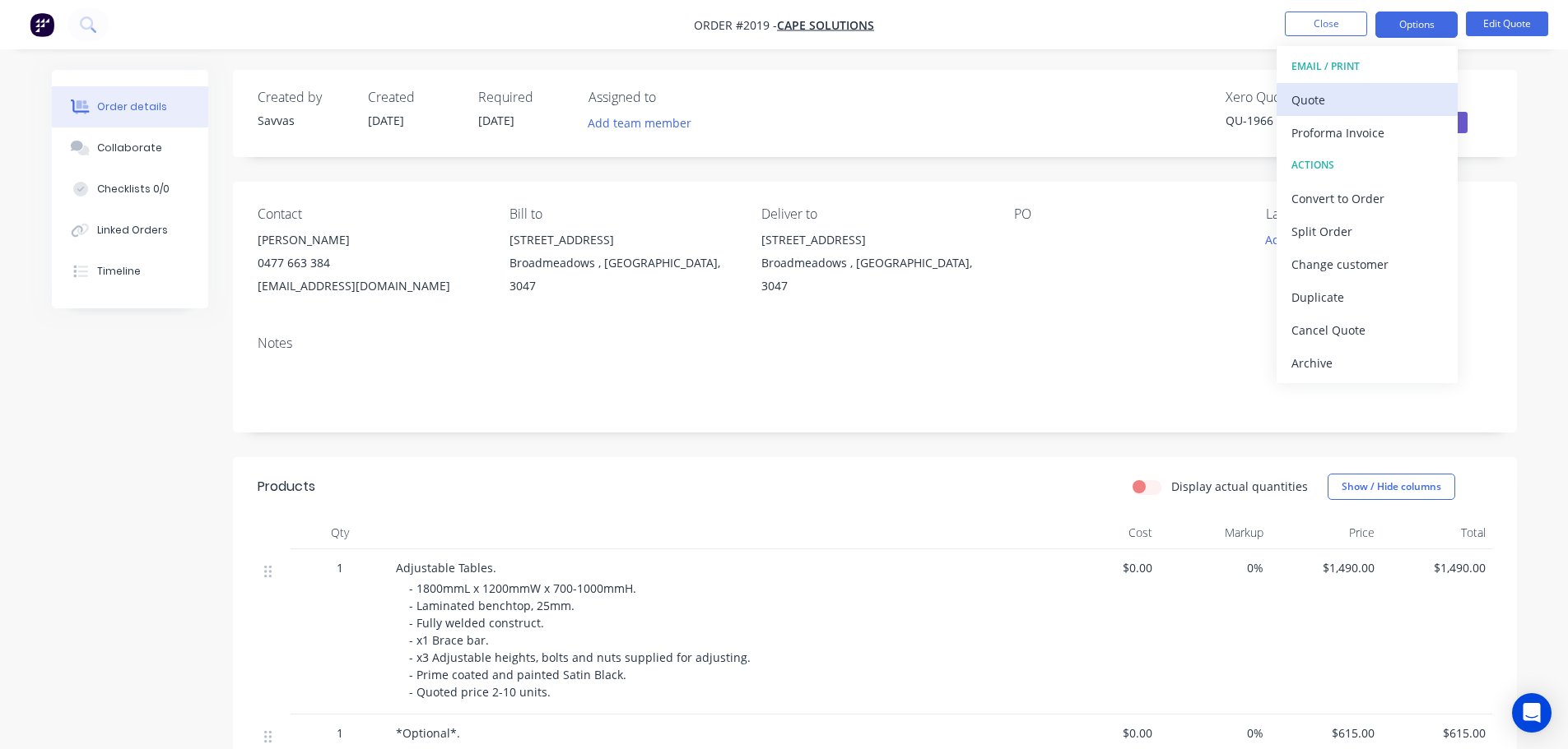
click at [1374, 100] on div "Quote" at bounding box center [1367, 99] width 151 height 24
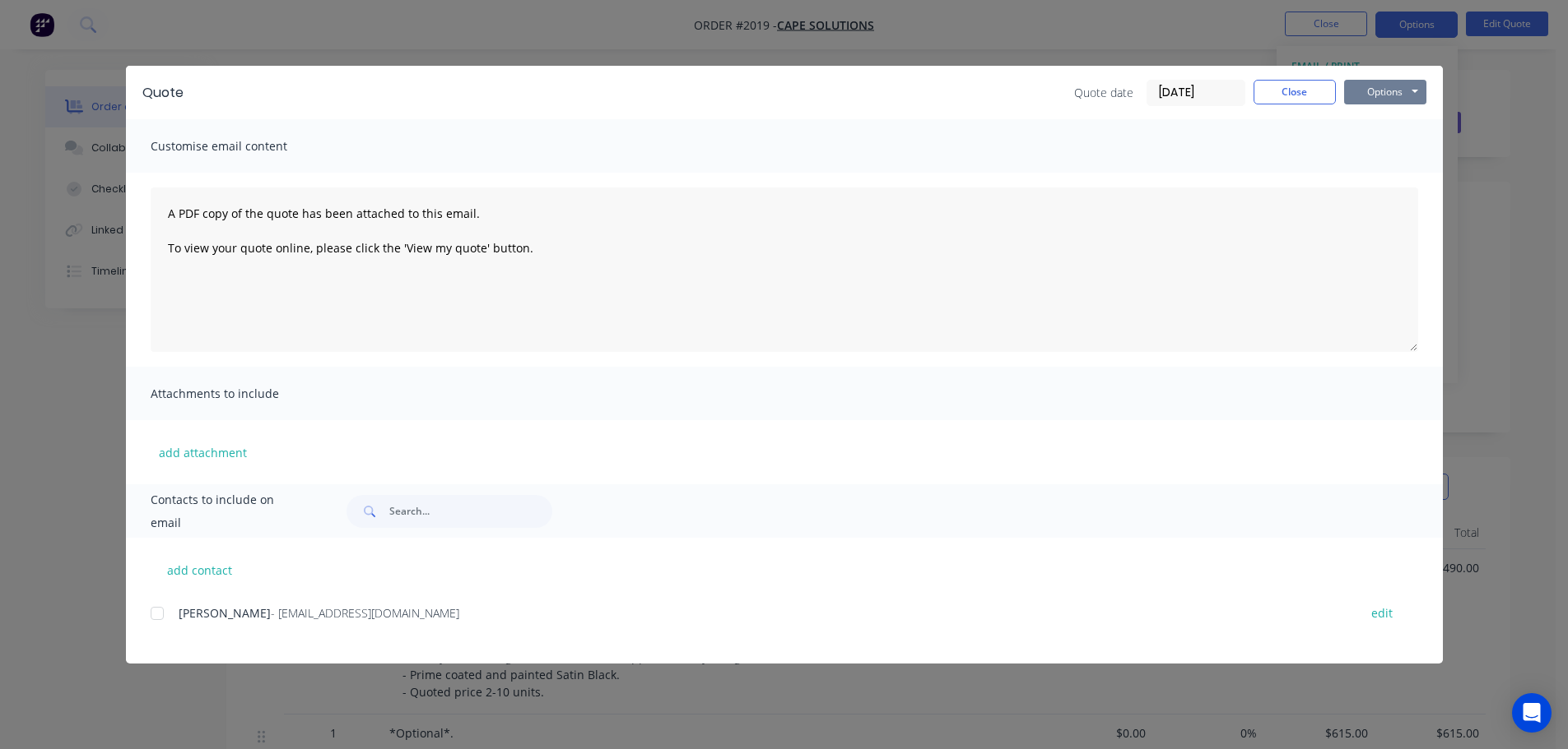
click at [1372, 100] on button "Options" at bounding box center [1385, 92] width 82 height 25
click at [1360, 148] on button "Print" at bounding box center [1397, 148] width 105 height 27
click at [1249, 80] on div "Quote date [DATE] Close Options Preview Print Email" at bounding box center [1250, 93] width 352 height 26
click at [1261, 88] on button "Close" at bounding box center [1295, 92] width 82 height 25
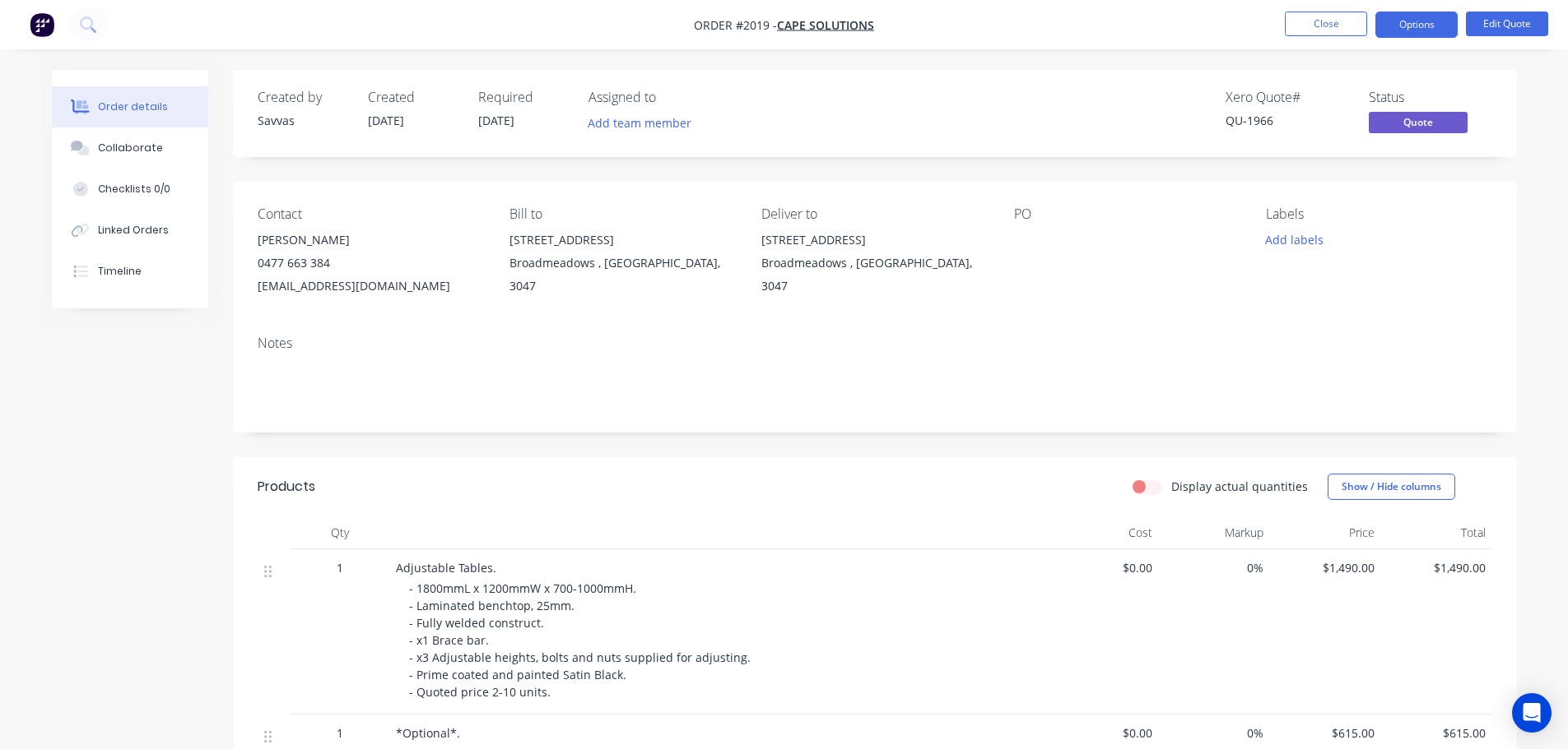
click at [1321, 8] on nav "Order #2019 - Cape Solutions Close Options Edit Quote" at bounding box center [784, 25] width 1568 height 49
click at [1323, 25] on button "Close" at bounding box center [1326, 24] width 82 height 25
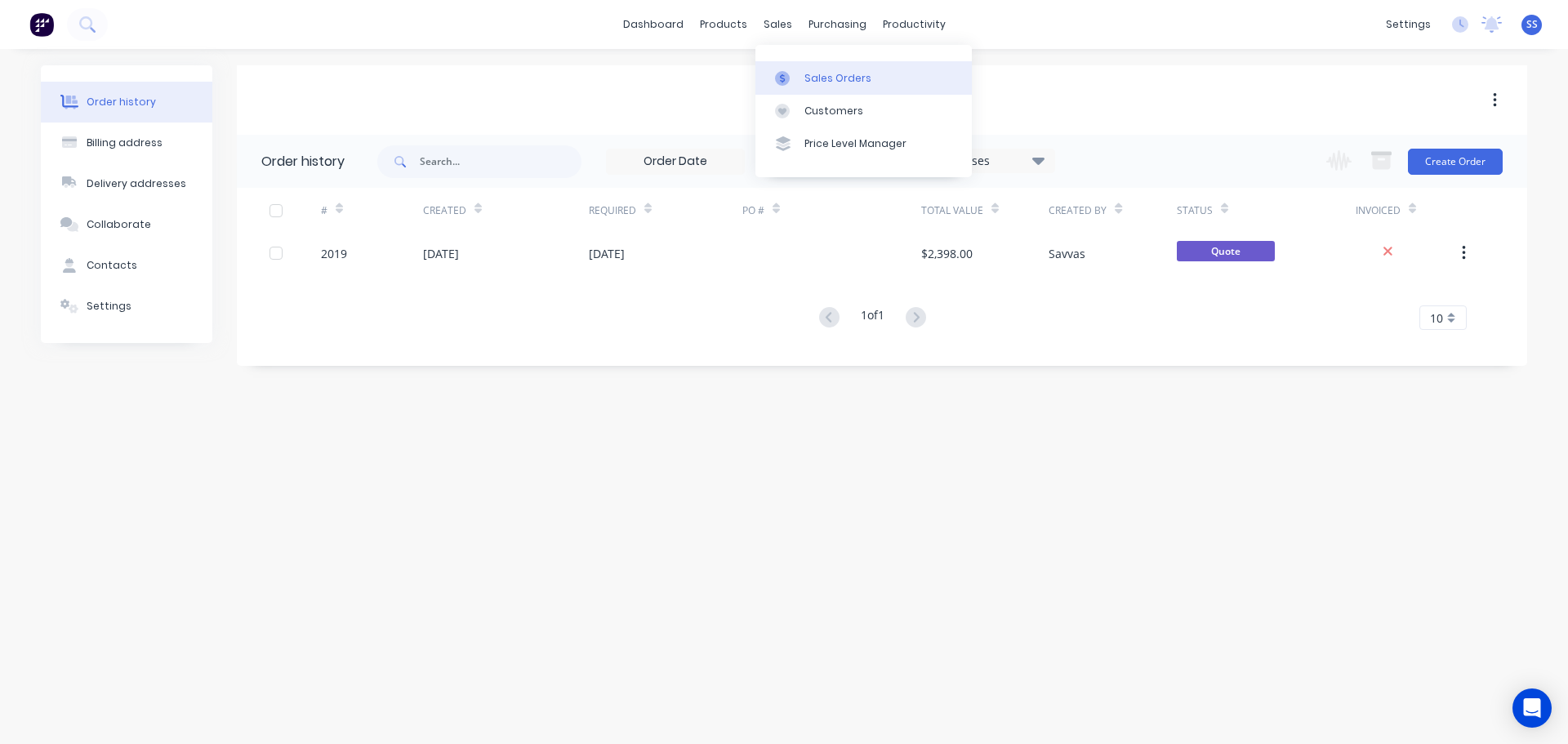
click at [806, 69] on link "Sales Orders" at bounding box center [864, 77] width 217 height 33
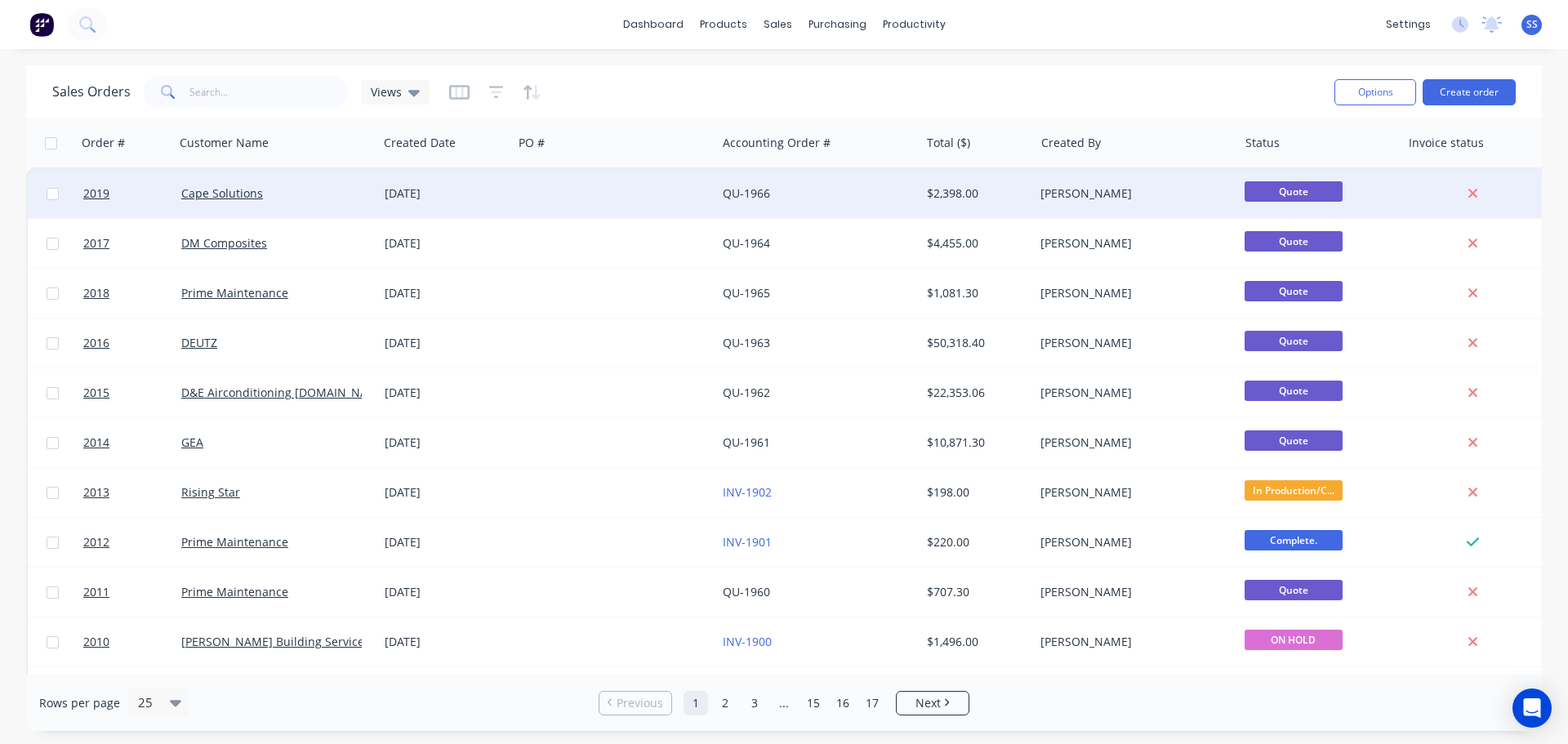
click at [469, 181] on div "[DATE]" at bounding box center [446, 194] width 135 height 49
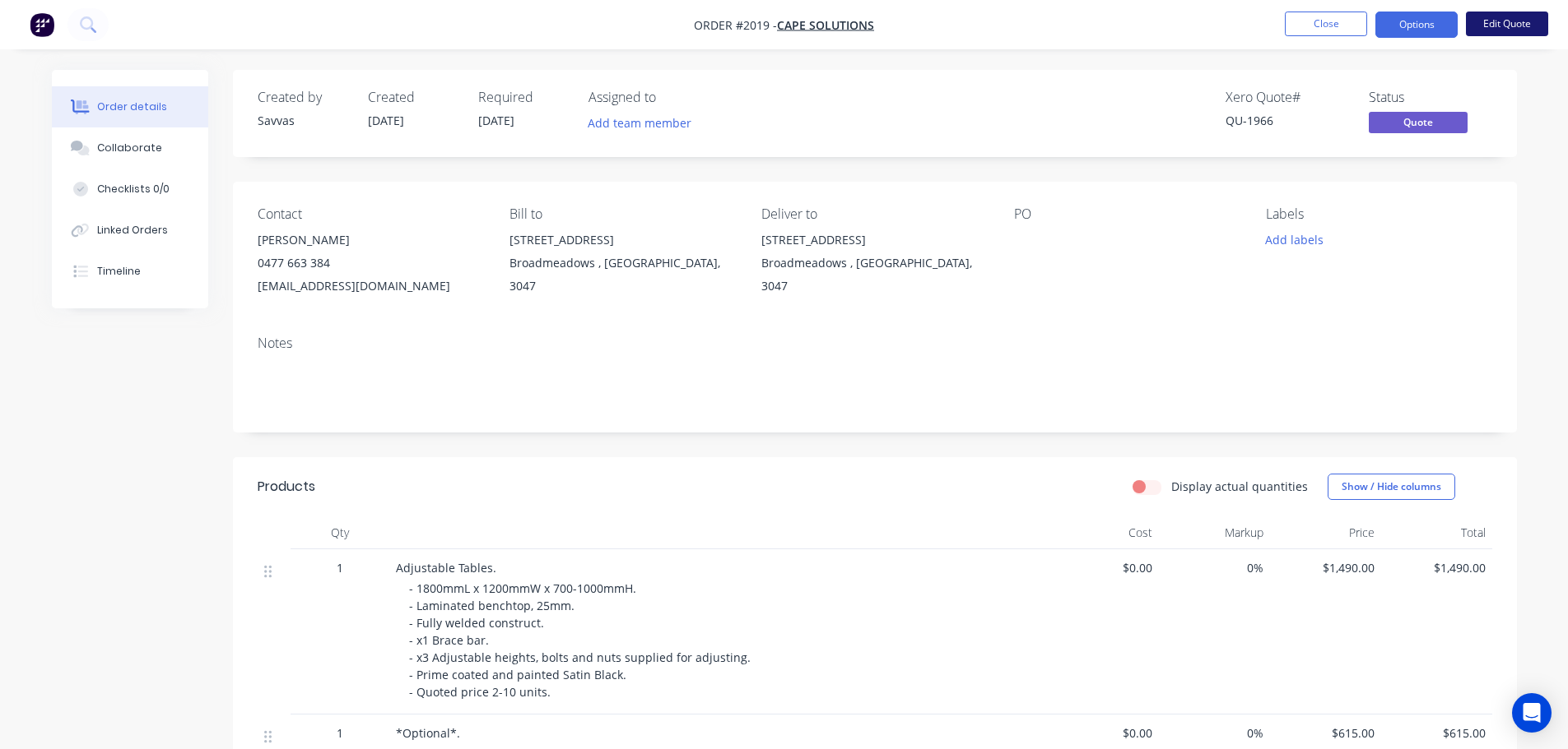
click at [1485, 22] on button "Edit Quote" at bounding box center [1506, 24] width 82 height 25
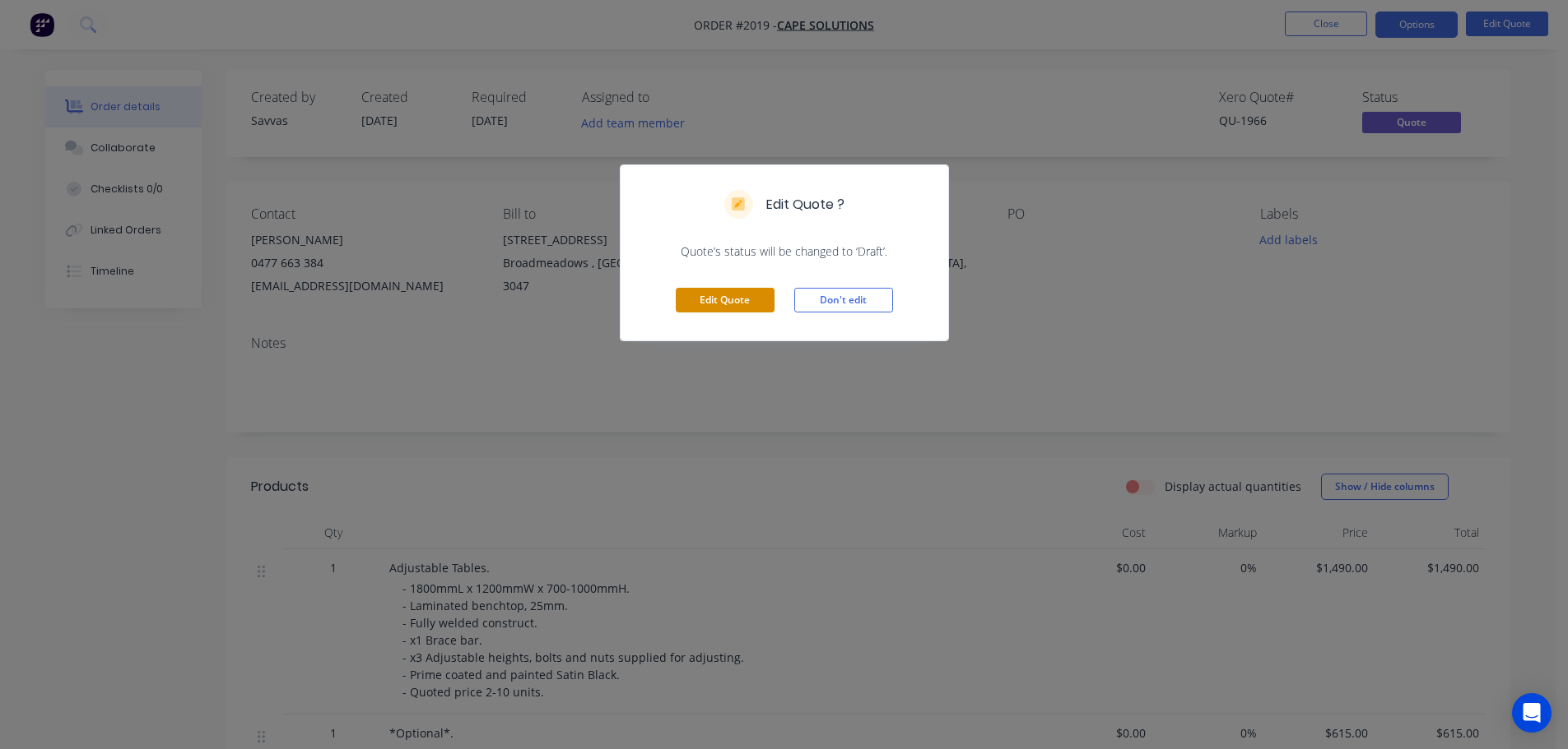
click at [756, 307] on button "Edit Quote" at bounding box center [725, 300] width 98 height 25
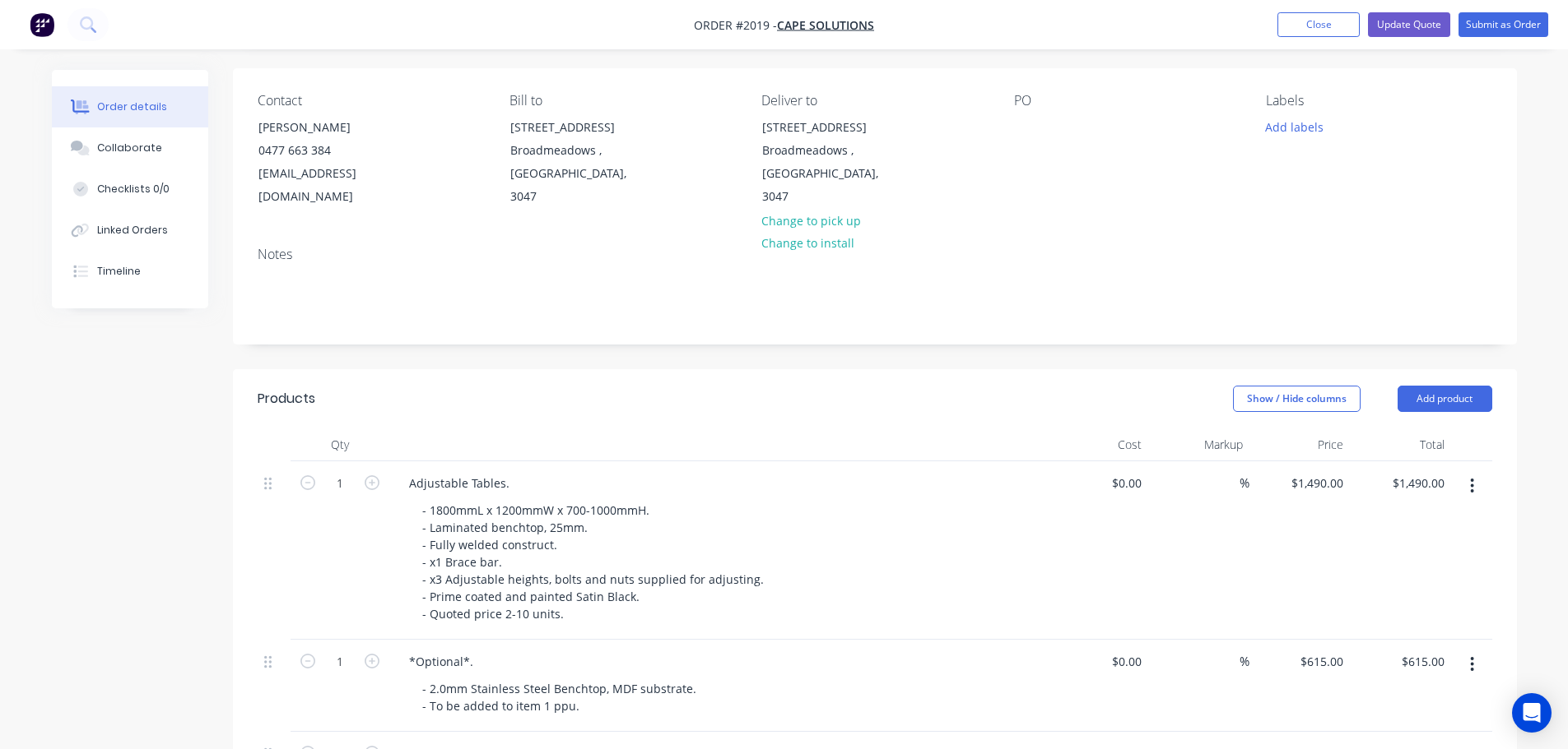
scroll to position [165, 0]
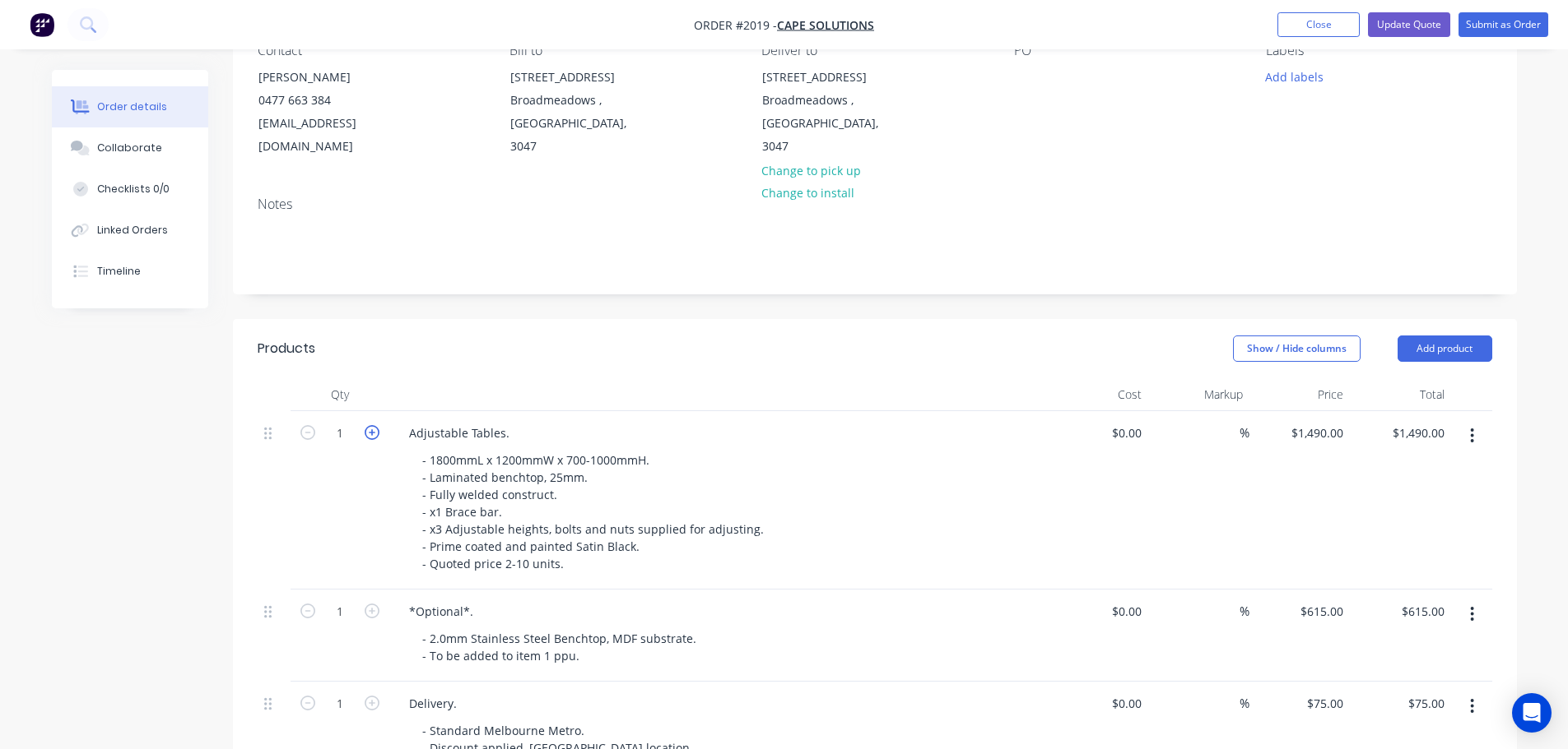
click at [376, 426] on icon "button" at bounding box center [372, 433] width 15 height 15
type input "2"
type input "$2,980.00"
click at [376, 426] on icon "button" at bounding box center [372, 433] width 15 height 15
type input "3"
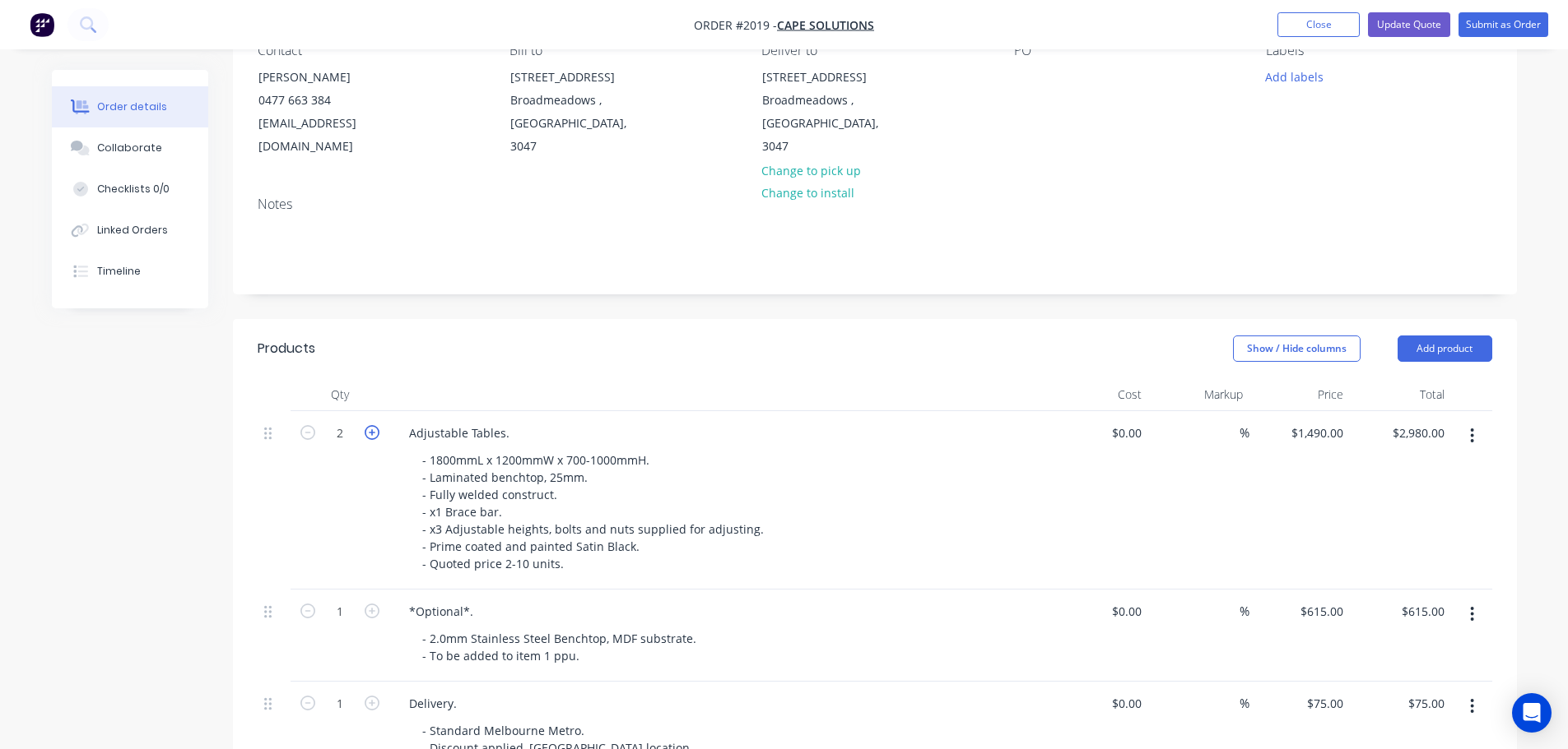
type input "$4,470.00"
click at [376, 426] on icon "button" at bounding box center [372, 433] width 15 height 15
type input "4"
type input "$5,960.00"
click at [376, 426] on icon "button" at bounding box center [372, 433] width 15 height 15
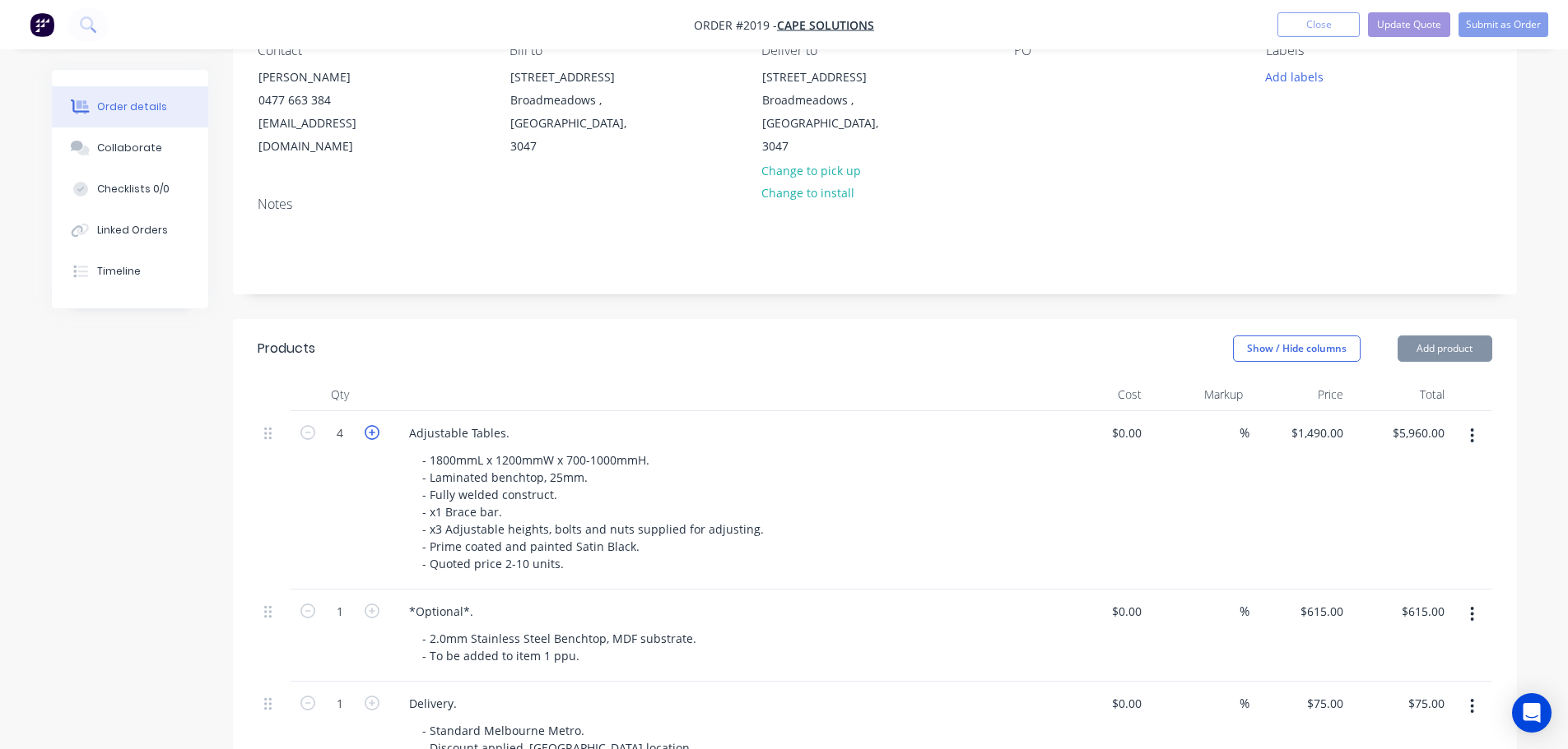
type input "5"
type input "$7,450.00"
click at [376, 426] on icon "button" at bounding box center [372, 433] width 15 height 15
type input "6"
type input "$8,940.00"
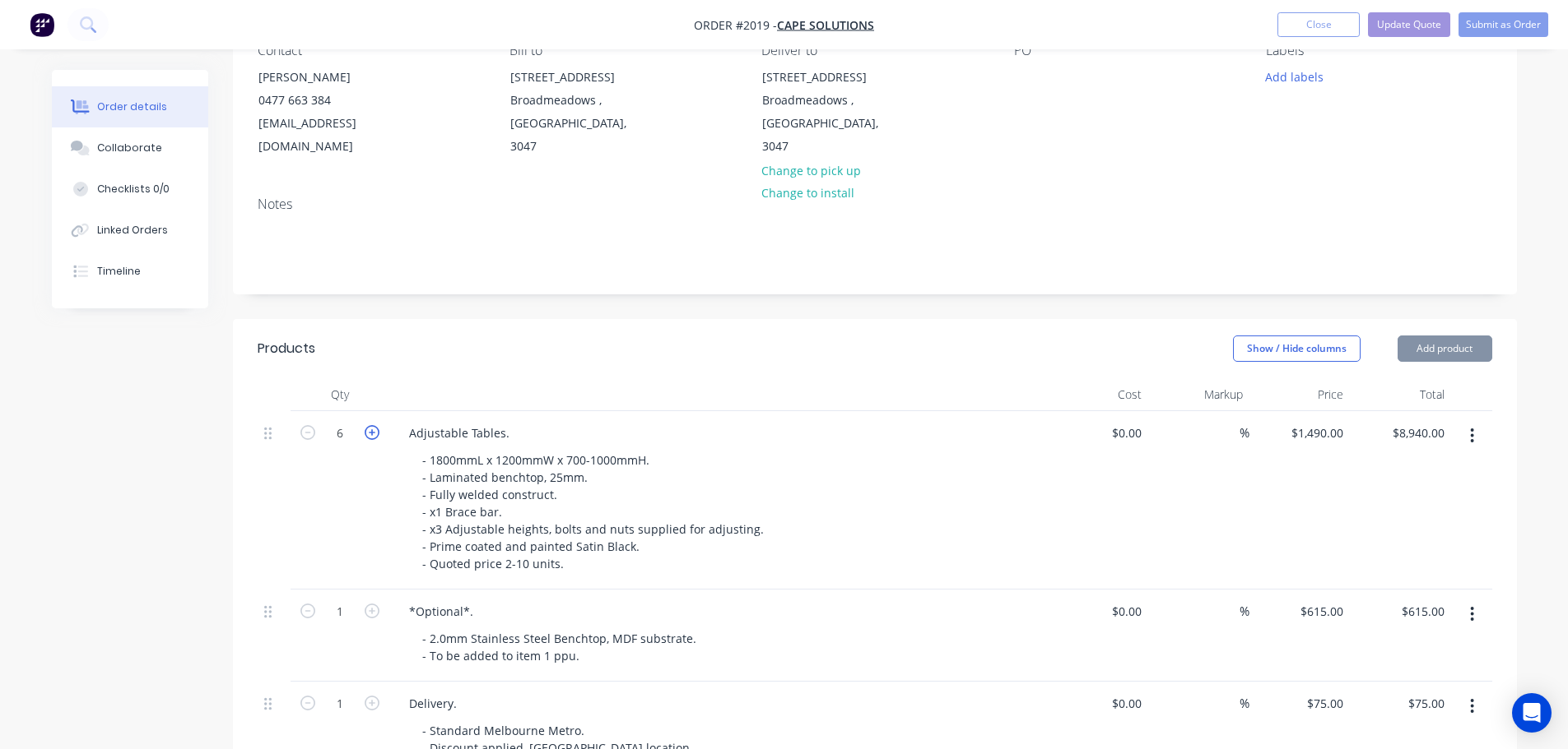
click at [376, 426] on icon "button" at bounding box center [372, 433] width 15 height 15
type input "7"
type input "$10,430.00"
click at [376, 426] on icon "button" at bounding box center [372, 433] width 15 height 15
type input "8"
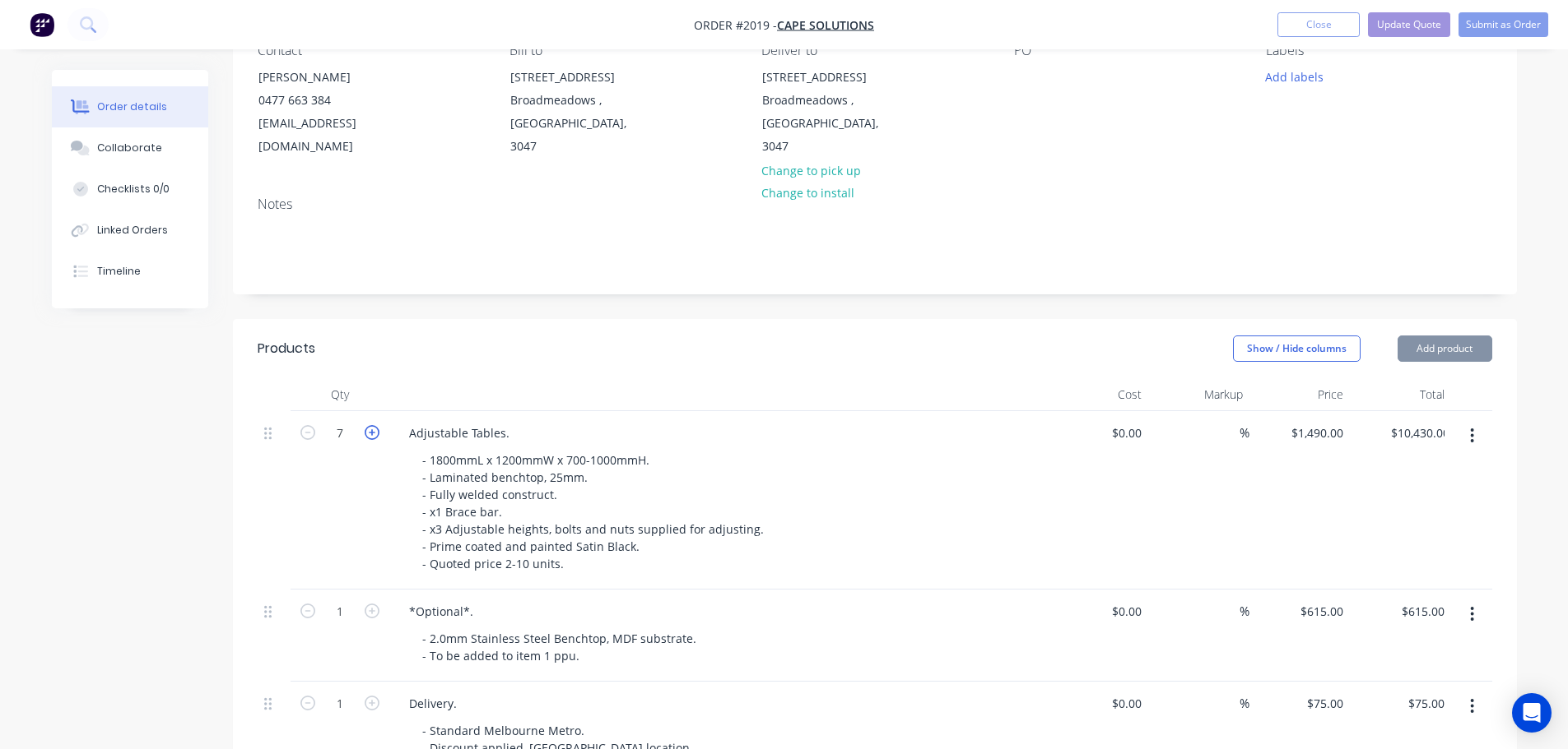
type input "$11,920.00"
click at [376, 426] on icon "button" at bounding box center [372, 433] width 15 height 15
type input "9"
type input "$13,410.00"
click at [376, 426] on icon "button" at bounding box center [372, 433] width 15 height 15
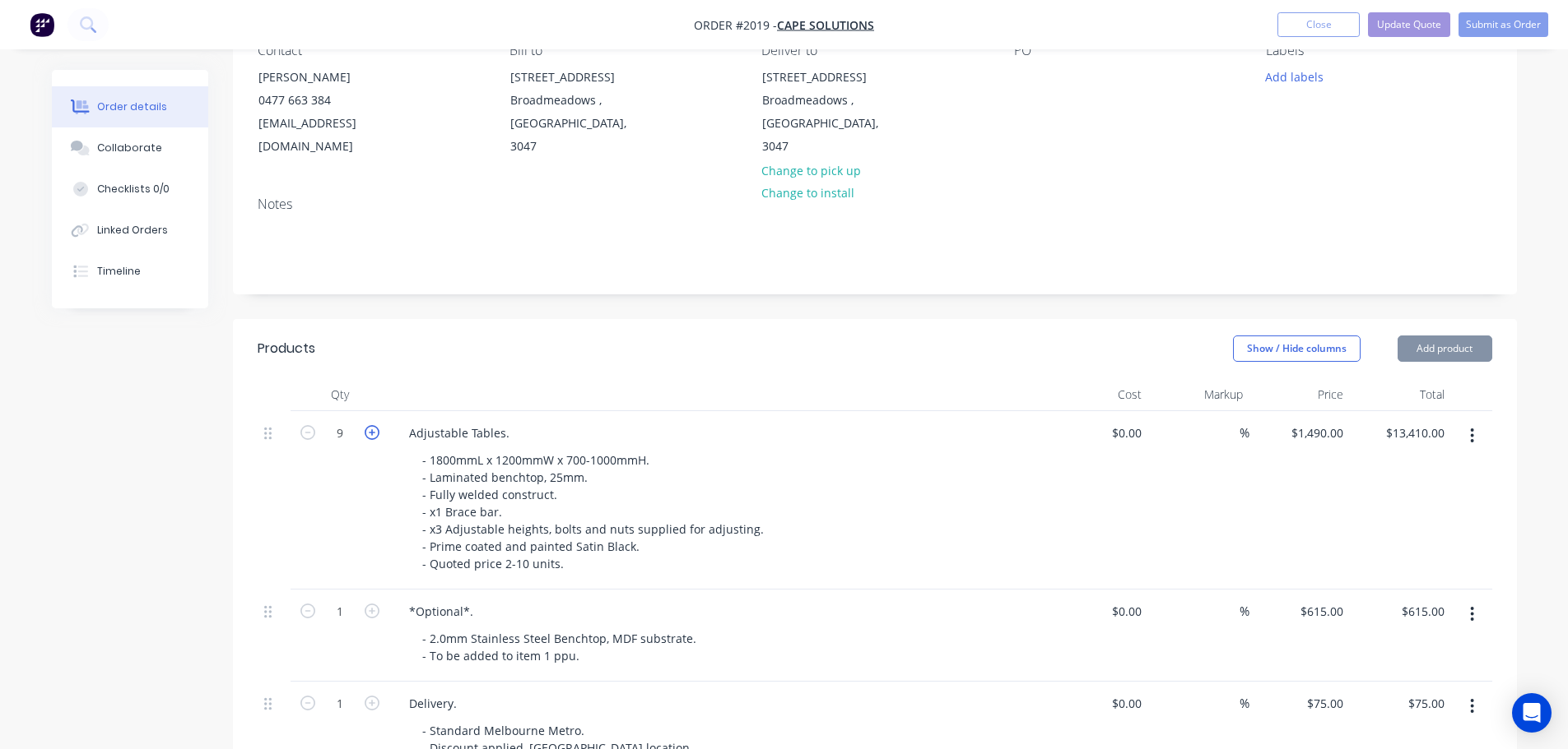
type input "10"
type input "$14,900.00"
click at [503, 336] on div "Products" at bounding box center [388, 349] width 262 height 26
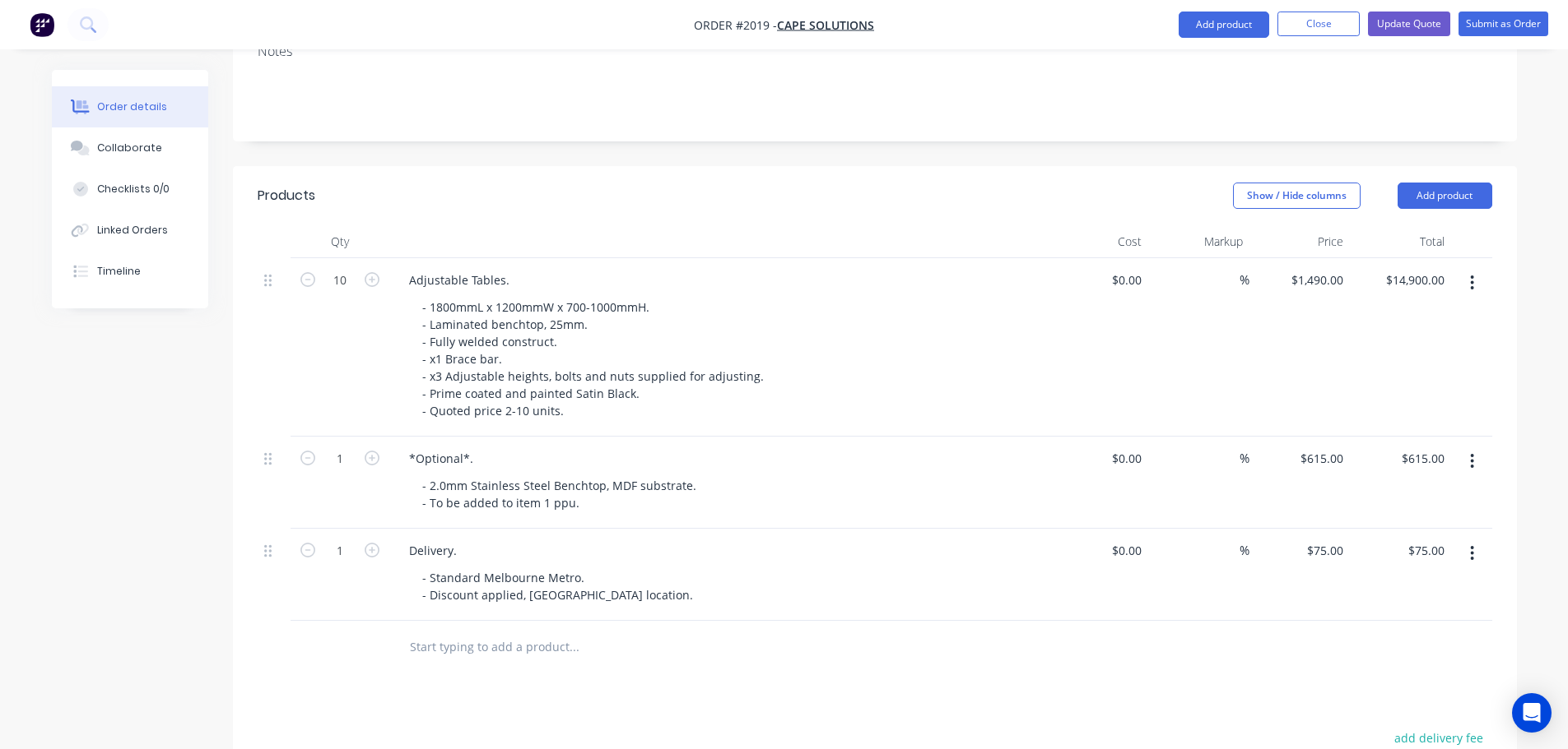
scroll to position [310, 0]
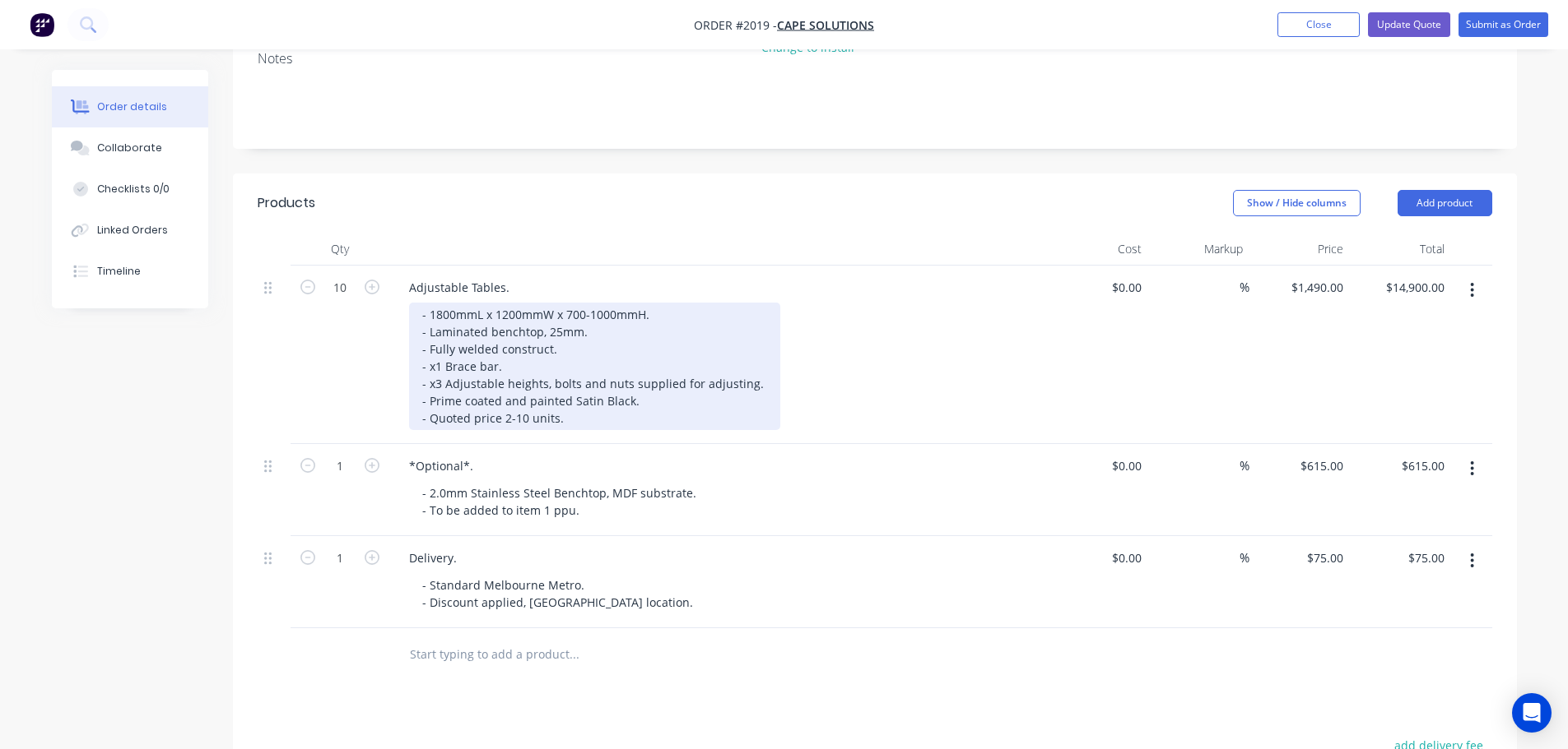
click at [490, 313] on div "- 1800mmL x 1200mmW x 700-1000mmH. - Laminated benchtop, 25mm. - Fully welded c…" at bounding box center [594, 366] width 371 height 128
click at [613, 313] on div "- 1800mmL x 1200mmW x 700-1000mmH. - Laminated white benchtop, 25mm. - Fully we…" at bounding box center [594, 366] width 371 height 128
click at [656, 326] on div "- 1800mmL x 1200mmW x 700-1000mmH. - Laminated white benchtop, 25mm substrate. …" at bounding box center [594, 366] width 371 height 128
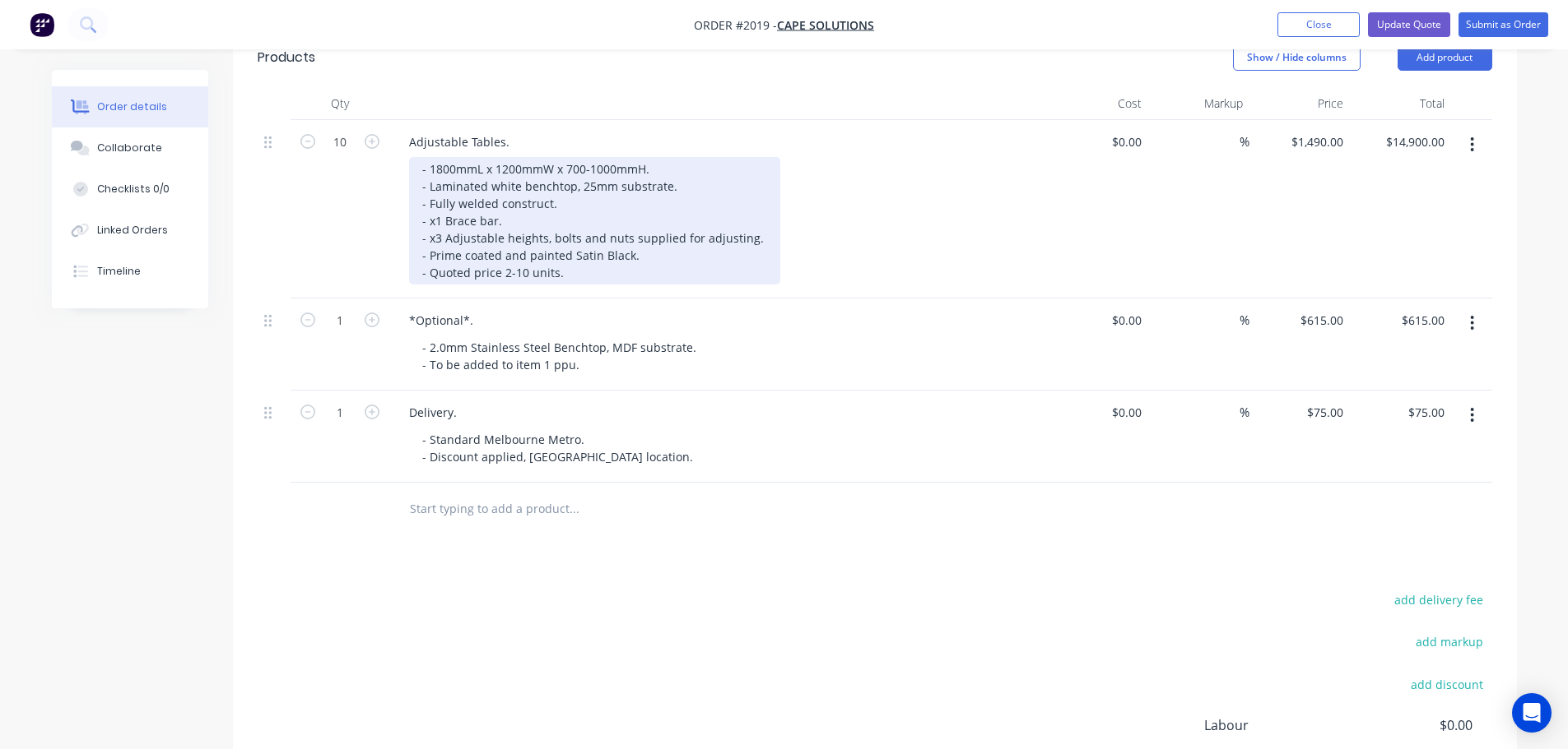
scroll to position [146, 0]
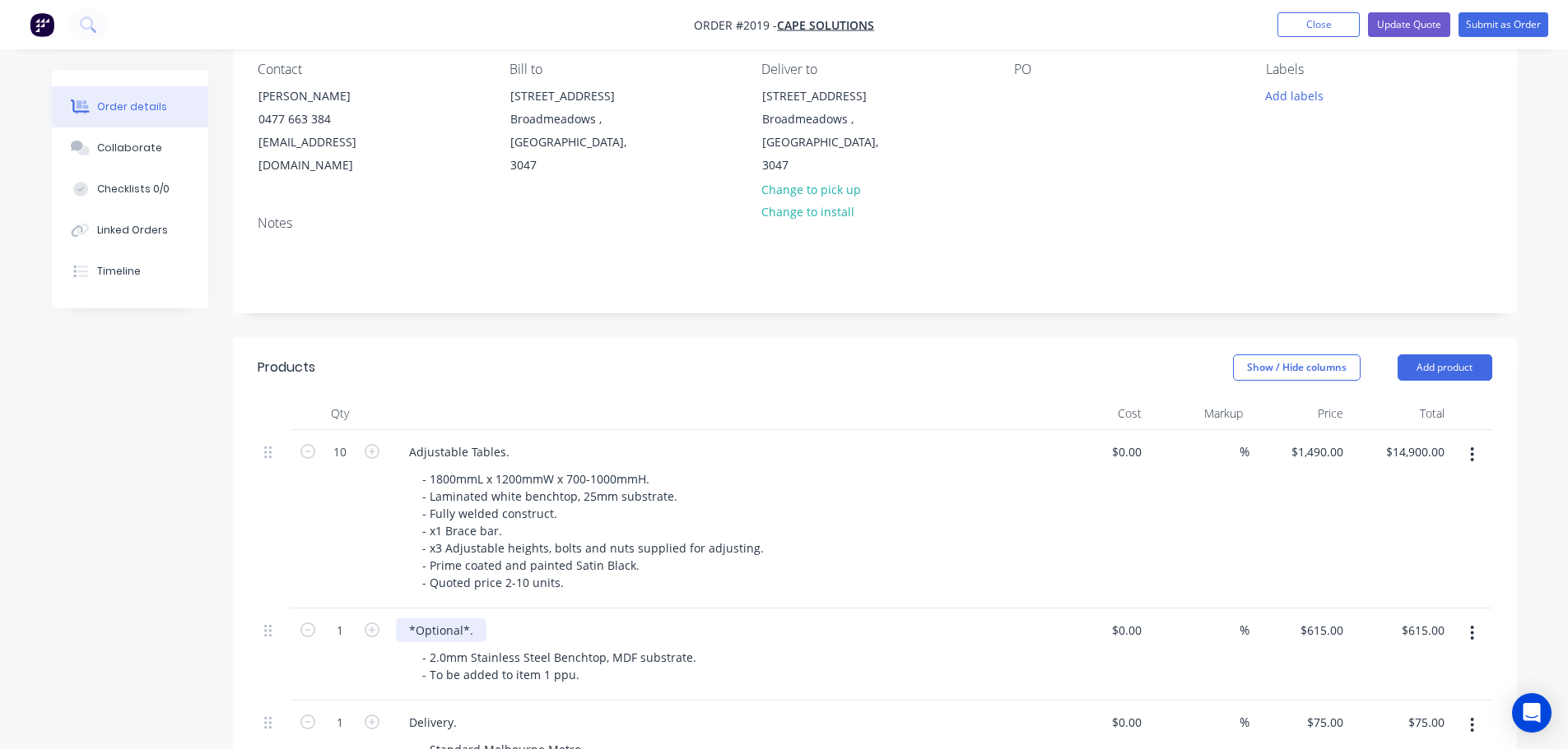
click at [467, 618] on div "*Optional*." at bounding box center [441, 630] width 91 height 24
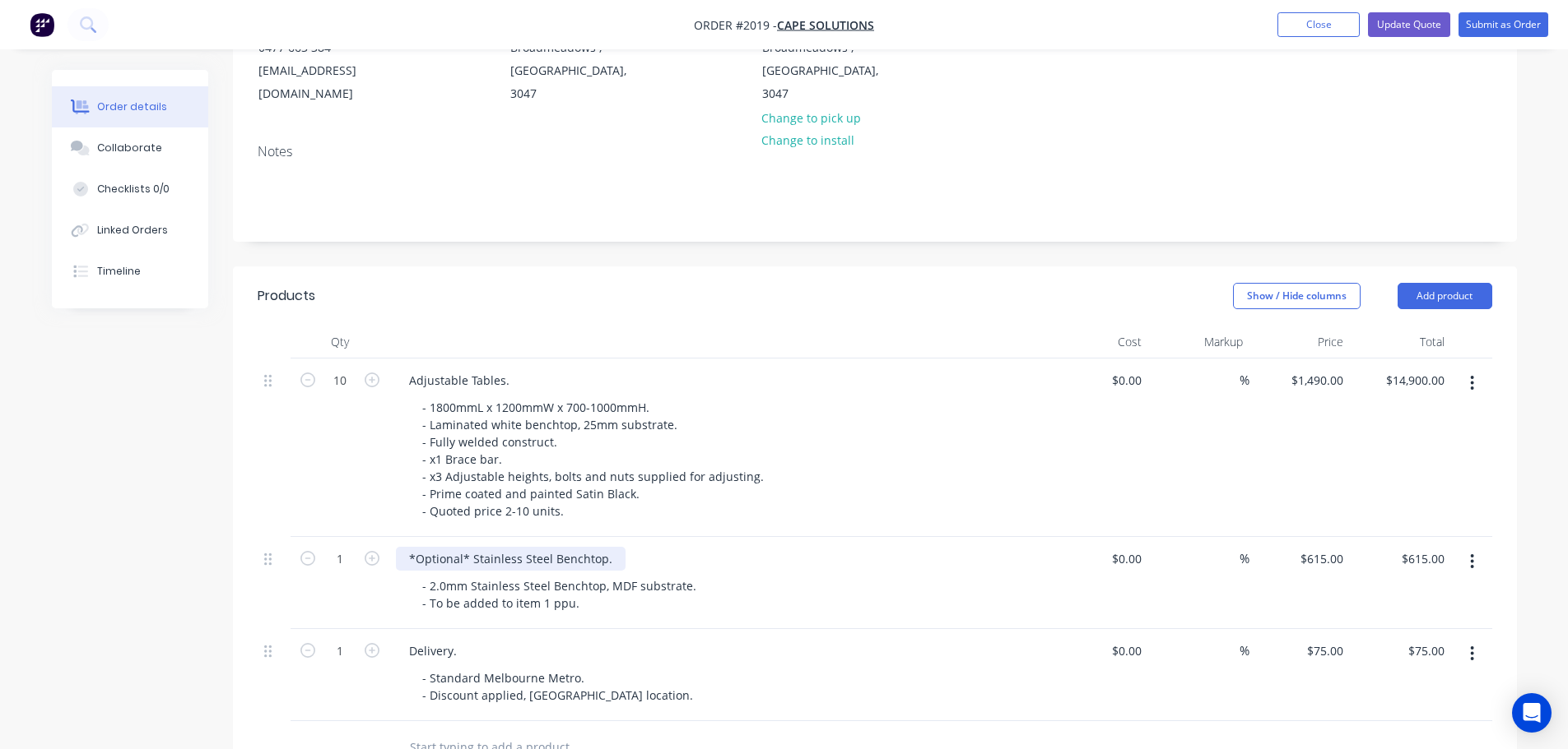
scroll to position [63, 0]
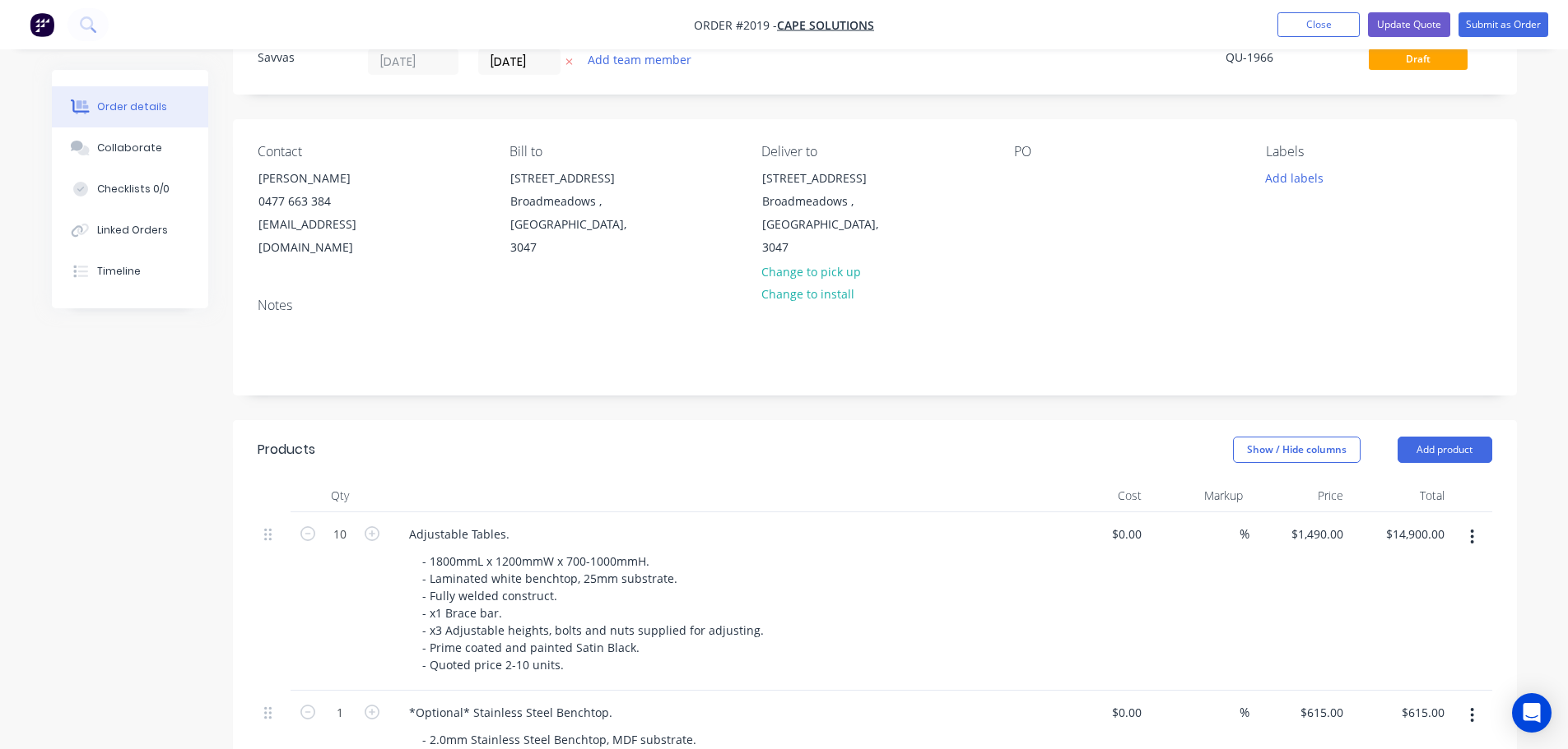
click at [1423, 9] on nav "Order #2019 - Cape Solutions Add product Close Update Quote Submit as Order" at bounding box center [784, 25] width 1568 height 49
click at [1423, 14] on button "Update Quote" at bounding box center [1409, 25] width 82 height 25
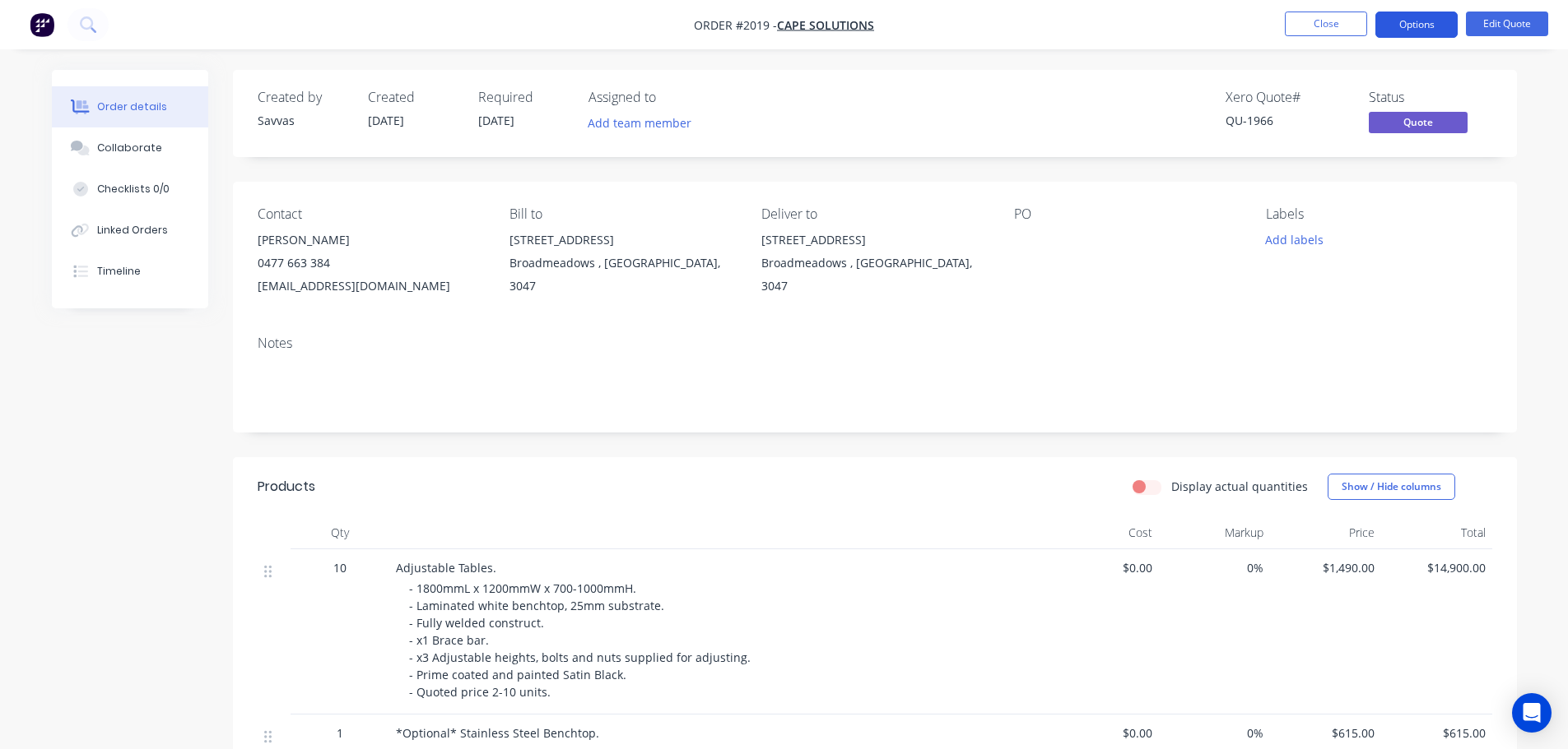
click at [1421, 35] on button "Options" at bounding box center [1417, 25] width 82 height 26
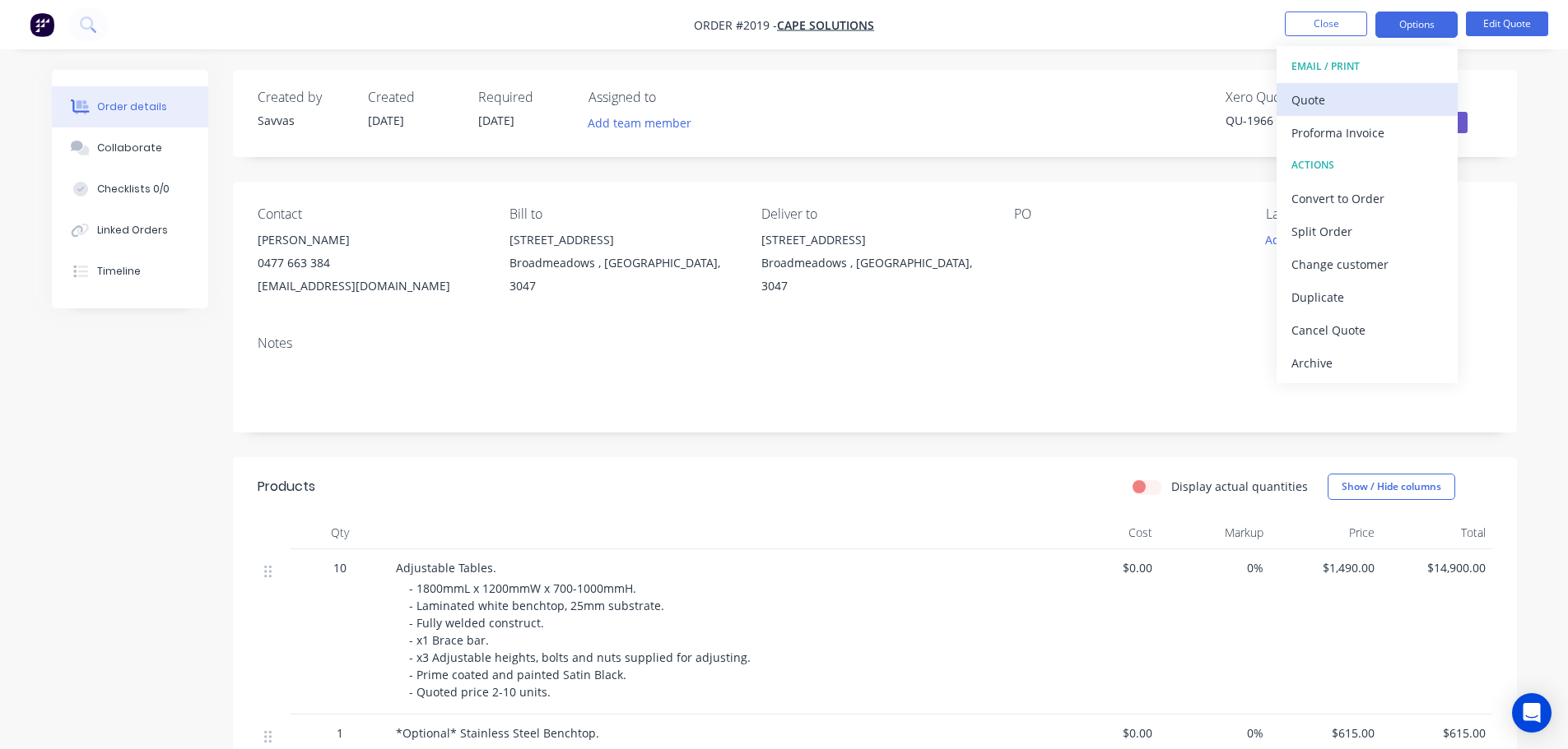
click at [1328, 85] on button "Quote" at bounding box center [1366, 99] width 181 height 33
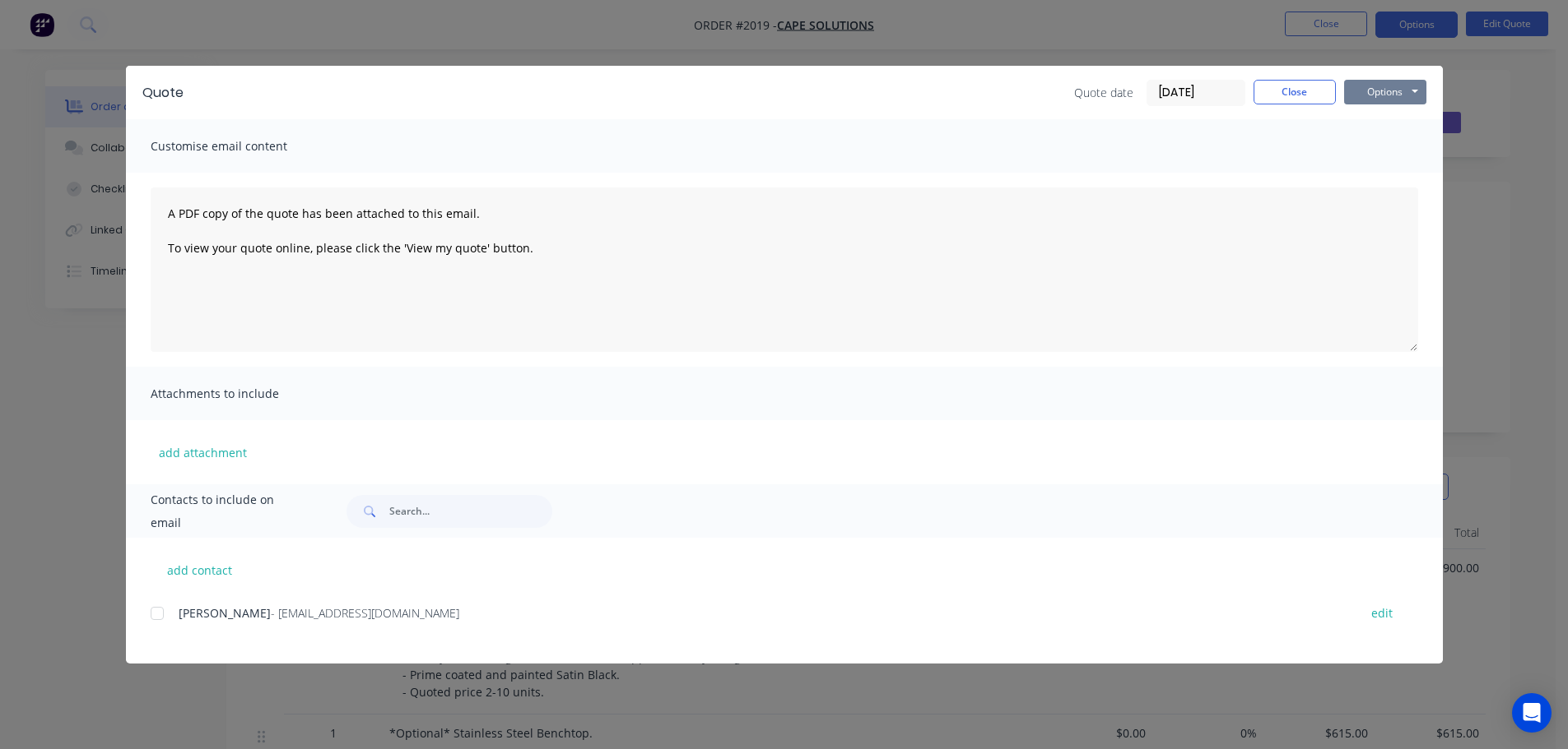
click at [1385, 92] on button "Options" at bounding box center [1385, 92] width 82 height 25
click at [1383, 141] on button "Print" at bounding box center [1397, 148] width 105 height 27
click at [1281, 93] on button "Close" at bounding box center [1295, 92] width 82 height 25
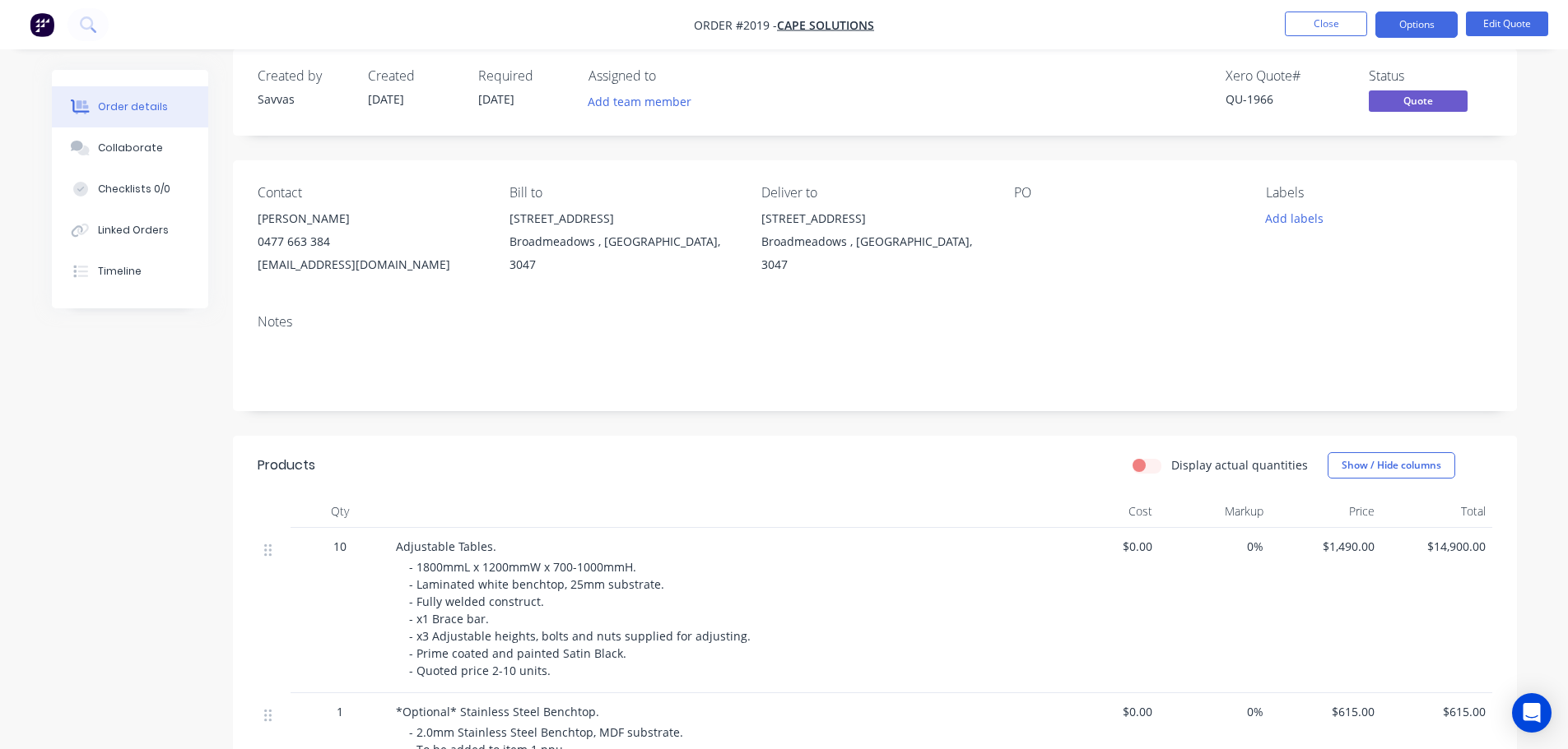
scroll to position [82, 0]
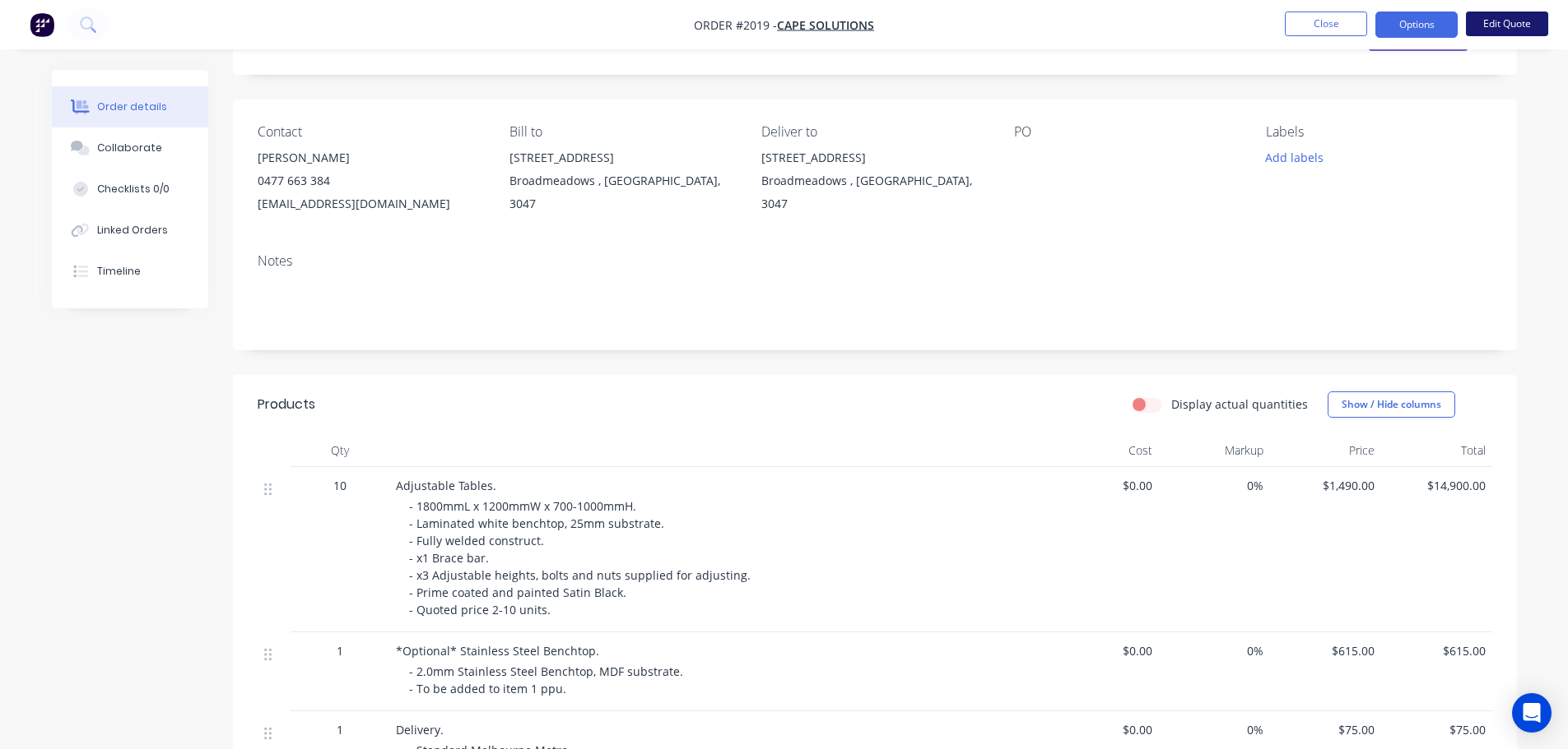
click at [1471, 27] on button "Edit Quote" at bounding box center [1506, 24] width 82 height 25
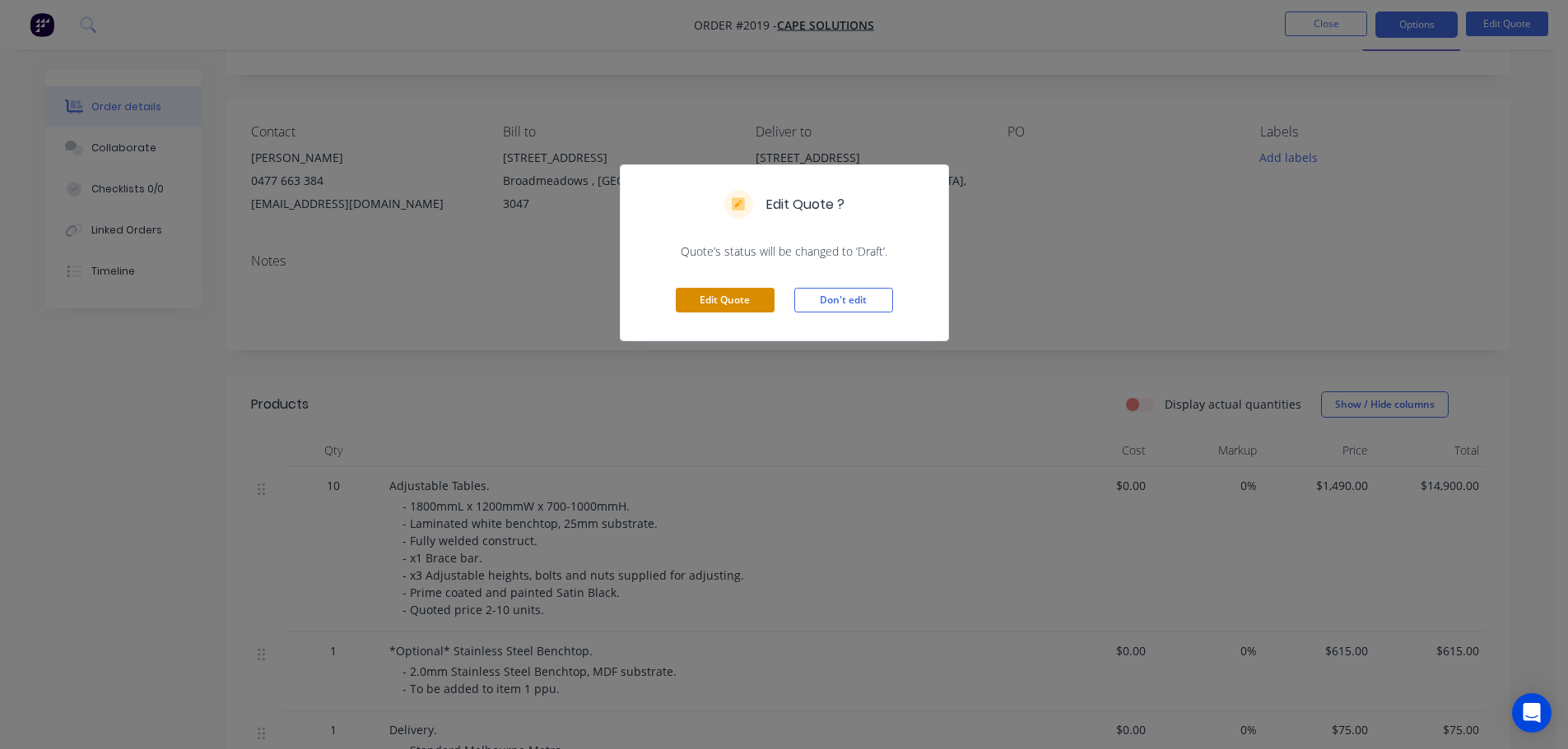
click at [749, 294] on button "Edit Quote" at bounding box center [725, 300] width 98 height 25
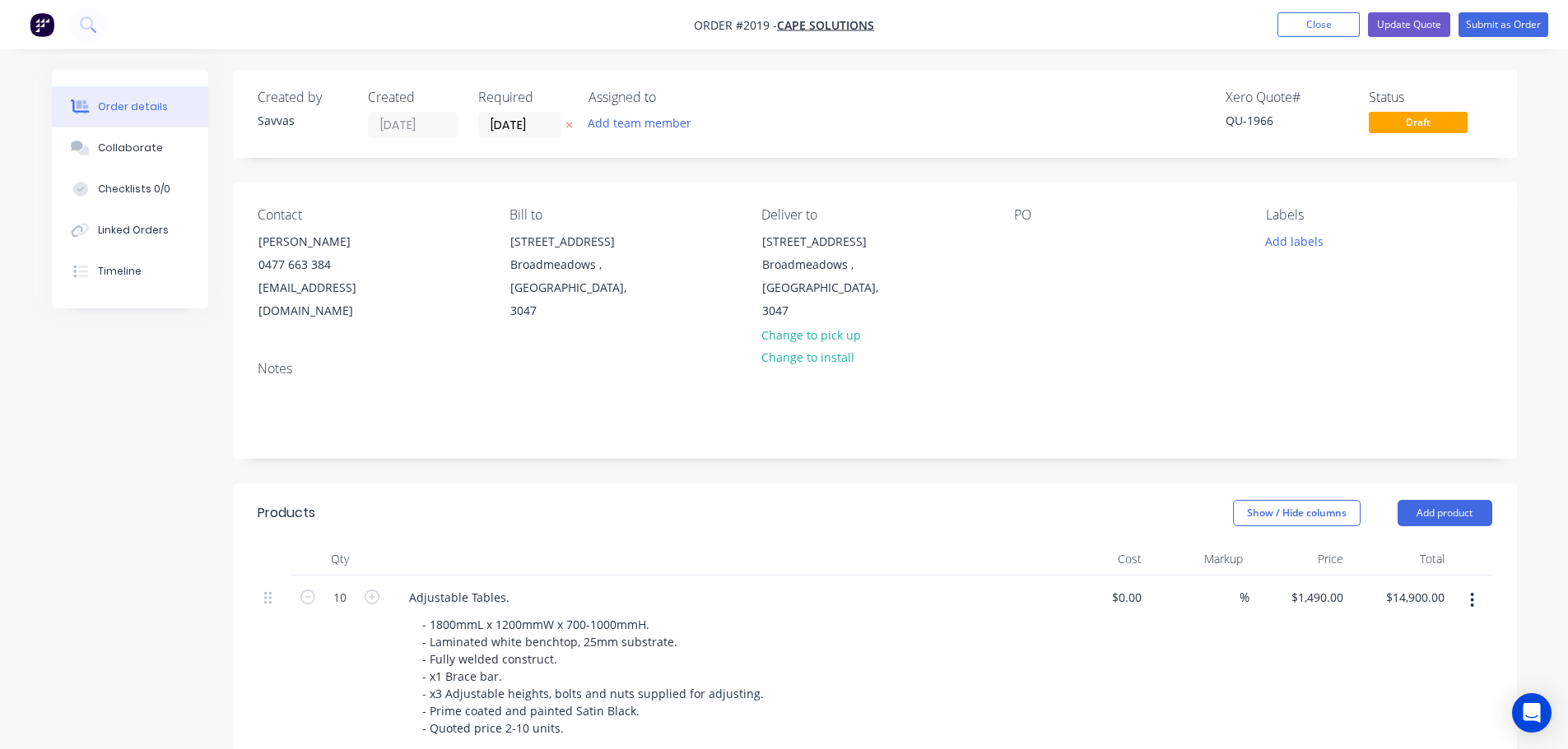
scroll to position [165, 0]
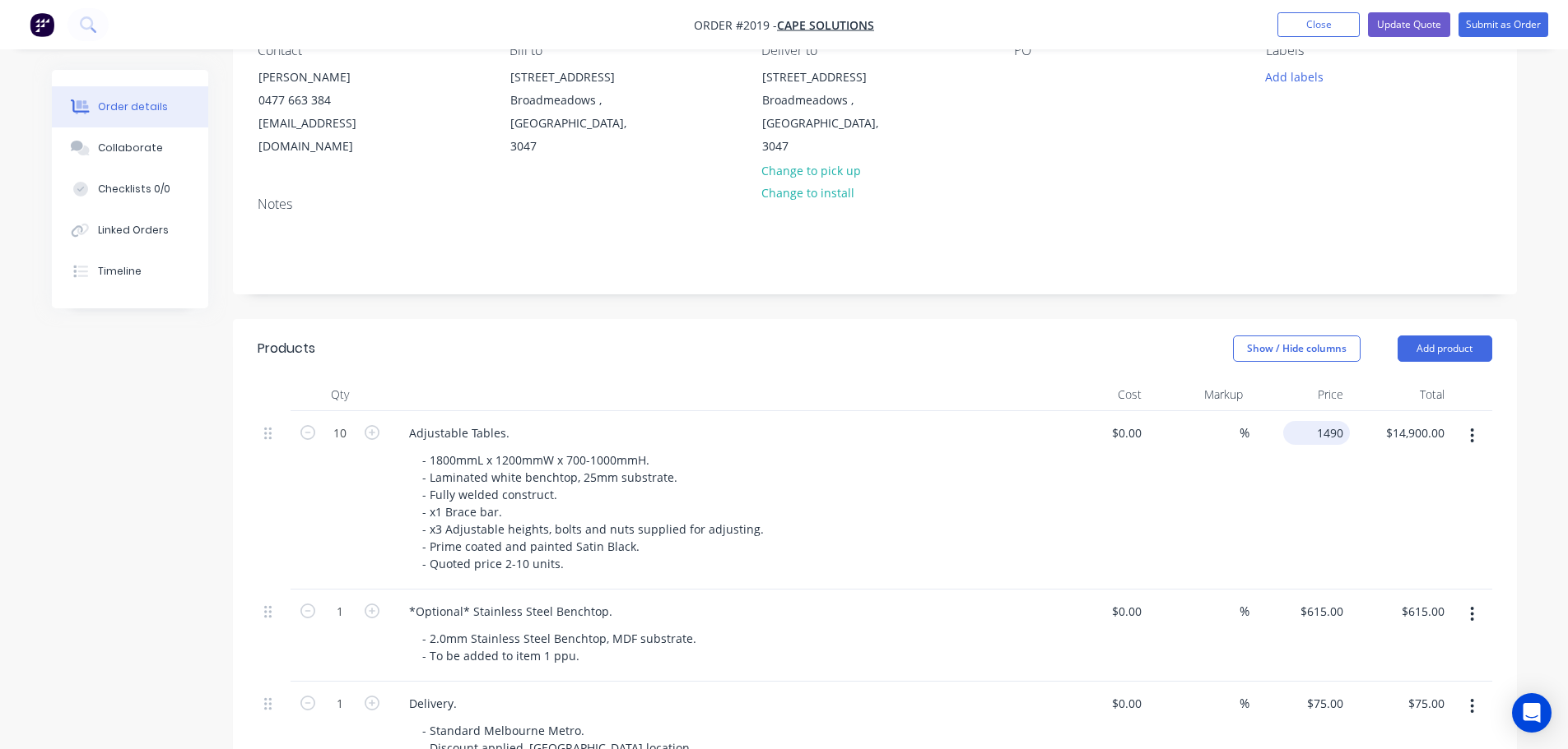
click at [1323, 421] on input "1490" at bounding box center [1320, 432] width 61 height 24
type input "$1,590.00"
type input "$15,900.00"
click at [1077, 378] on div "Cost" at bounding box center [1098, 394] width 101 height 33
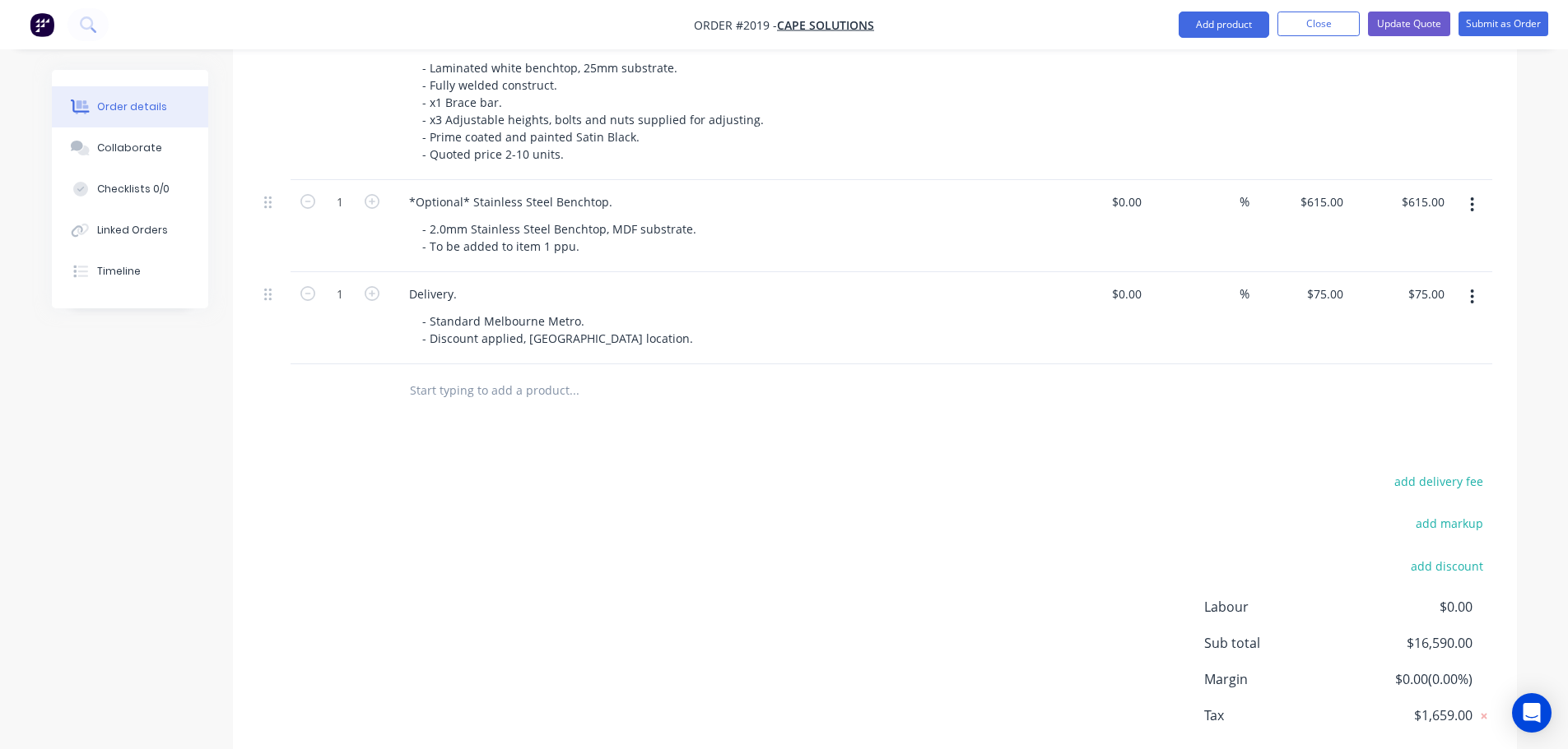
scroll to position [576, 0]
click at [1412, 28] on button "Update Quote" at bounding box center [1409, 24] width 82 height 25
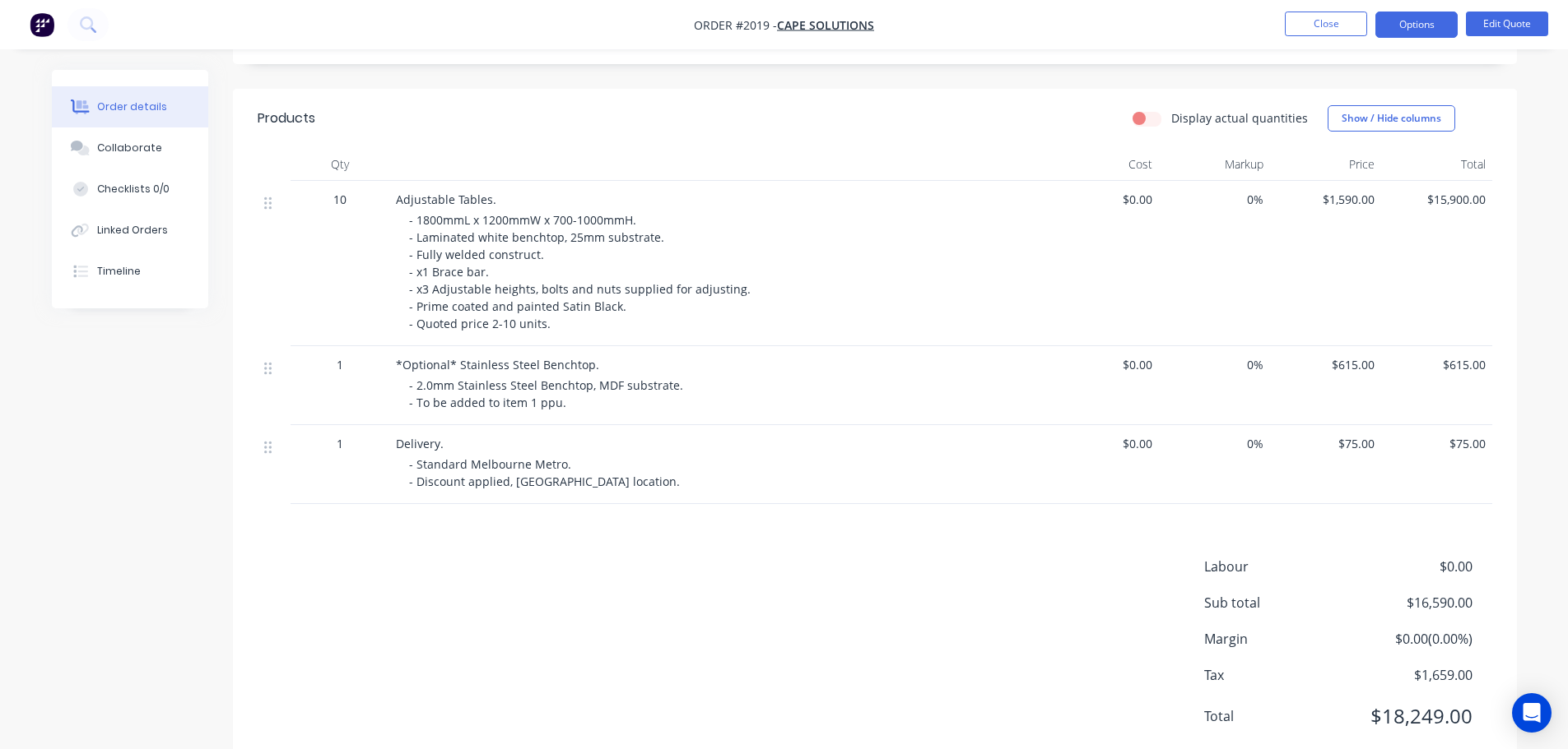
scroll to position [416, 0]
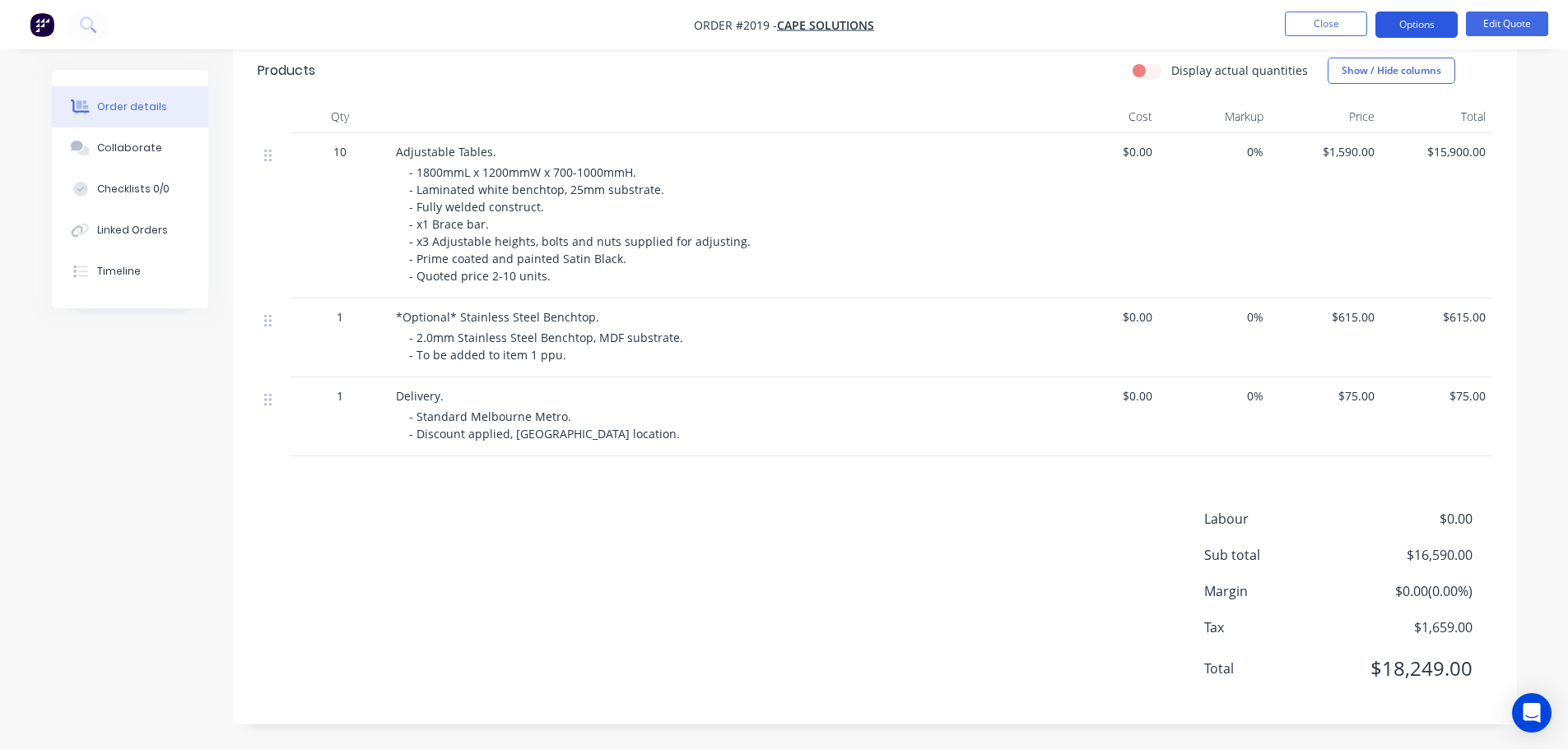
click at [1389, 17] on button "Options" at bounding box center [1417, 25] width 82 height 26
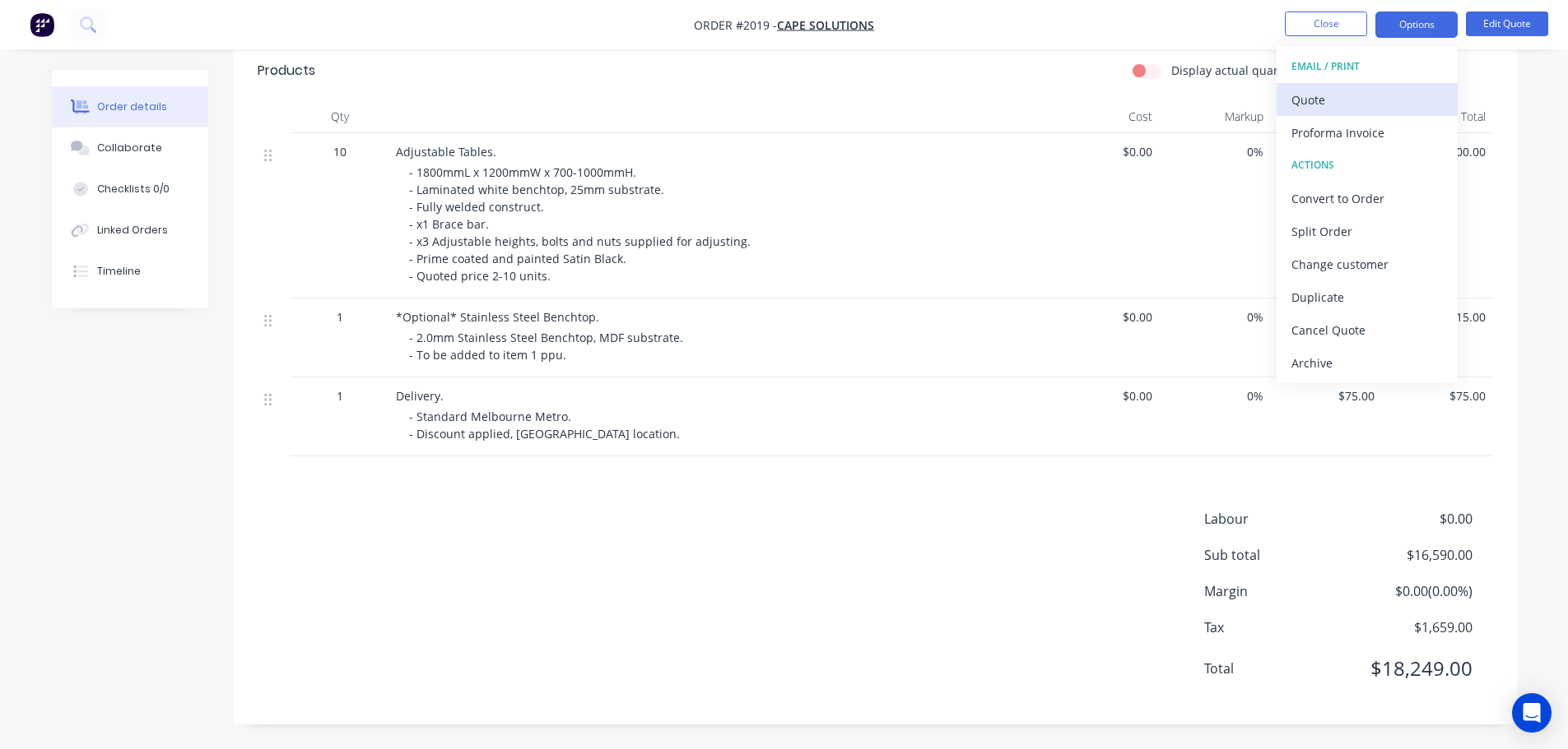
click at [1351, 97] on div "Quote" at bounding box center [1367, 99] width 151 height 24
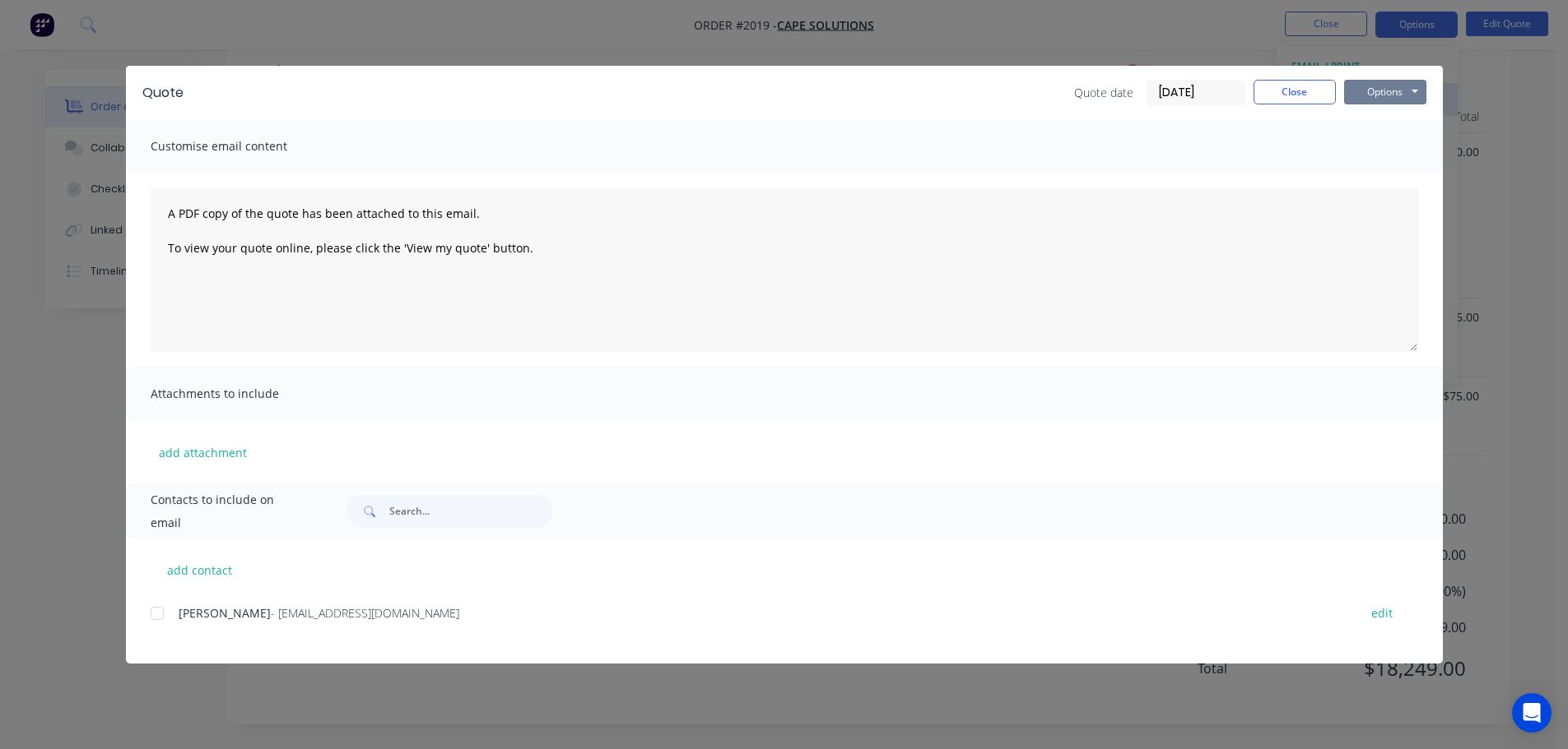
click at [1407, 87] on button "Options" at bounding box center [1385, 92] width 82 height 25
click at [1393, 147] on button "Print" at bounding box center [1397, 148] width 105 height 27
click at [1279, 92] on button "Close" at bounding box center [1295, 92] width 82 height 25
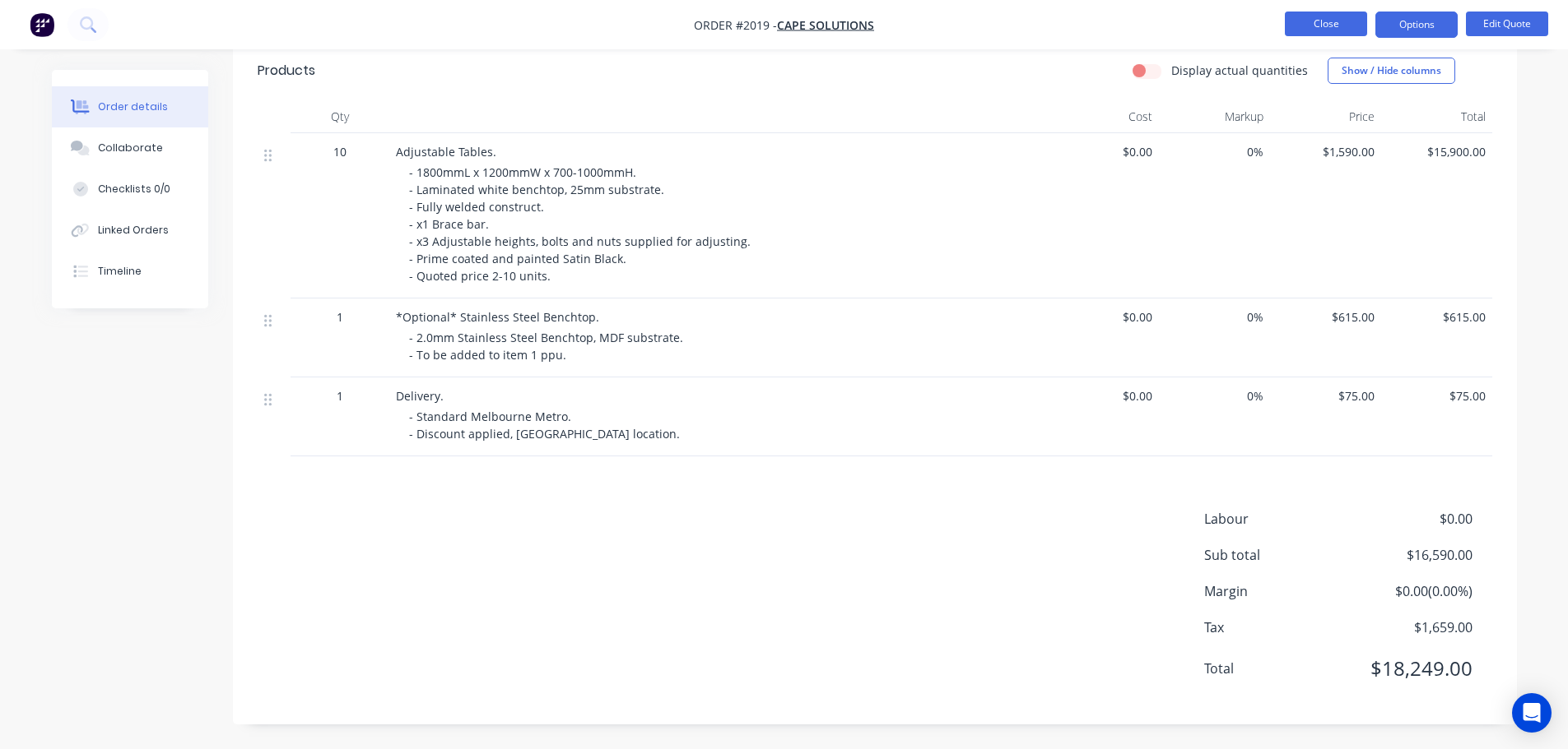
click at [1288, 35] on button "Close" at bounding box center [1326, 24] width 82 height 25
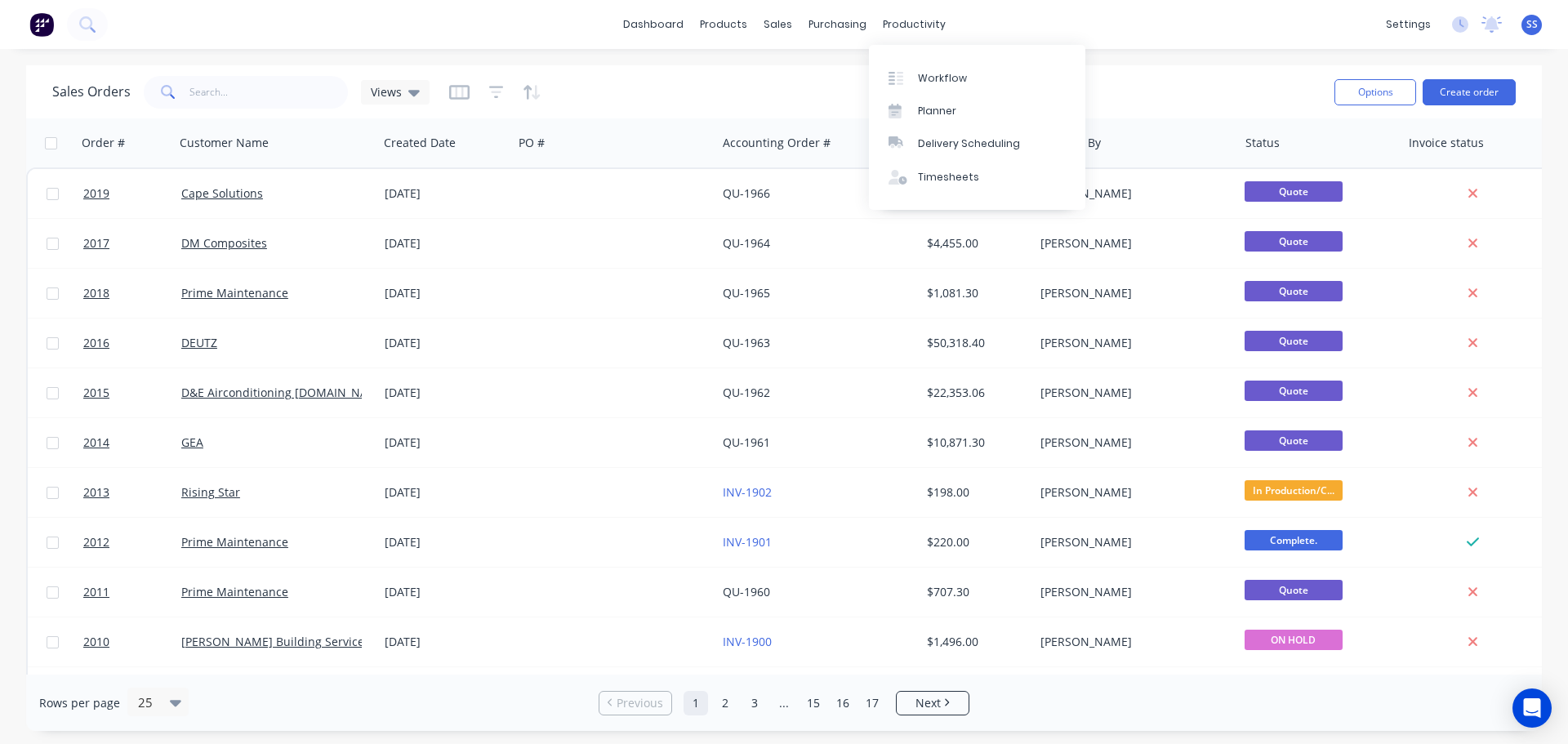
click at [910, 57] on div "Workflow Planner Delivery Scheduling Timesheets" at bounding box center [977, 128] width 217 height 165
click at [902, 72] on icon at bounding box center [899, 79] width 7 height 13
